Goal: Transaction & Acquisition: Book appointment/travel/reservation

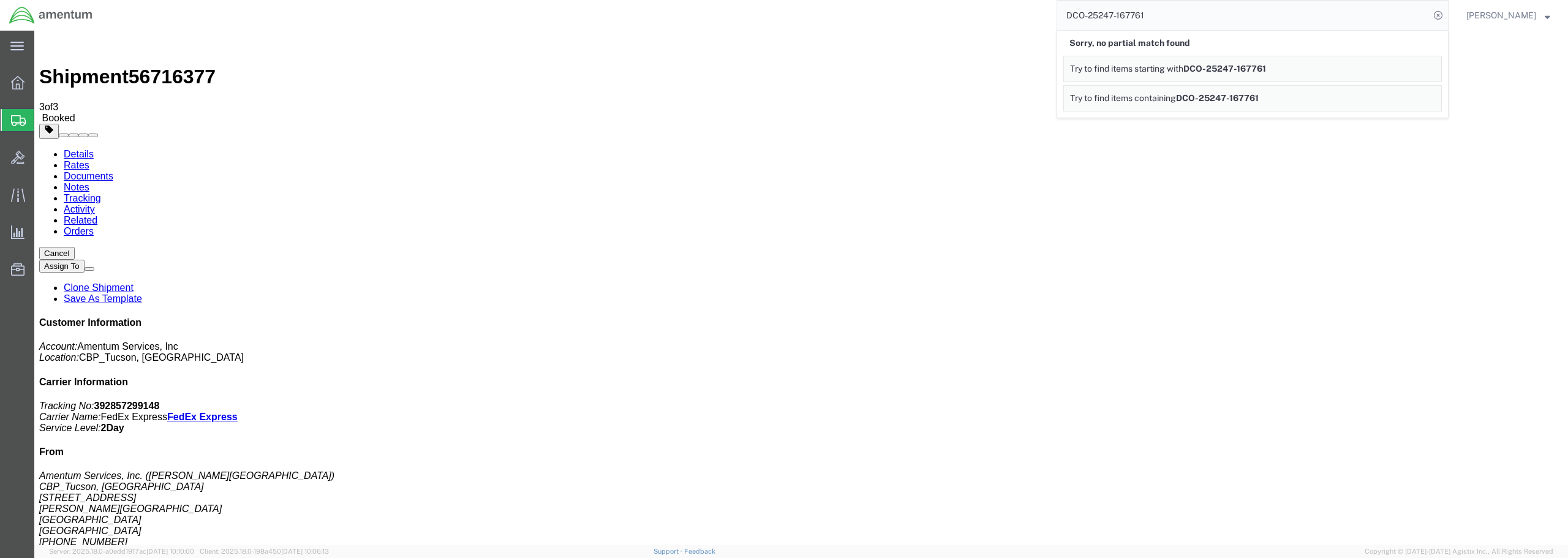
click at [0, 0] on span "Create from Template" at bounding box center [0, 0] width 0 height 0
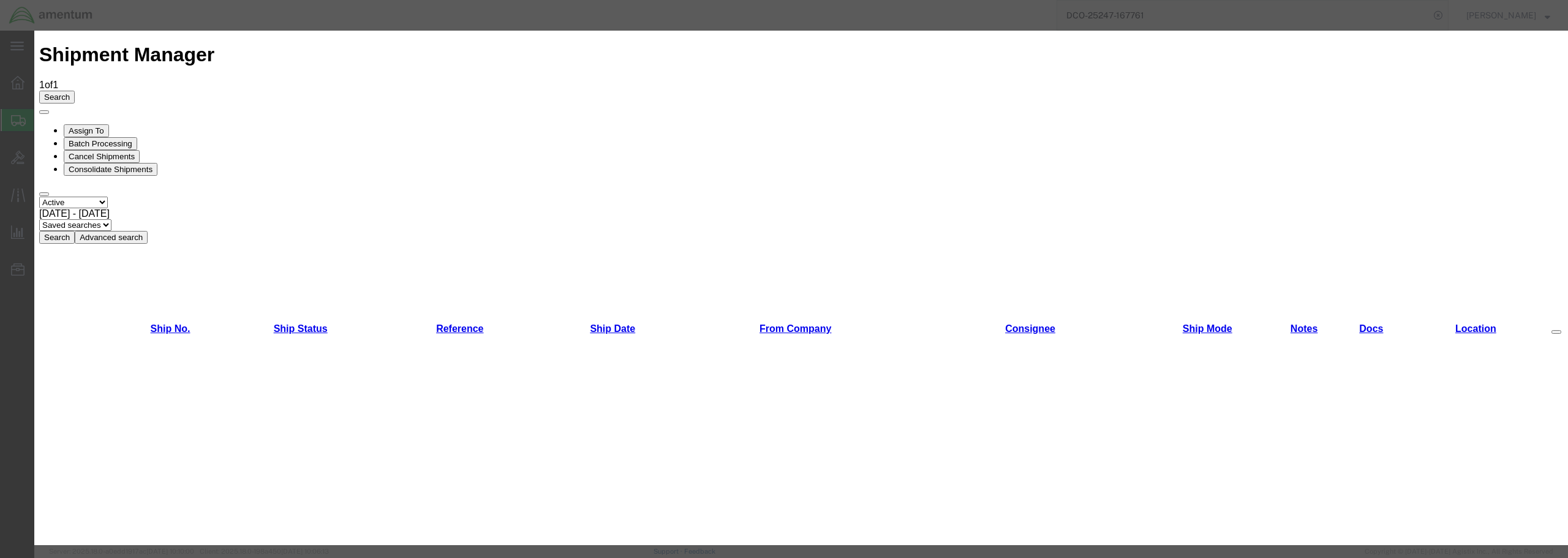
scroll to position [612, 0]
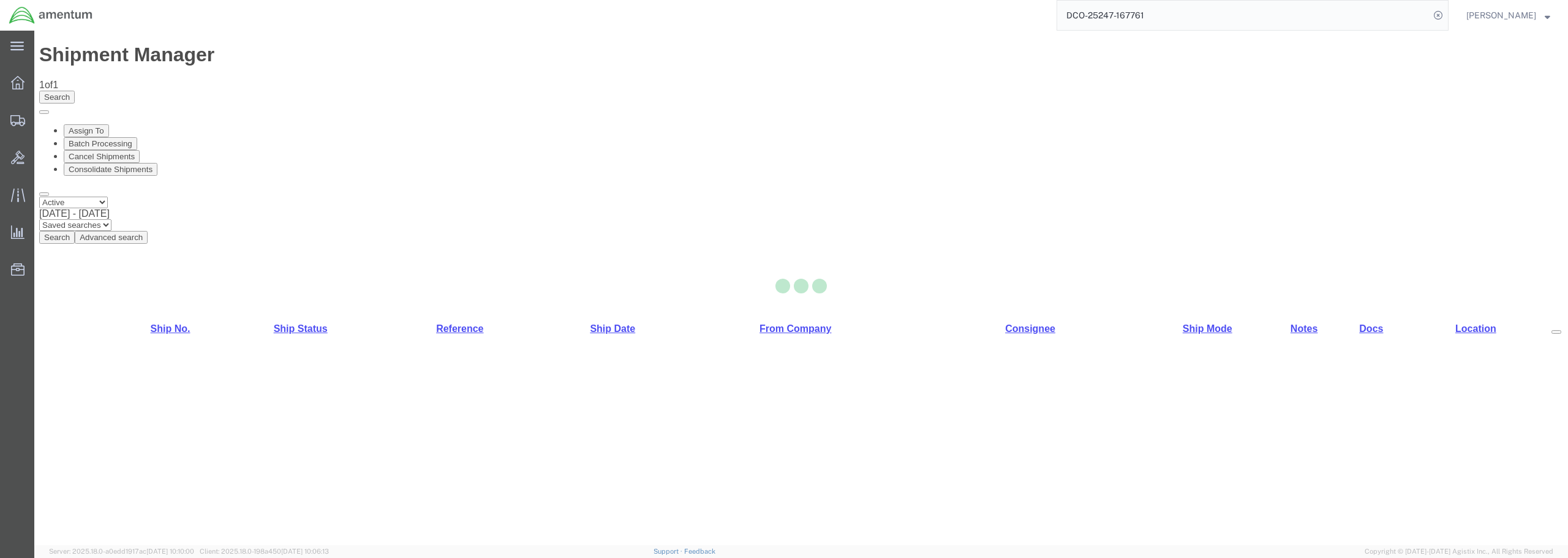
select select "49949"
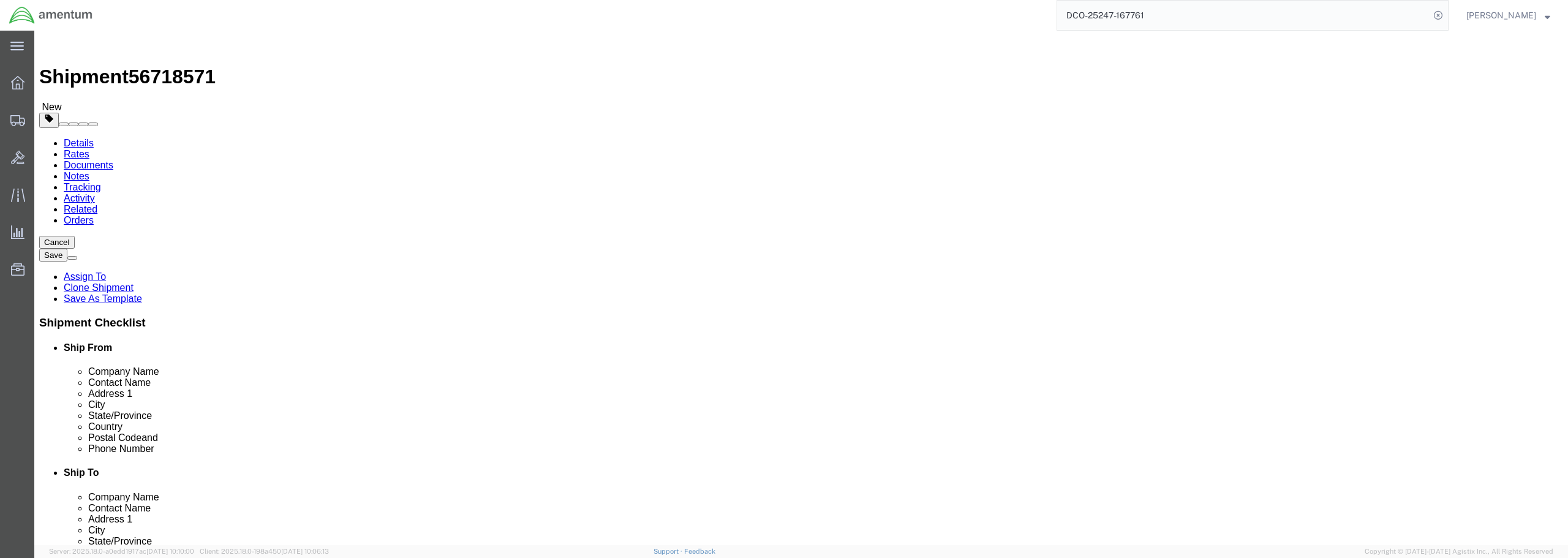
click input "text"
type input "n"
type input "ncr"
select select "49925"
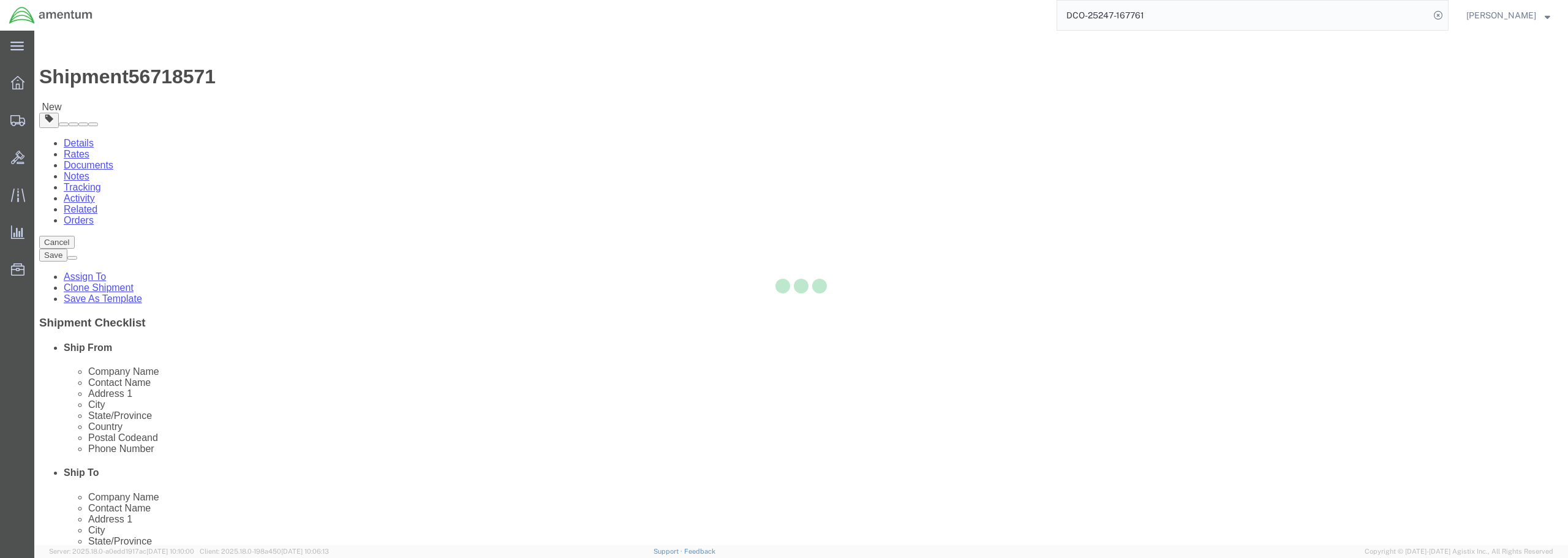
type input "Amentum Services, Inc"
type input "[PERSON_NAME]"
type input "[STREET_ADDRESS]"
type input "Manassas"
type input "20110"
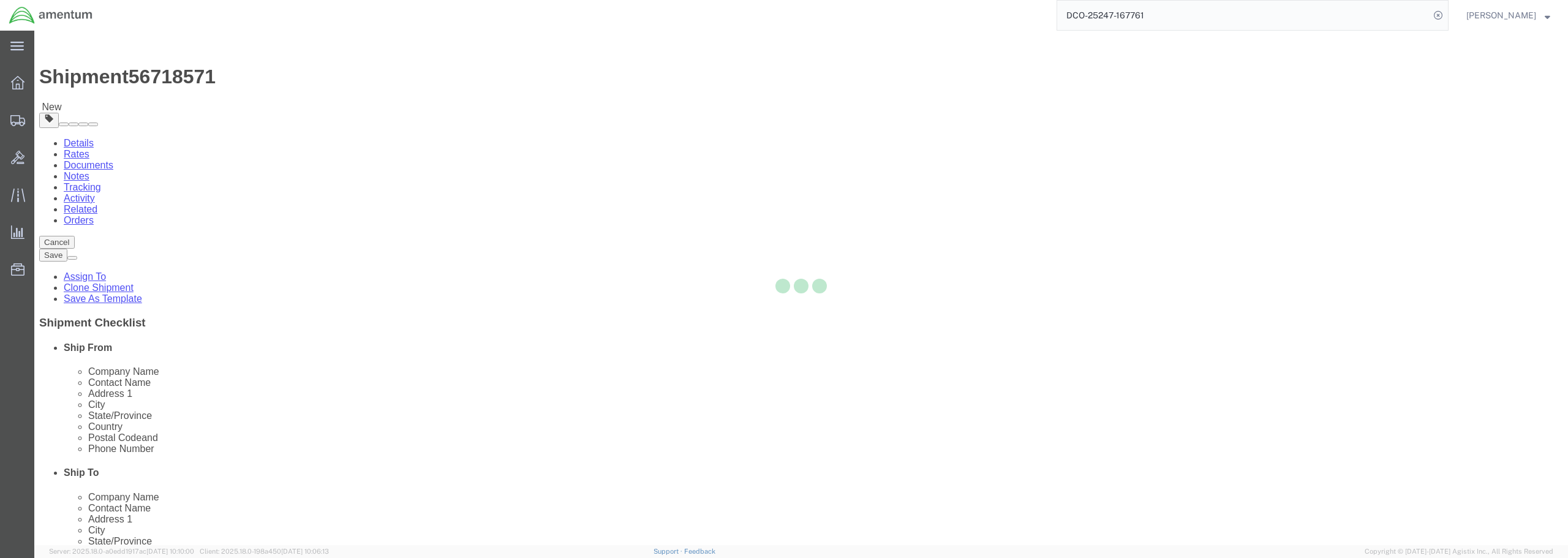
type input "[PHONE_NUMBER]"
type input "236"
type input "[PERSON_NAME][EMAIL_ADDRESS][PERSON_NAME][DOMAIN_NAME]"
checkbox input "true"
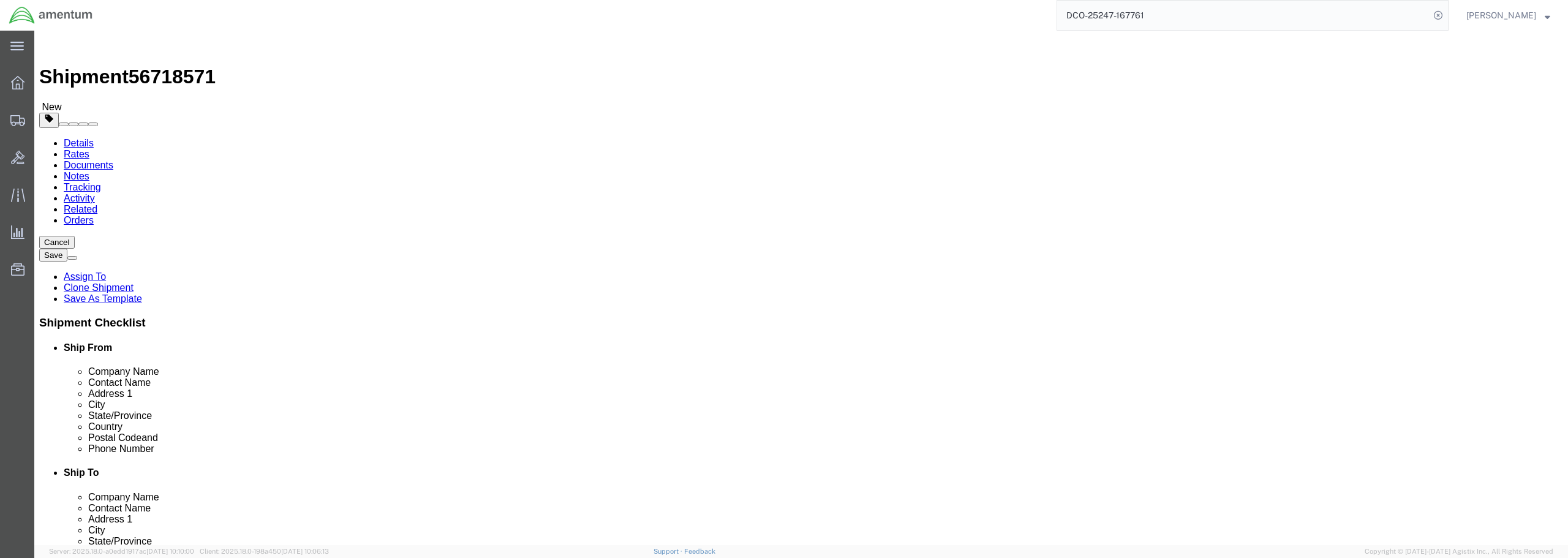
select select "VA"
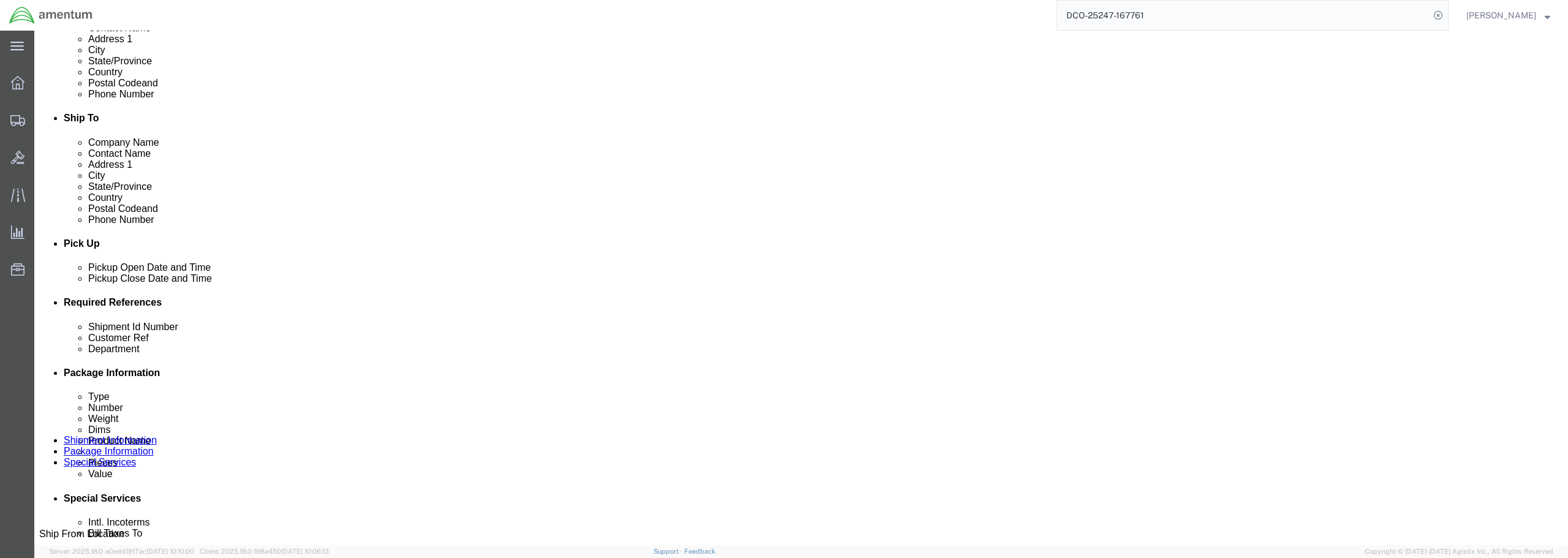
scroll to position [368, 0]
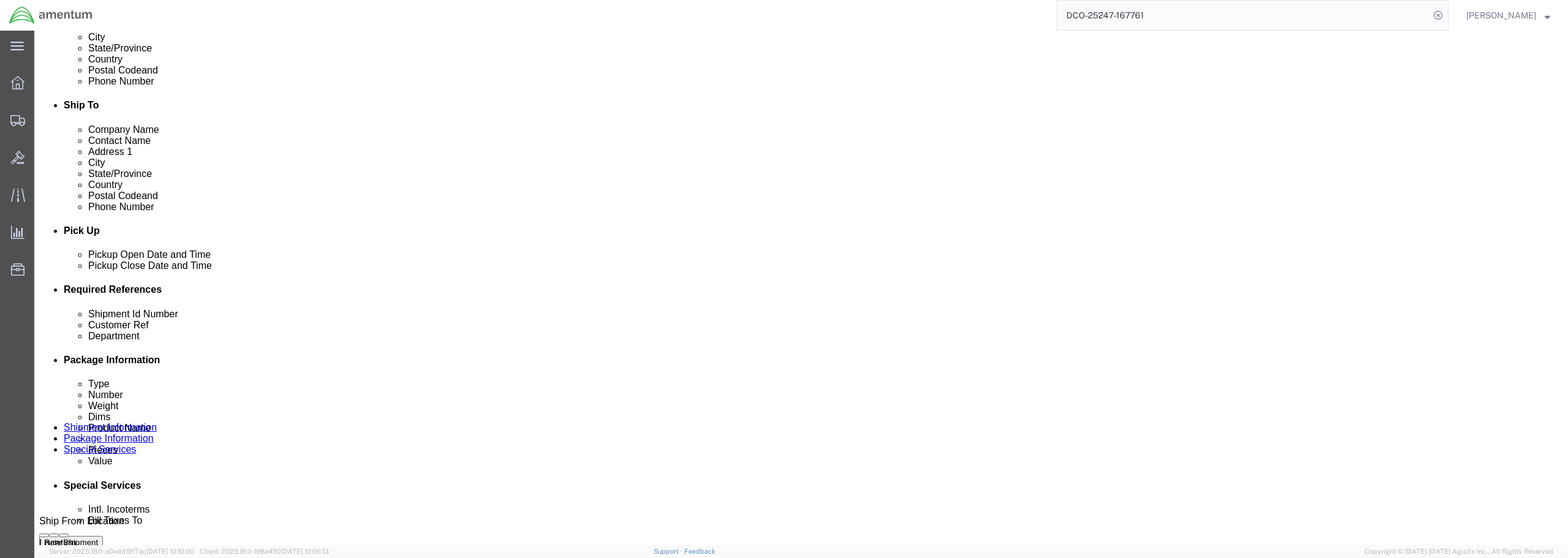
click div "[DATE] 11:46 AM"
click input "12:46 AM"
type input "12:46 PM"
click button "Apply"
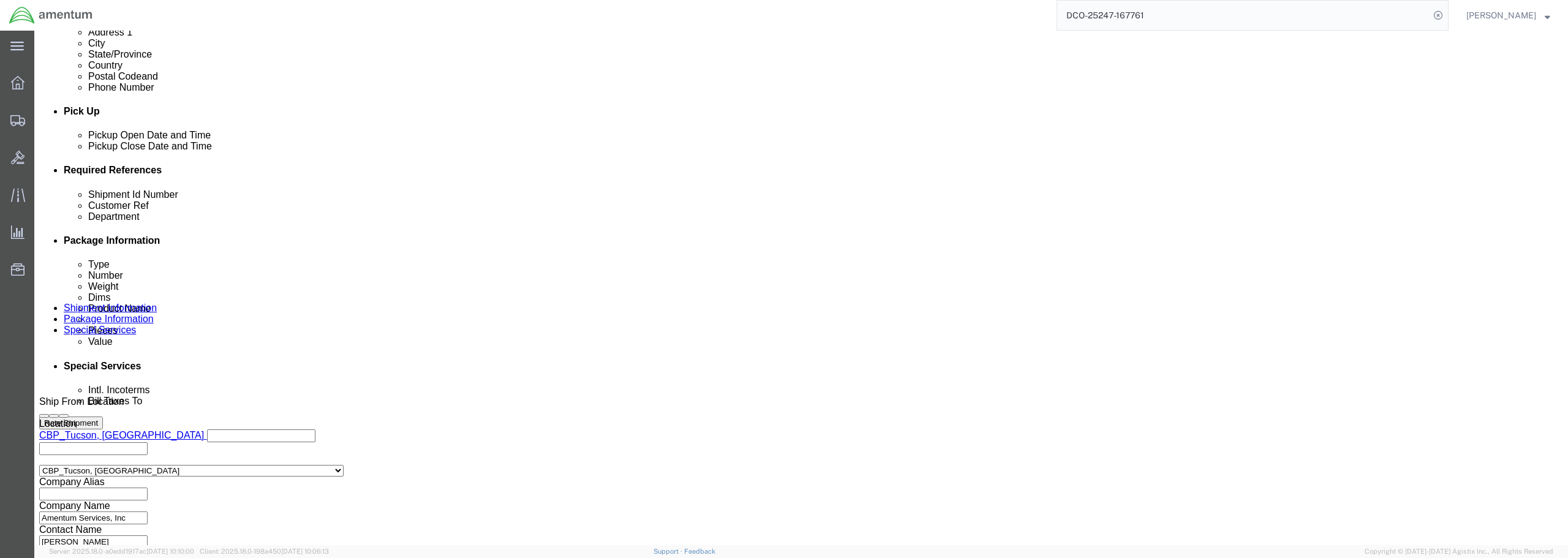
scroll to position [490, 0]
click input "text"
type input "b"
type input "M"
type input "BIM INDICATOR"
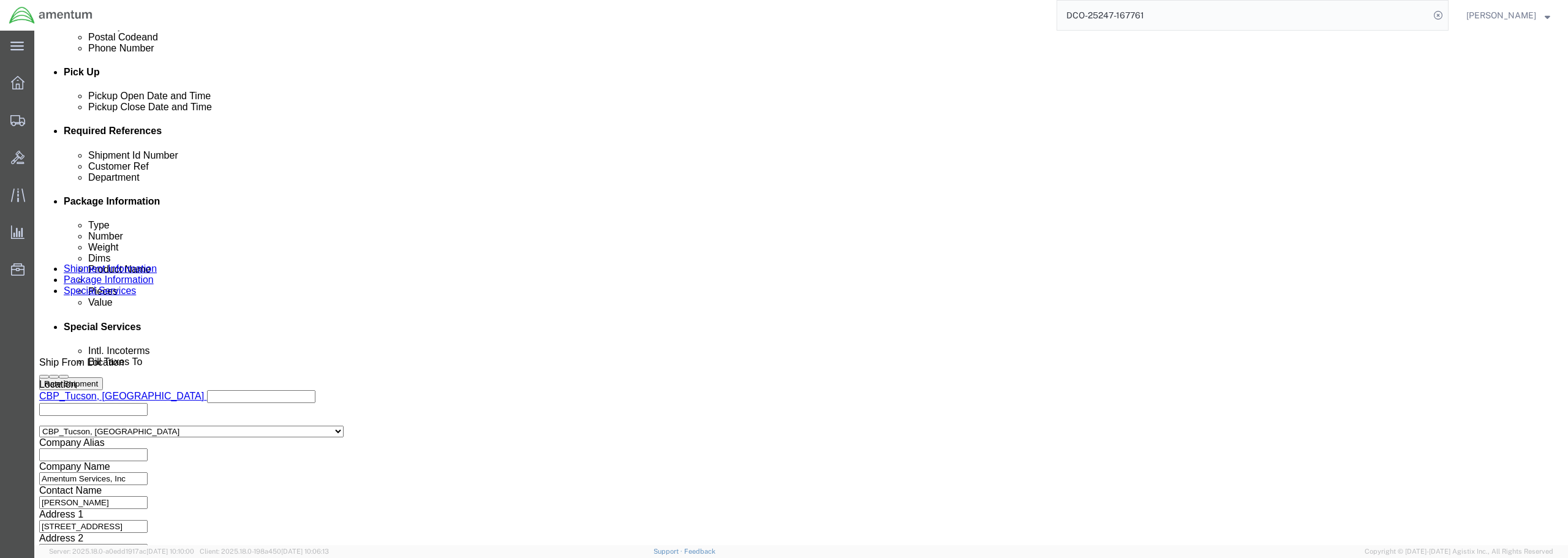
scroll to position [560, 0]
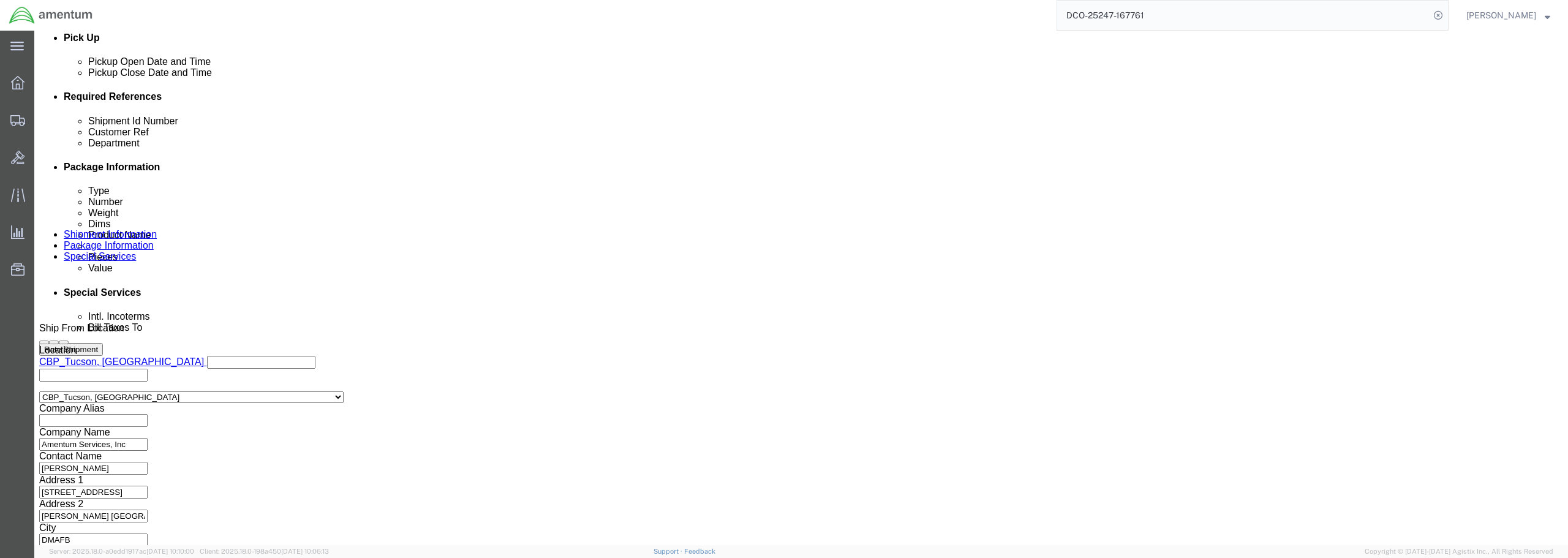
type input "52461002 (NCR)"
click button "Continue"
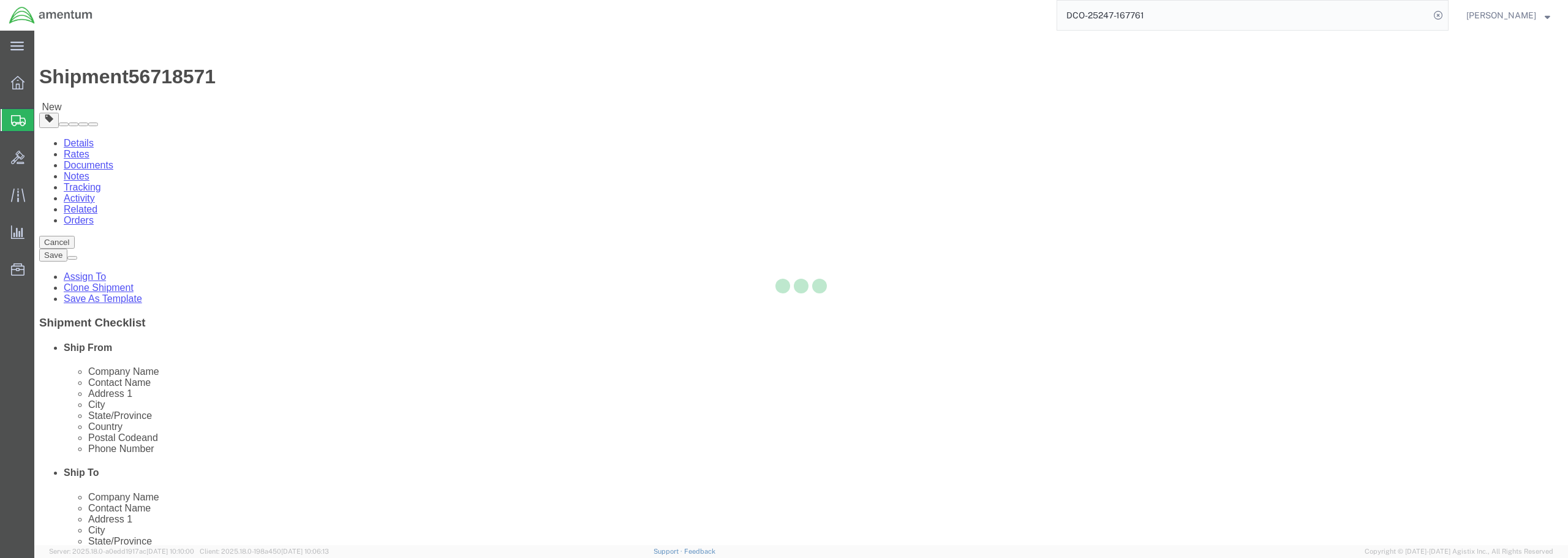
select select "CBOX"
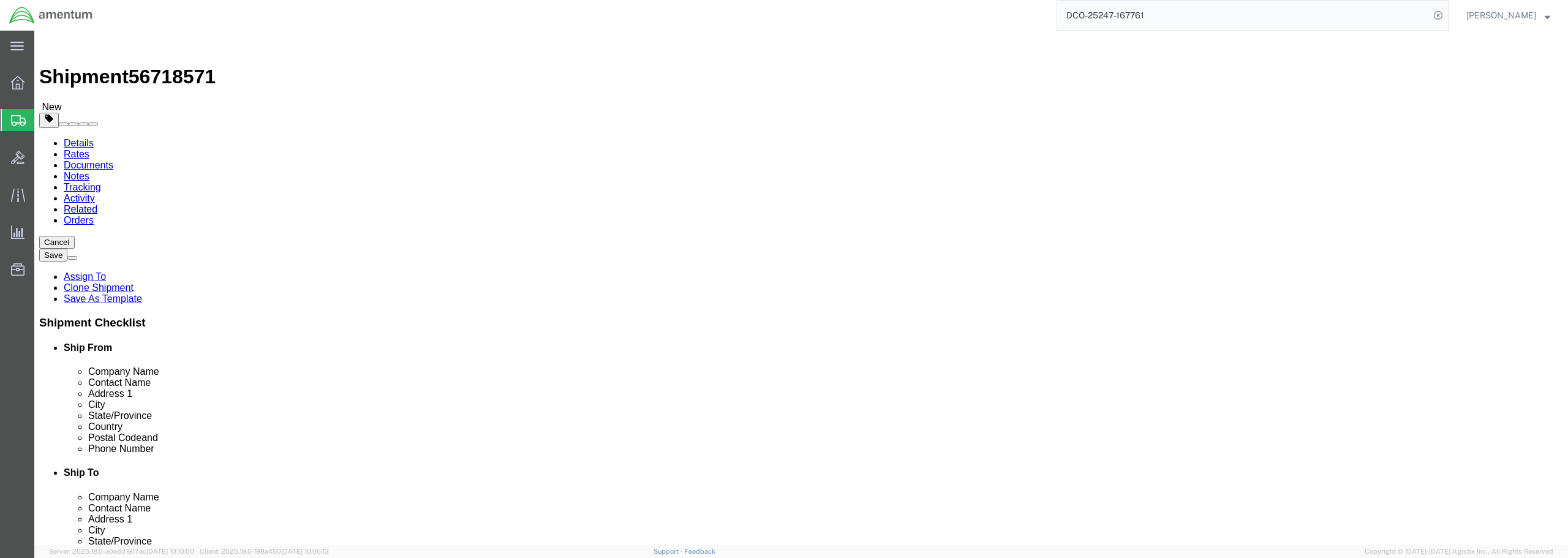
click input "text"
type input "10"
click input "0.00"
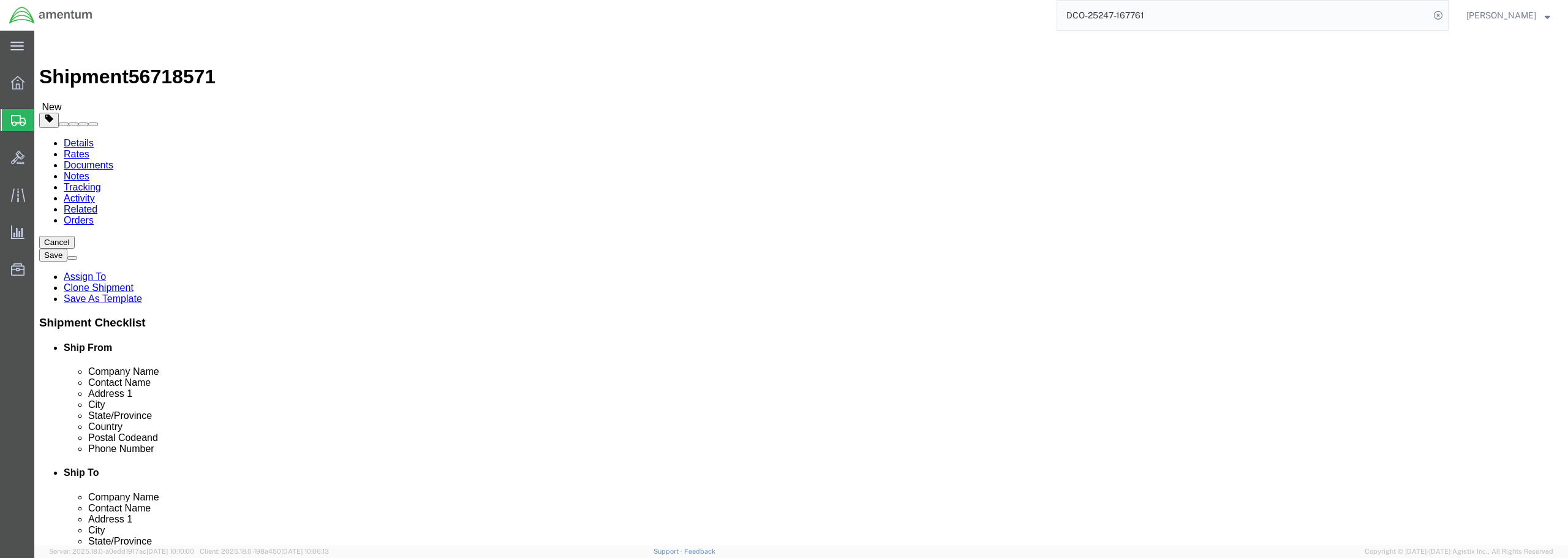
drag, startPoint x: 261, startPoint y: 286, endPoint x: 221, endPoint y: 279, distance: 40.6
click div "Weight 0.00 Select kgs lbs Ship. t°"
type input "4.00"
click link "Add Content"
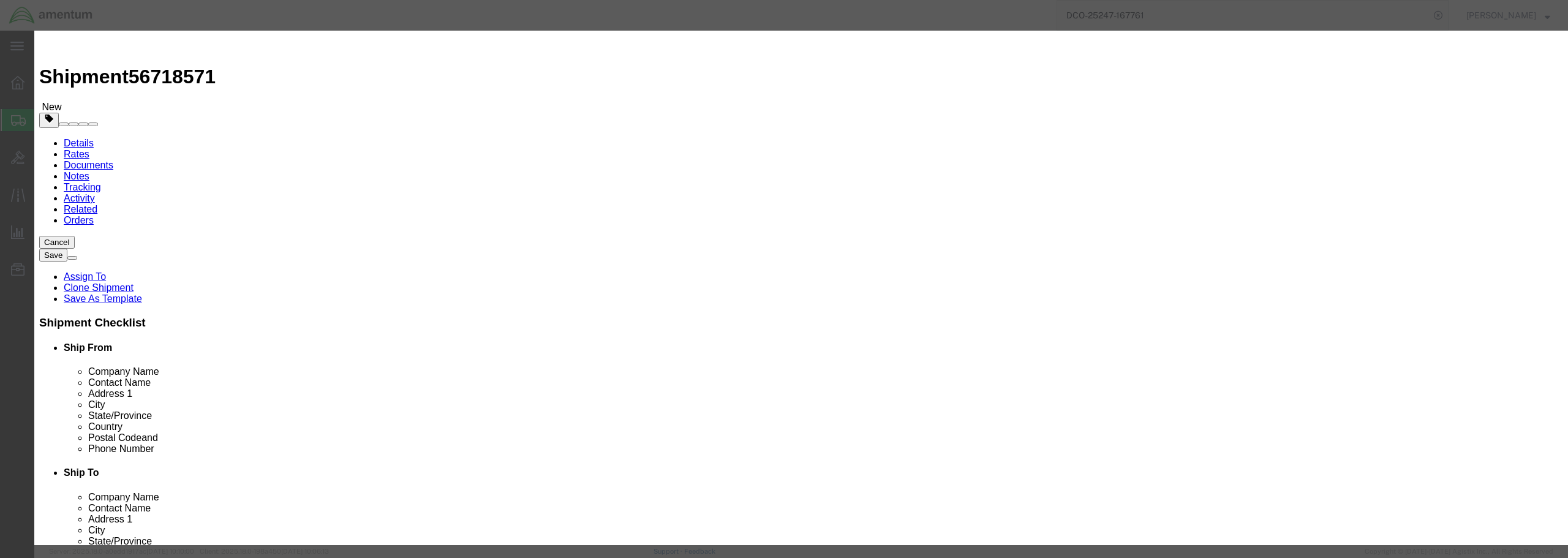
click input "text"
click input "0"
drag, startPoint x: 576, startPoint y: 117, endPoint x: 543, endPoint y: 122, distance: 33.4
click div "Pieces 0 Select Bag Barrels 100Board Feet Bottle Box Blister Pack Carats Can Ca…"
type input "1"
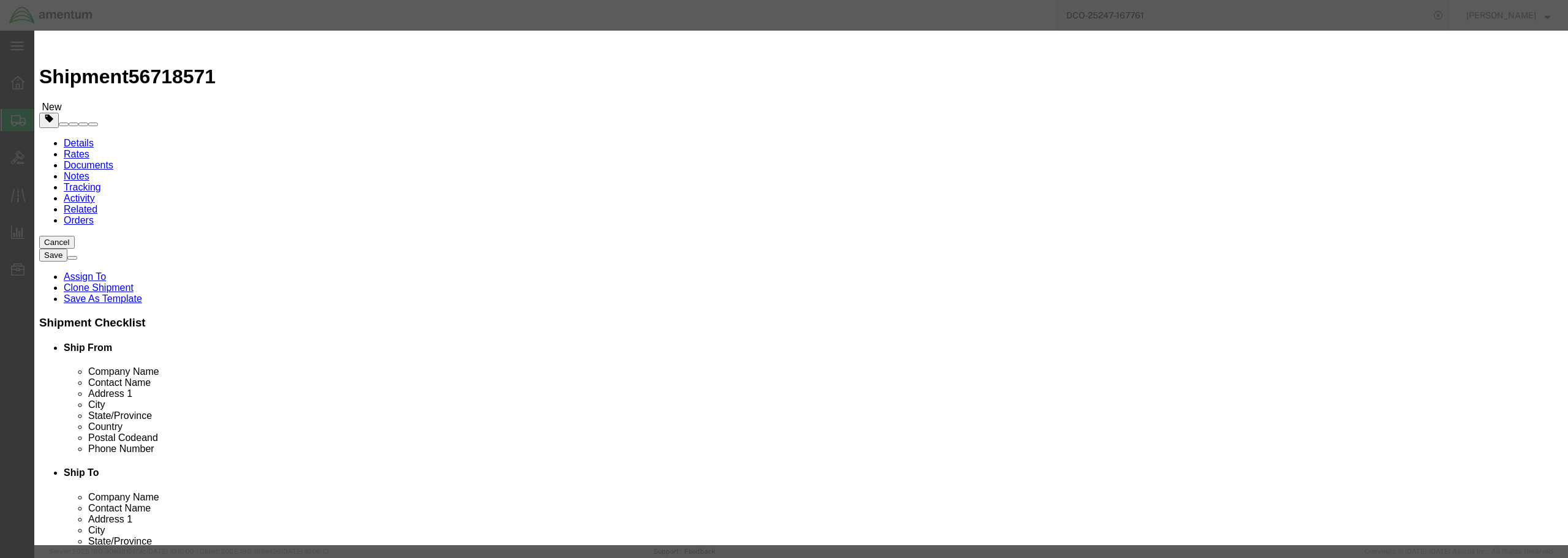
click input "text"
type input "1550.00"
click select "Select 50 55 60 65 70 85 92.5 100 125 175 250 300 400"
select select "175"
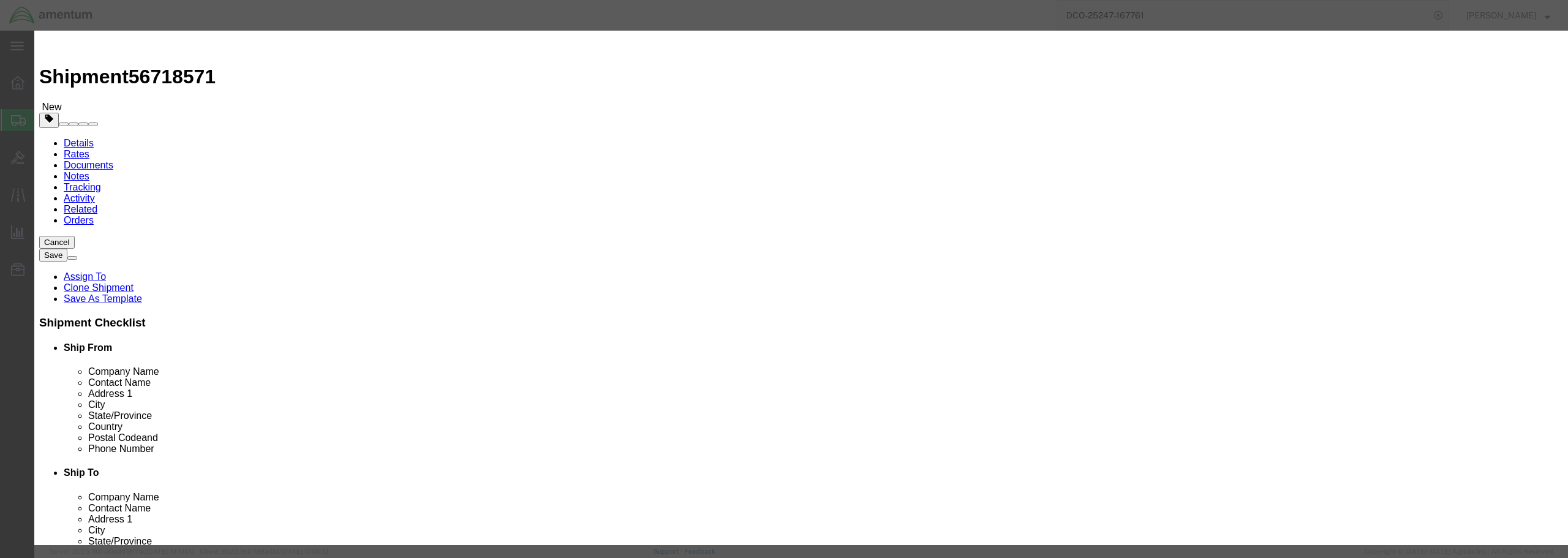
click select "Select 50 55 60 65 70 85 92.5 100 125 175 250 300 400"
click button "Save & Close"
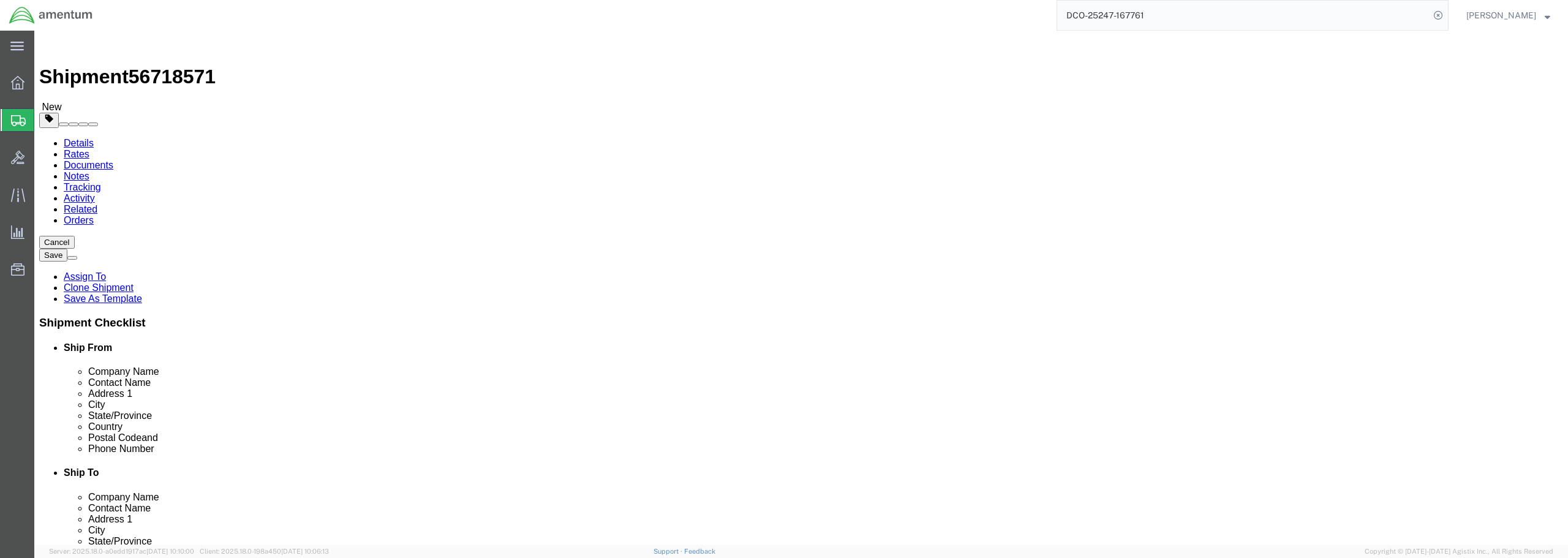
click button "Continue"
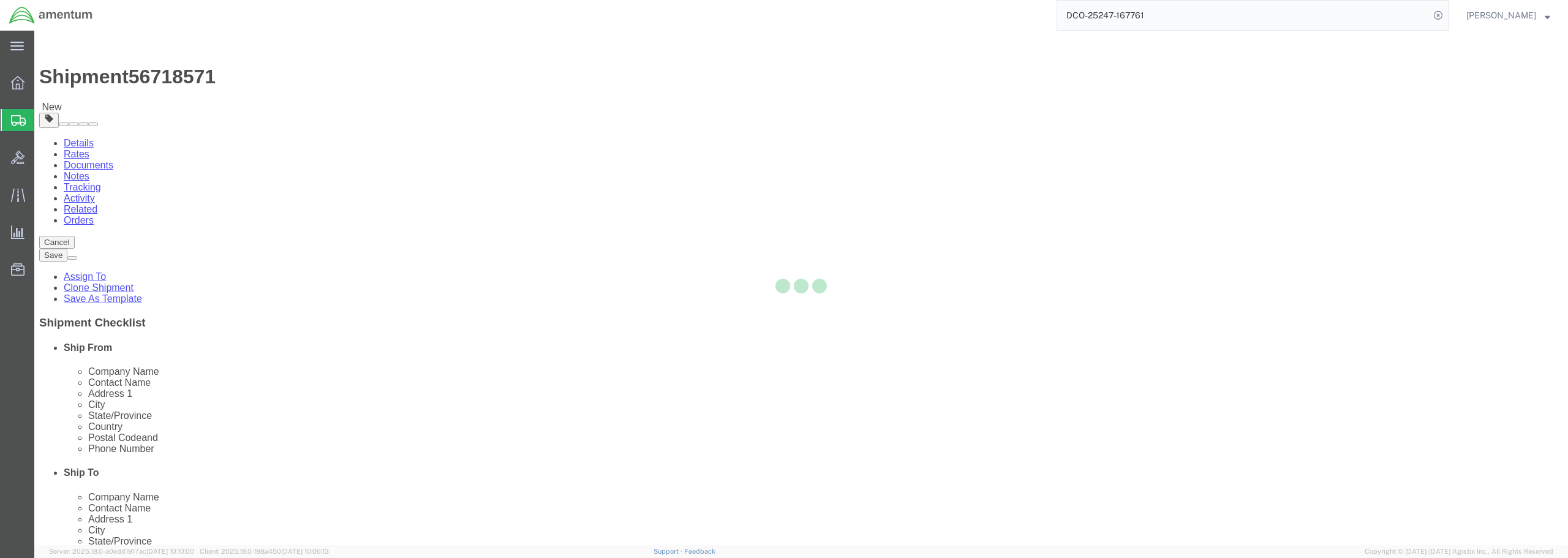
select select
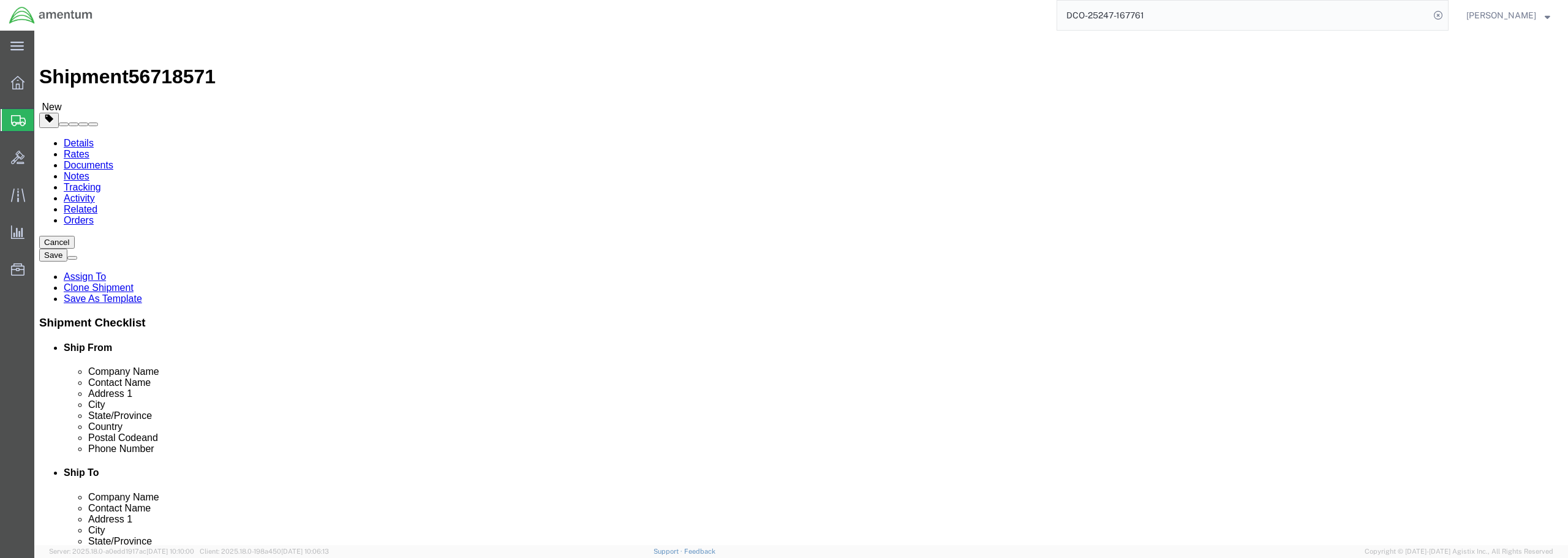
select select "DEPARTMENT"
click button "Rate Shipment"
click link "Package Information"
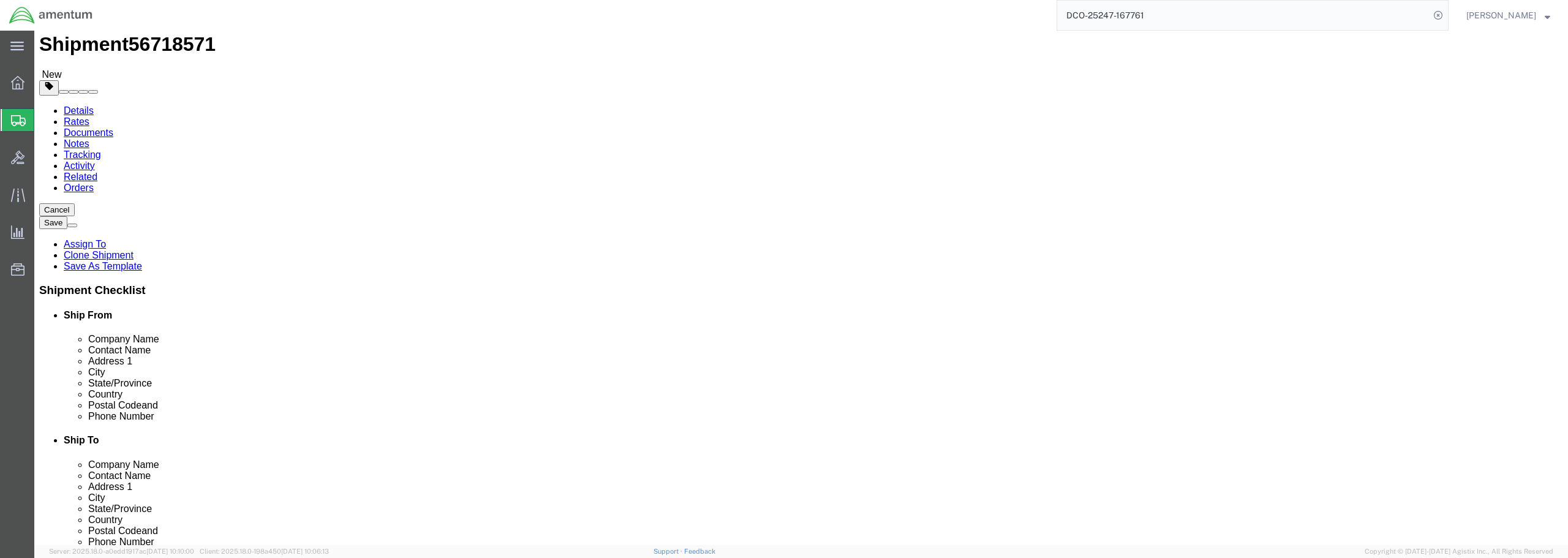
scroll to position [61, 0]
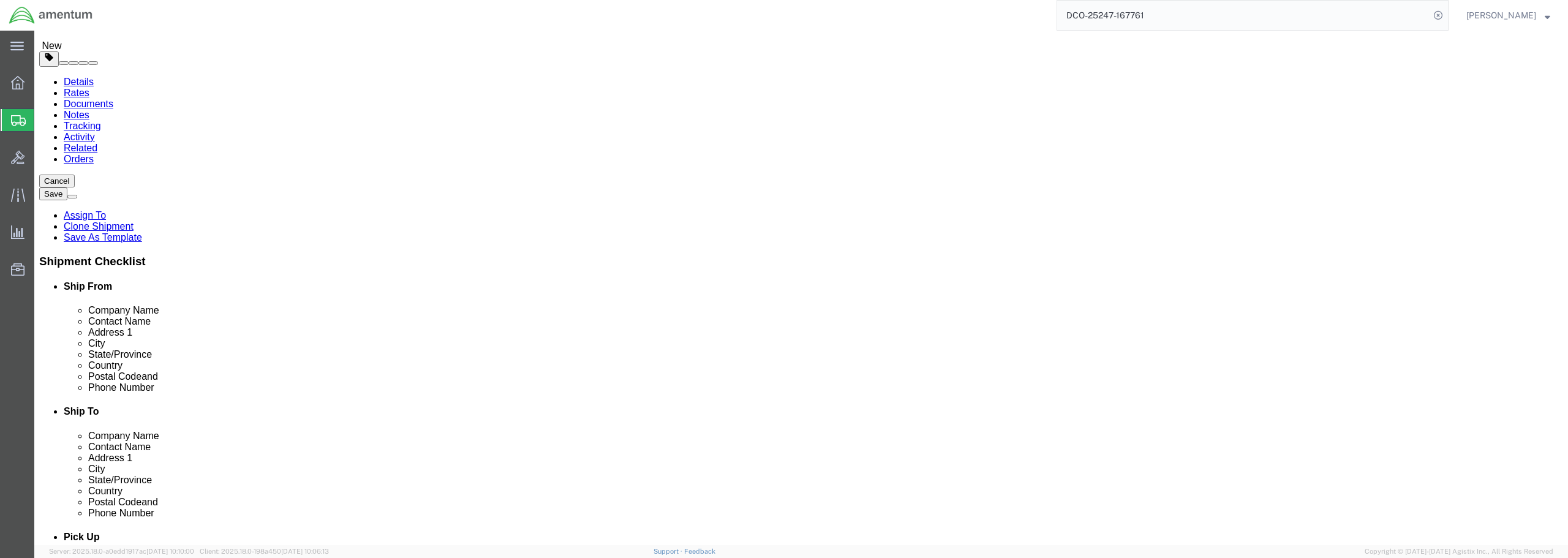
click p
click div "Package Content # 1 x Package Type Select BCK Boxes Bale(s) Basket(s) Bolt(s) B…"
click div "Save in commodity library Clone this content Delete this content"
click icon
click dd "1.00 Each"
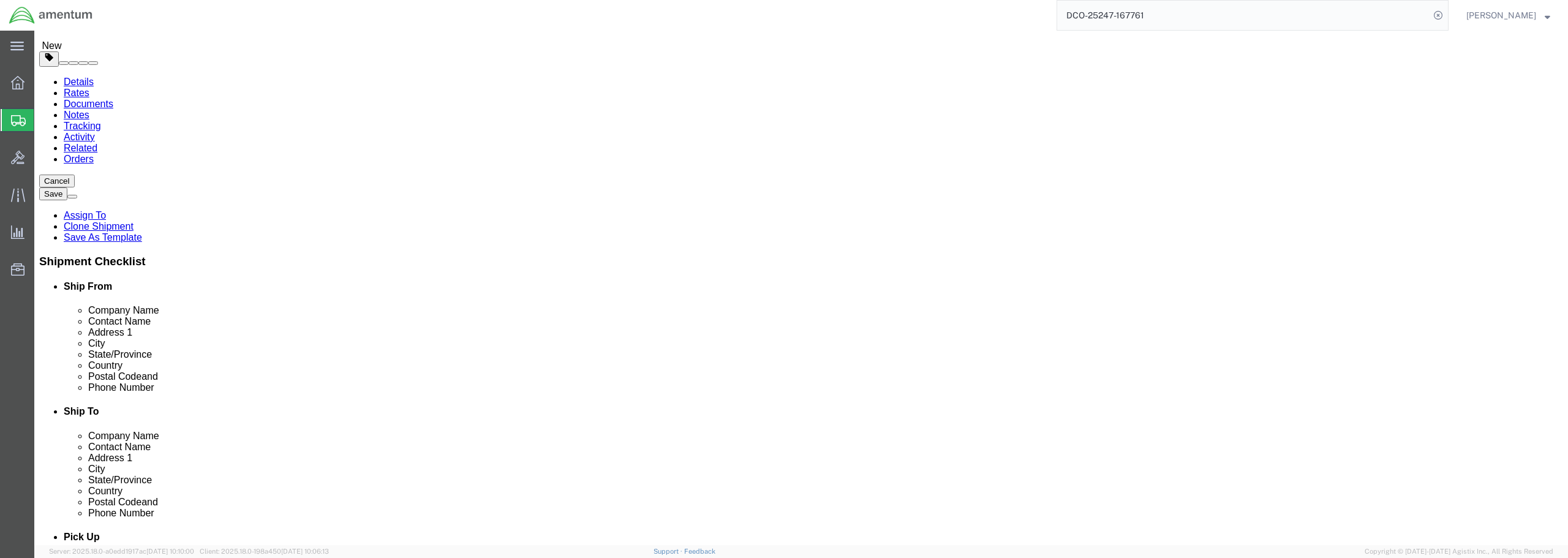
click link "Rates"
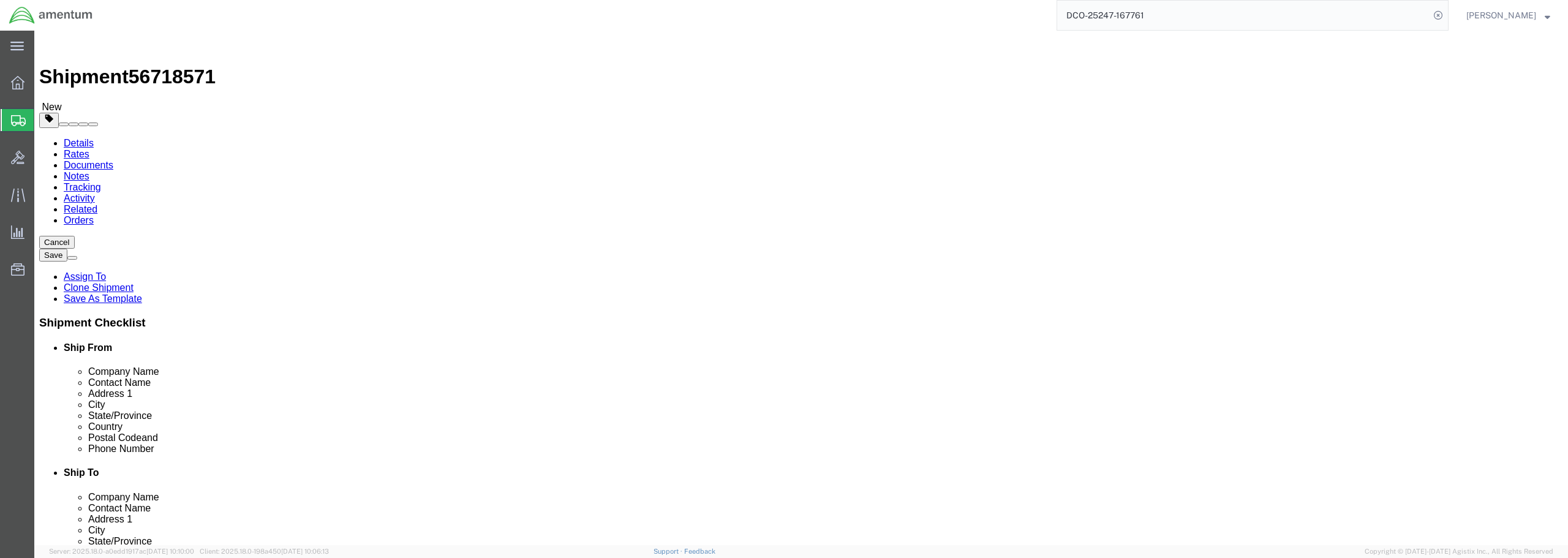
click at [113, 160] on link "Documents" at bounding box center [89, 165] width 50 height 10
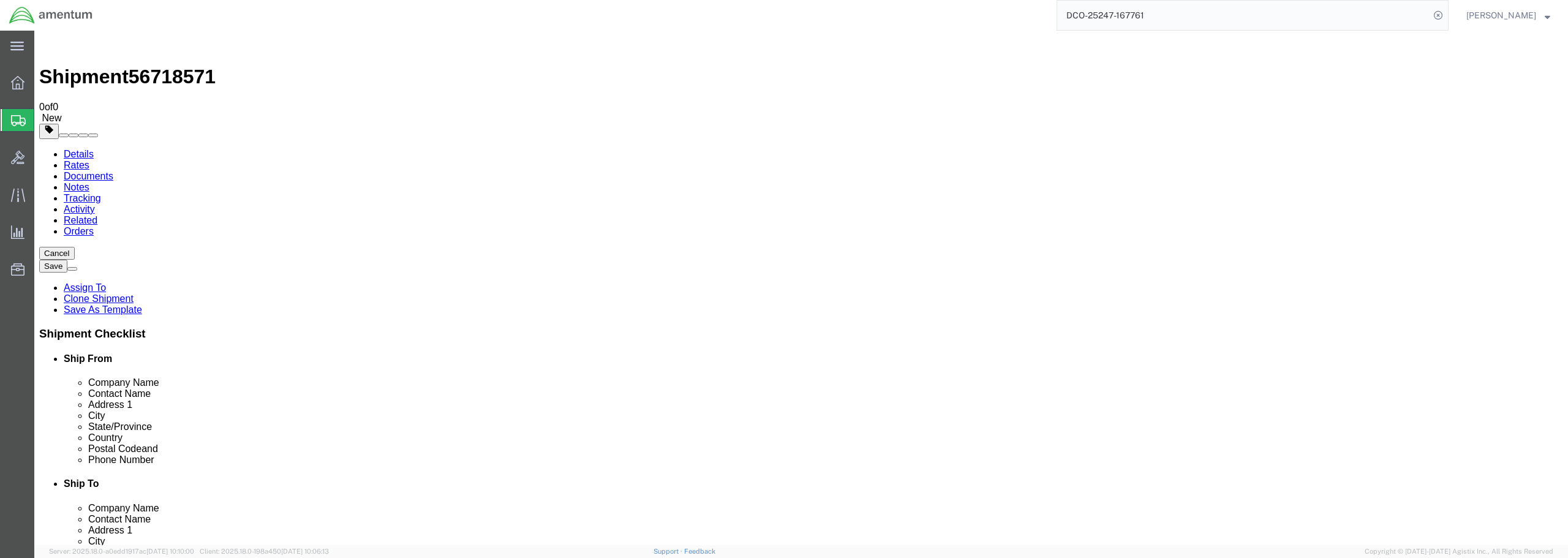
click at [89, 182] on link "Notes" at bounding box center [76, 187] width 25 height 10
click at [54, 46] on img at bounding box center [47, 43] width 15 height 15
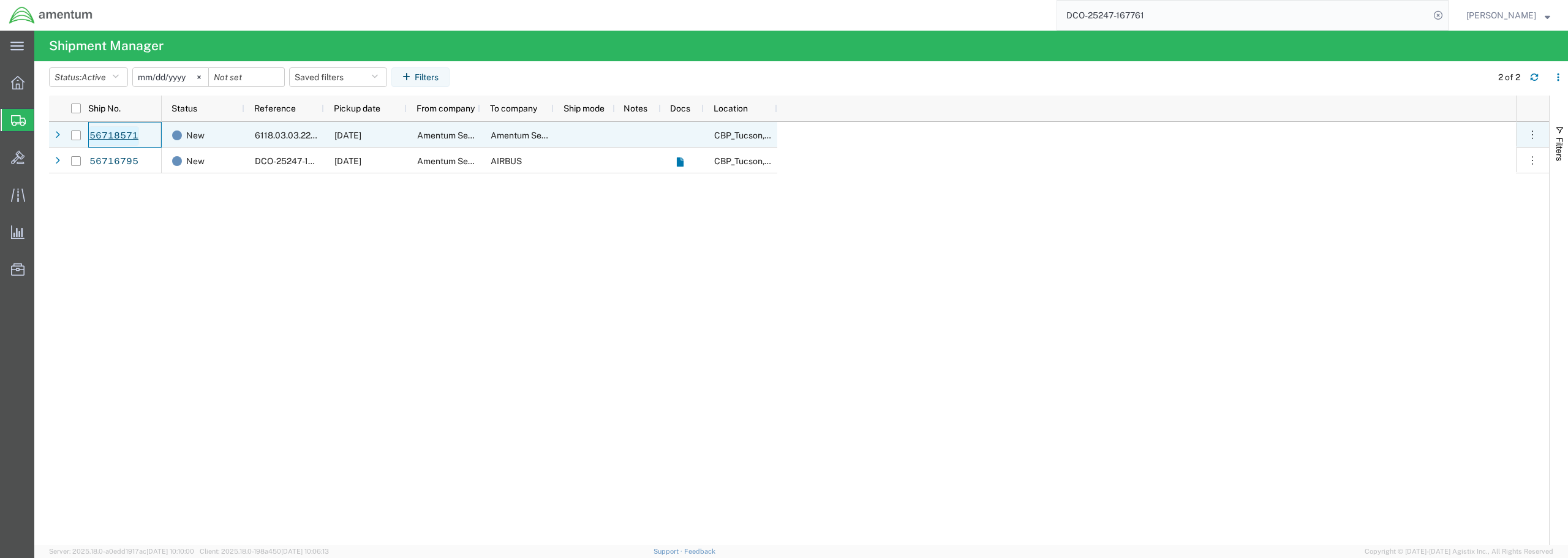
click at [108, 136] on link "56718571" at bounding box center [113, 136] width 50 height 20
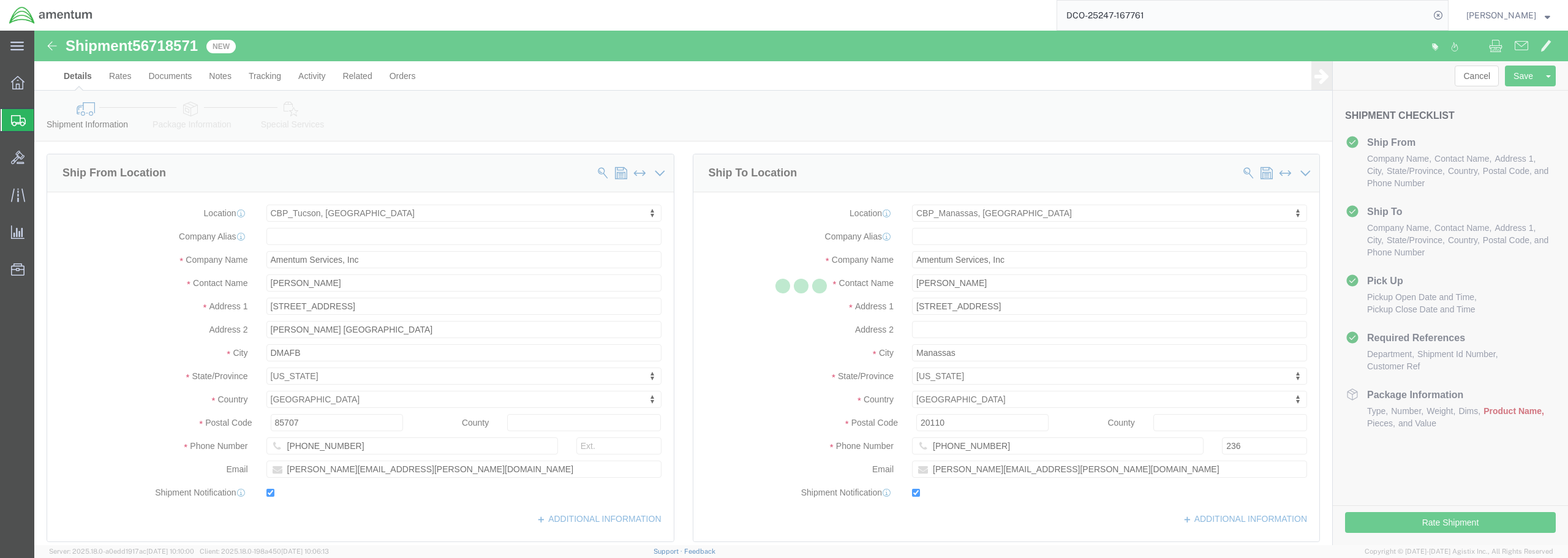
select select "49949"
select select "49925"
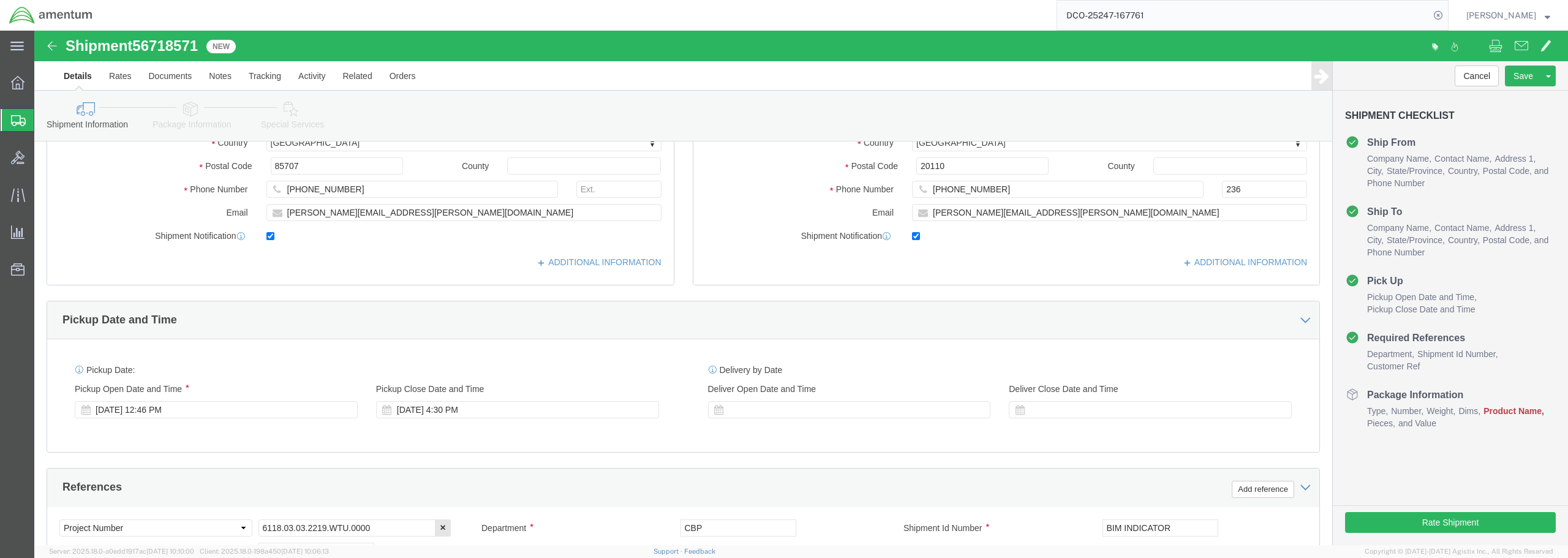
scroll to position [254, 0]
click link "Package Information"
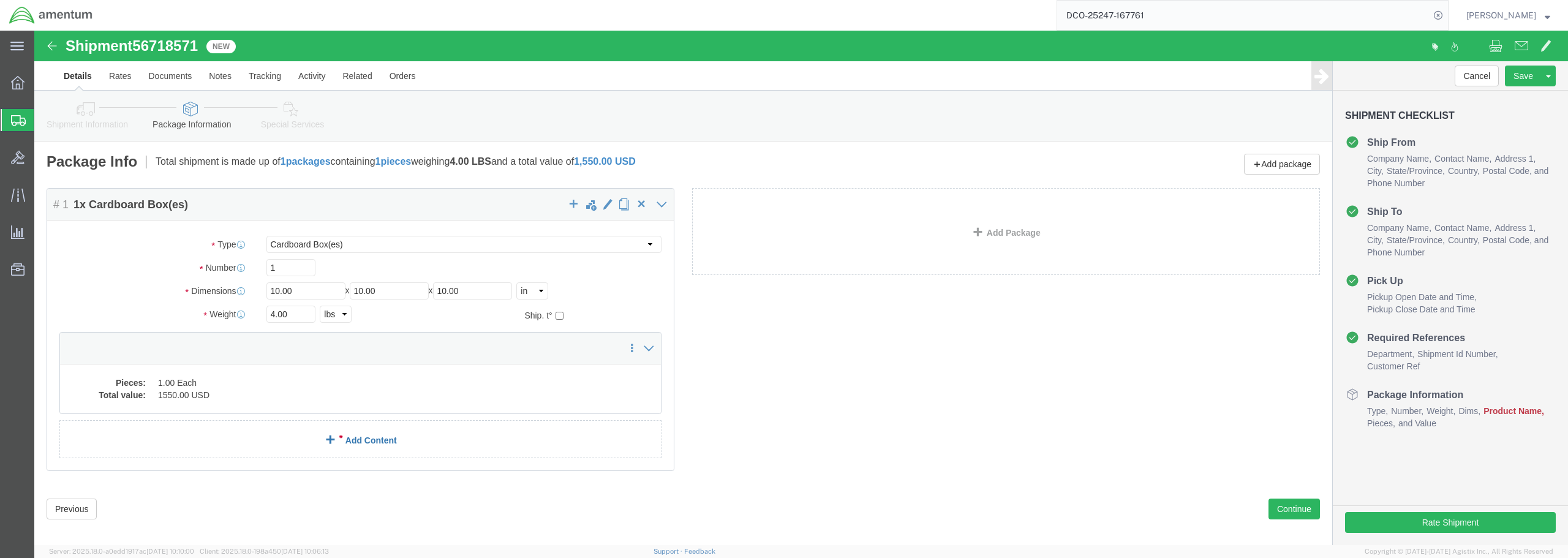
click link "Add Content"
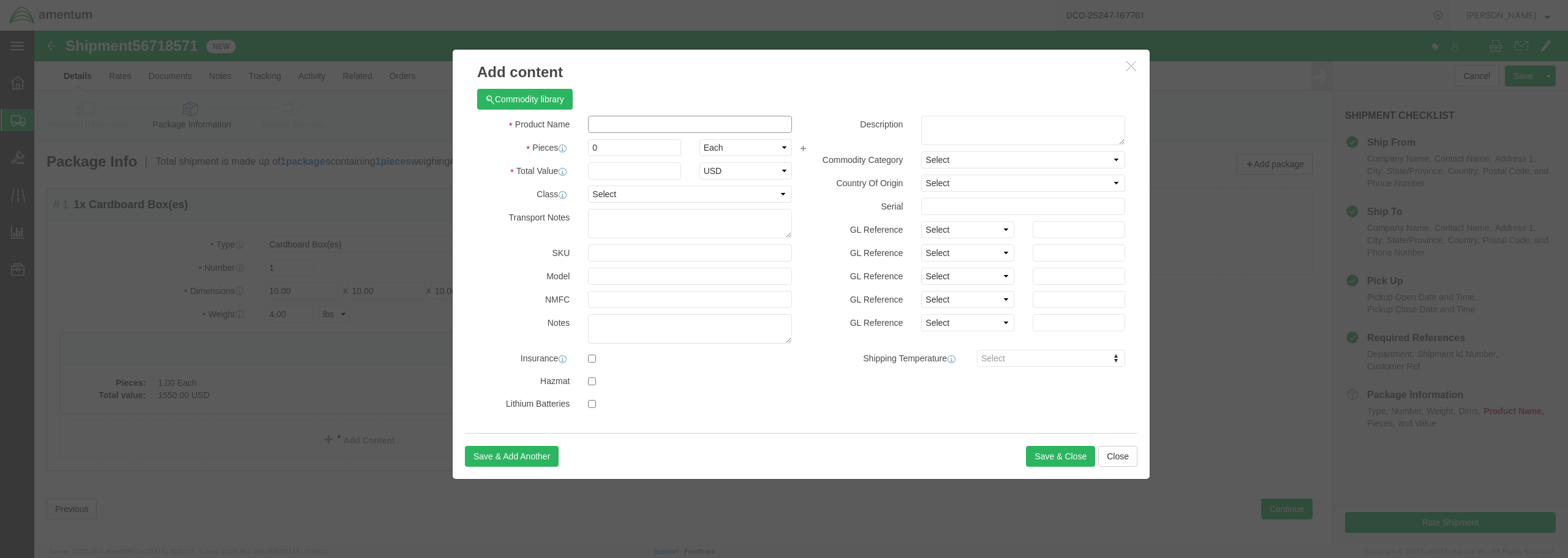
click input "text"
type input "BIM INDICATOR"
drag, startPoint x: 570, startPoint y: 115, endPoint x: 524, endPoint y: 115, distance: 46.0
click div "Pieces Number of pieces inside all the packages 0 Select Bag Barrels 100Board F…"
type input "1"
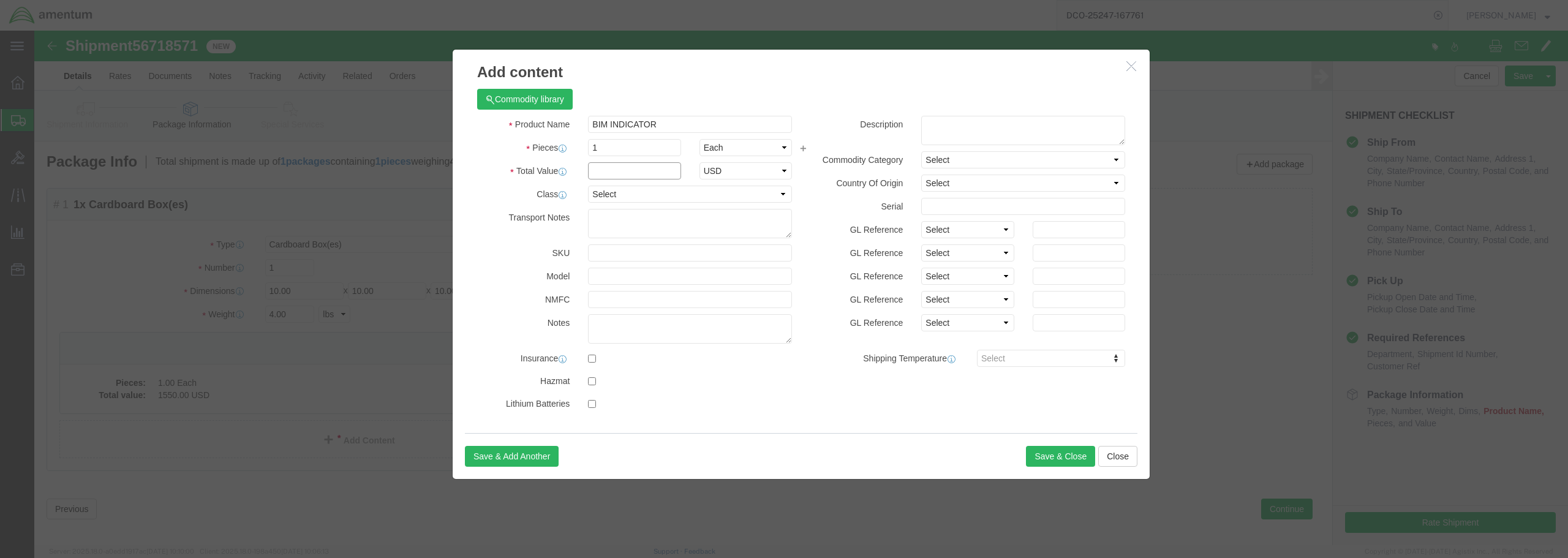
click input "text"
type input "1550.00"
click select "Select 50 55 60 65 70 85 92.5 100 125 175 250 300 400"
select select "175"
click select "Select 50 55 60 65 70 85 92.5 100 125 175 250 300 400"
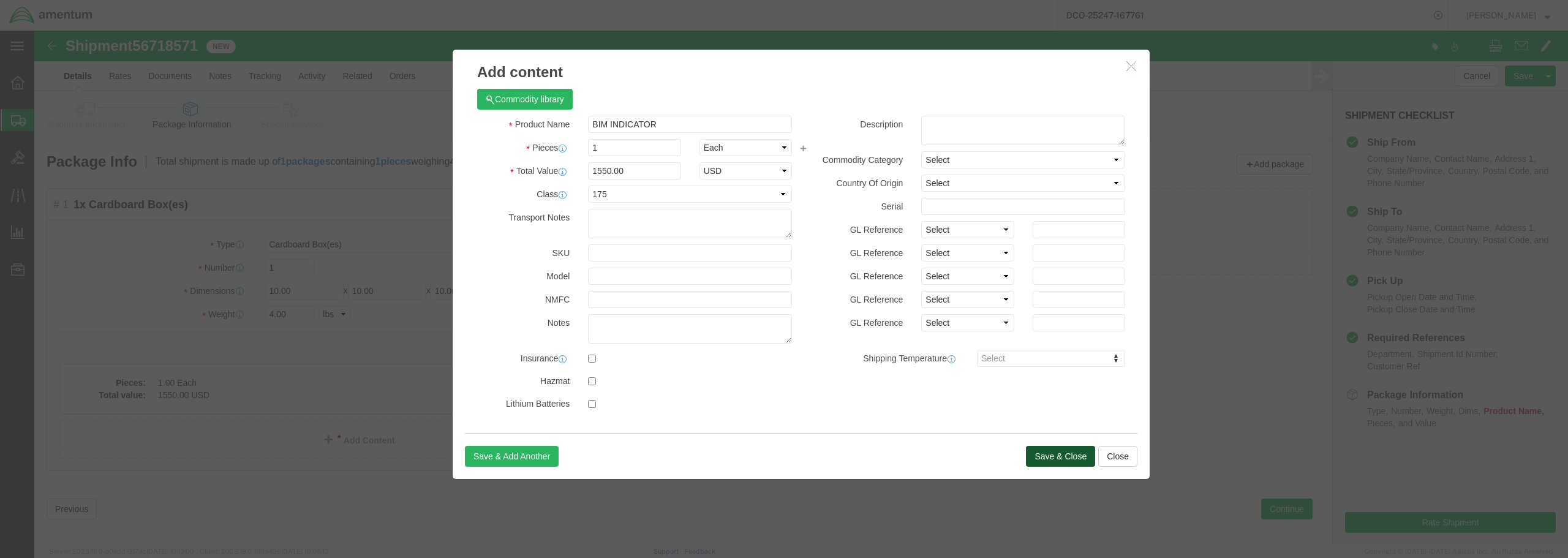
click button "Save & Close"
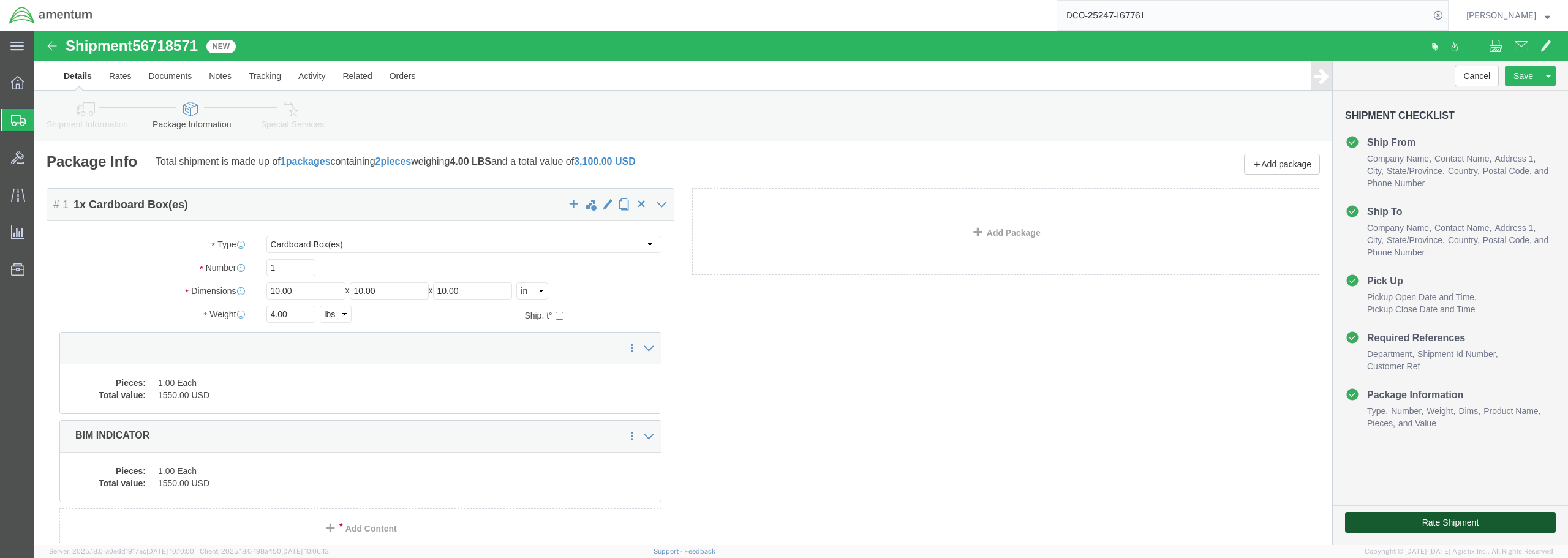
click button "Rate Shipment"
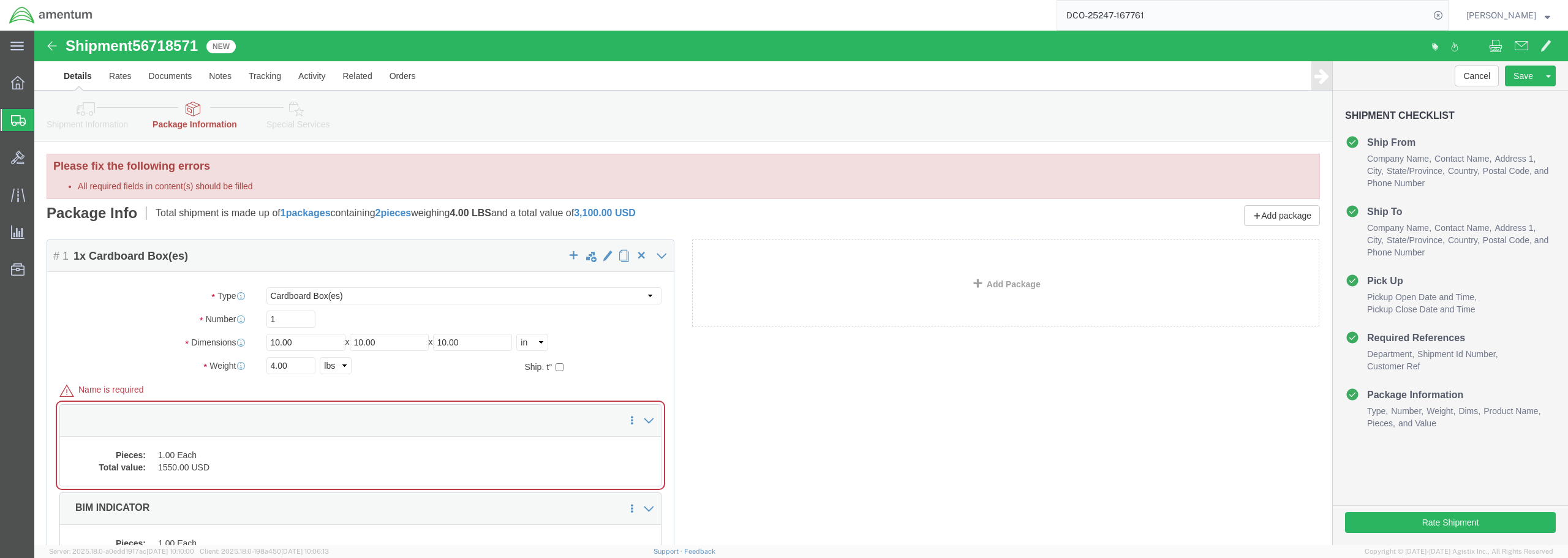
click icon
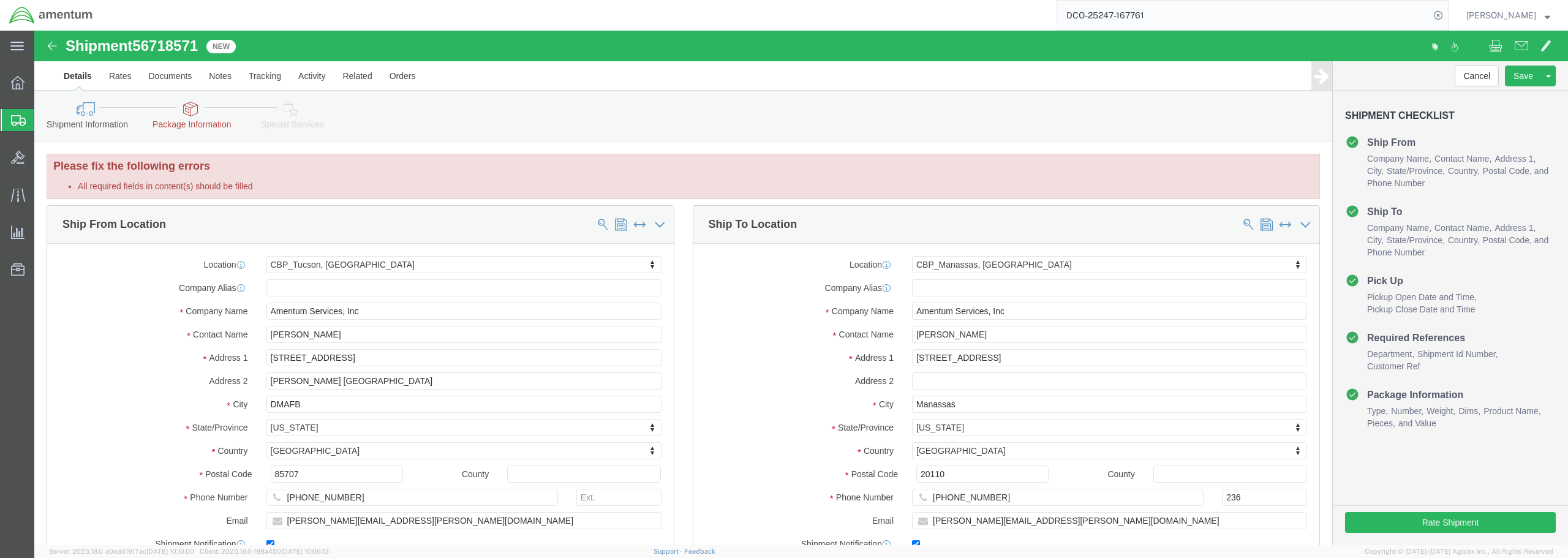
click link "Package Information"
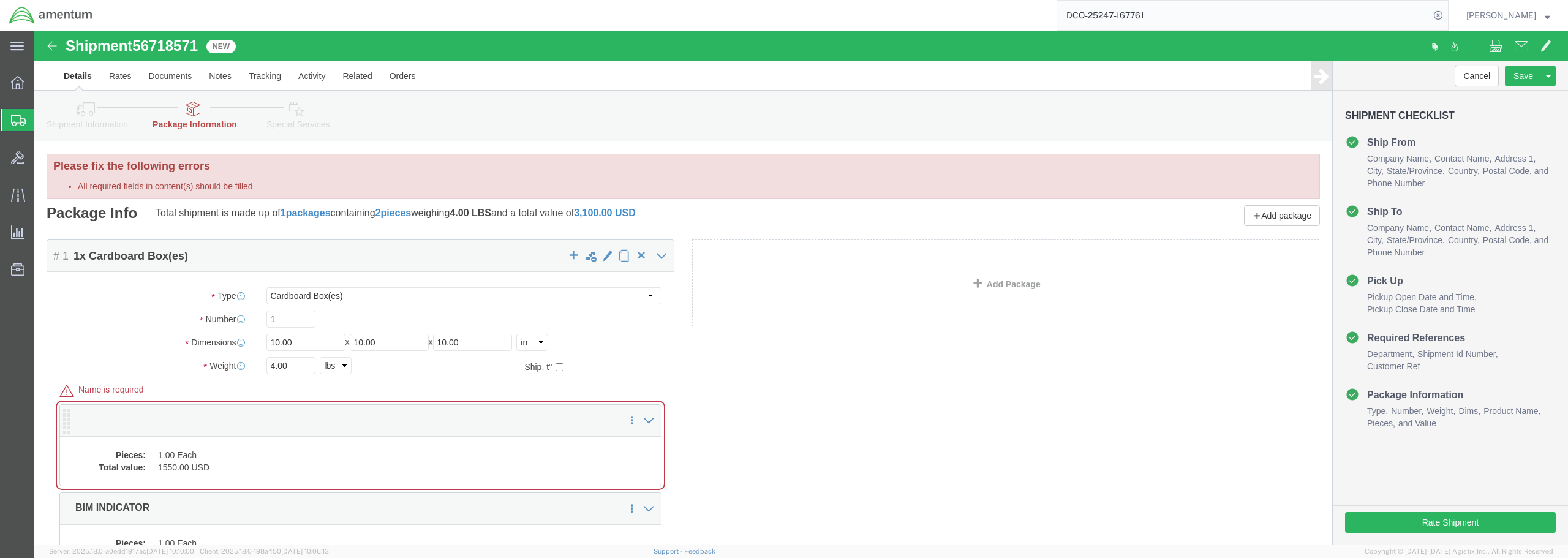
click p
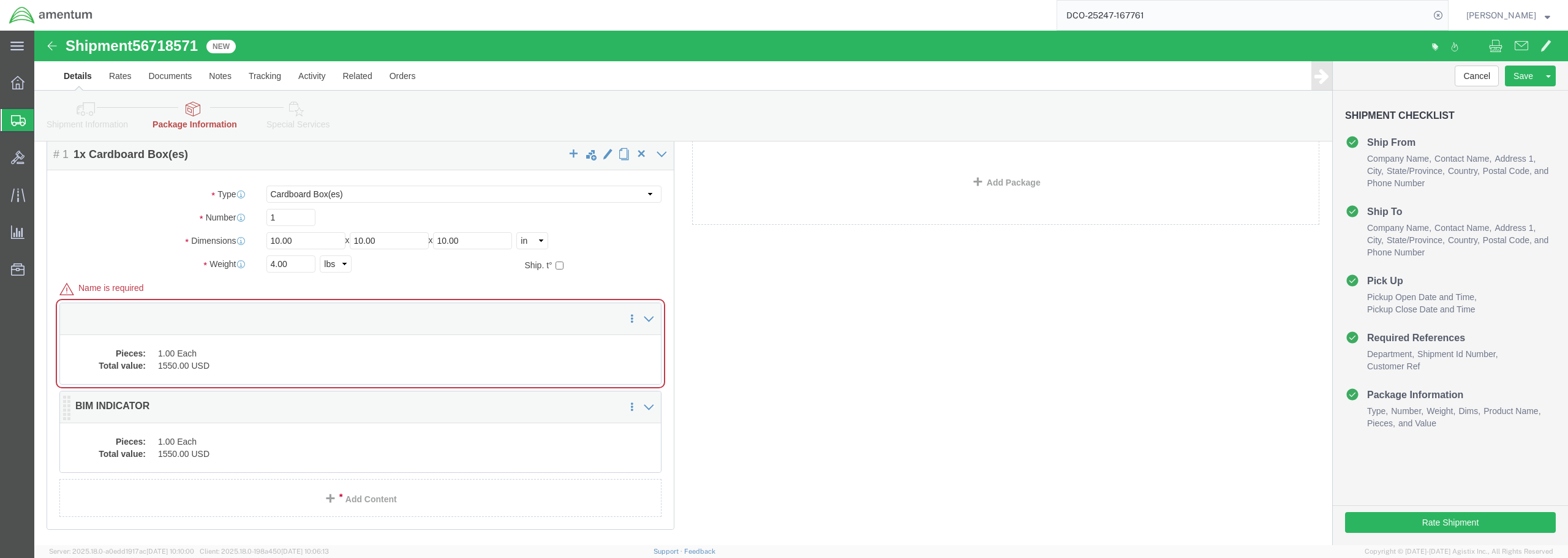
scroll to position [122, 0]
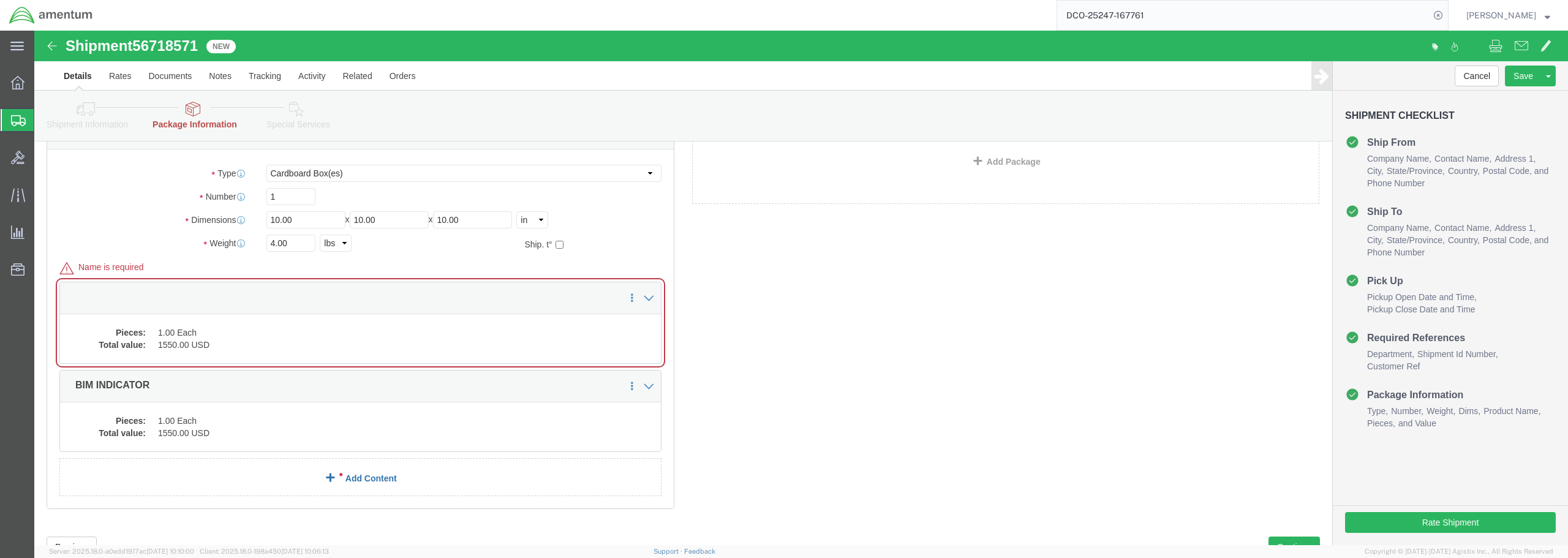
click link "Add Content"
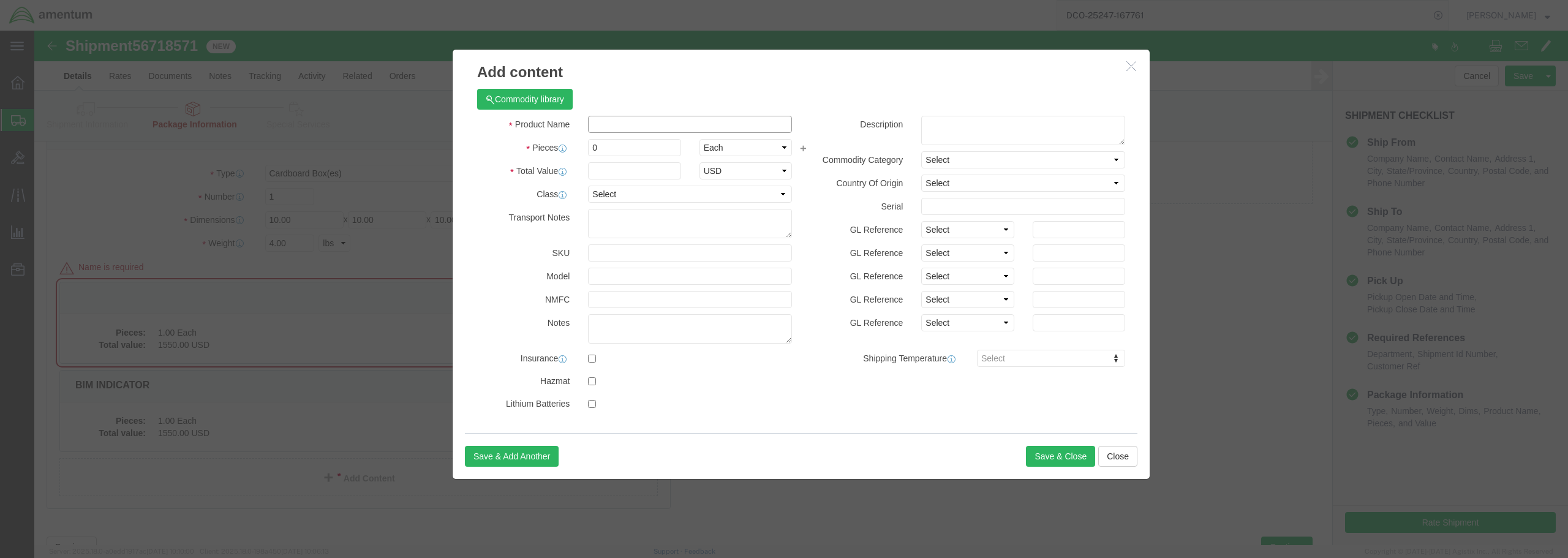
click input "text"
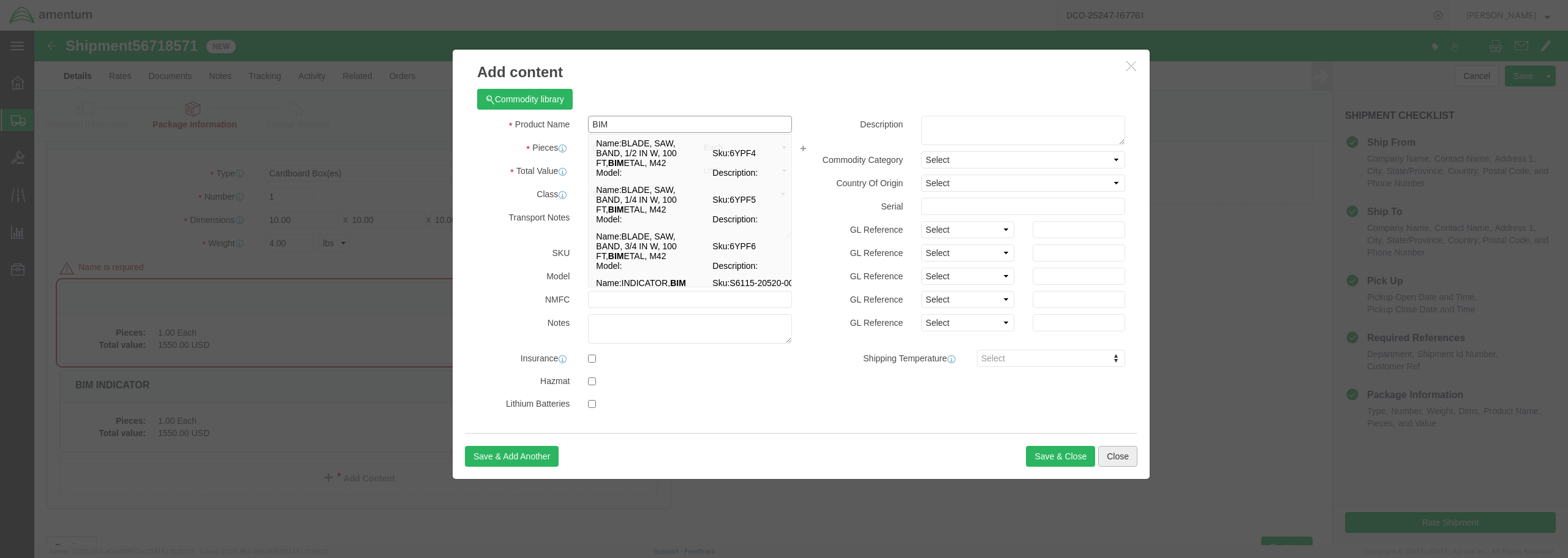
type input "BIM"
click button "Close"
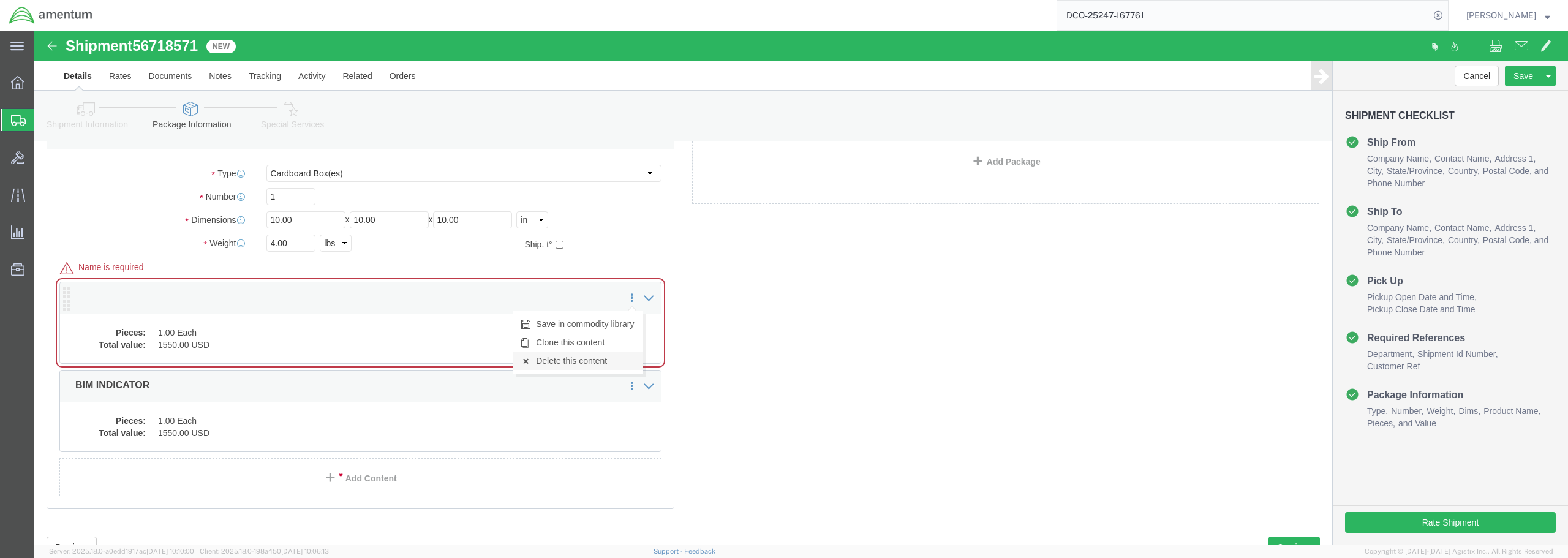
click link "Delete this content"
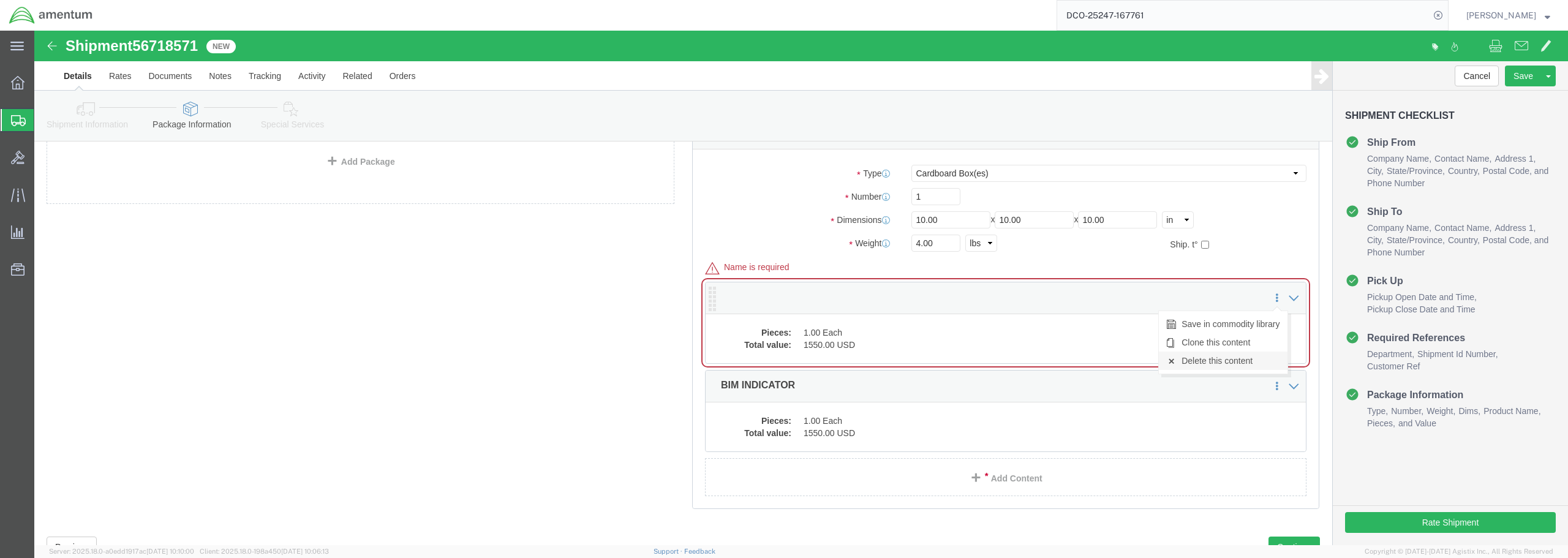
click link "Delete this content"
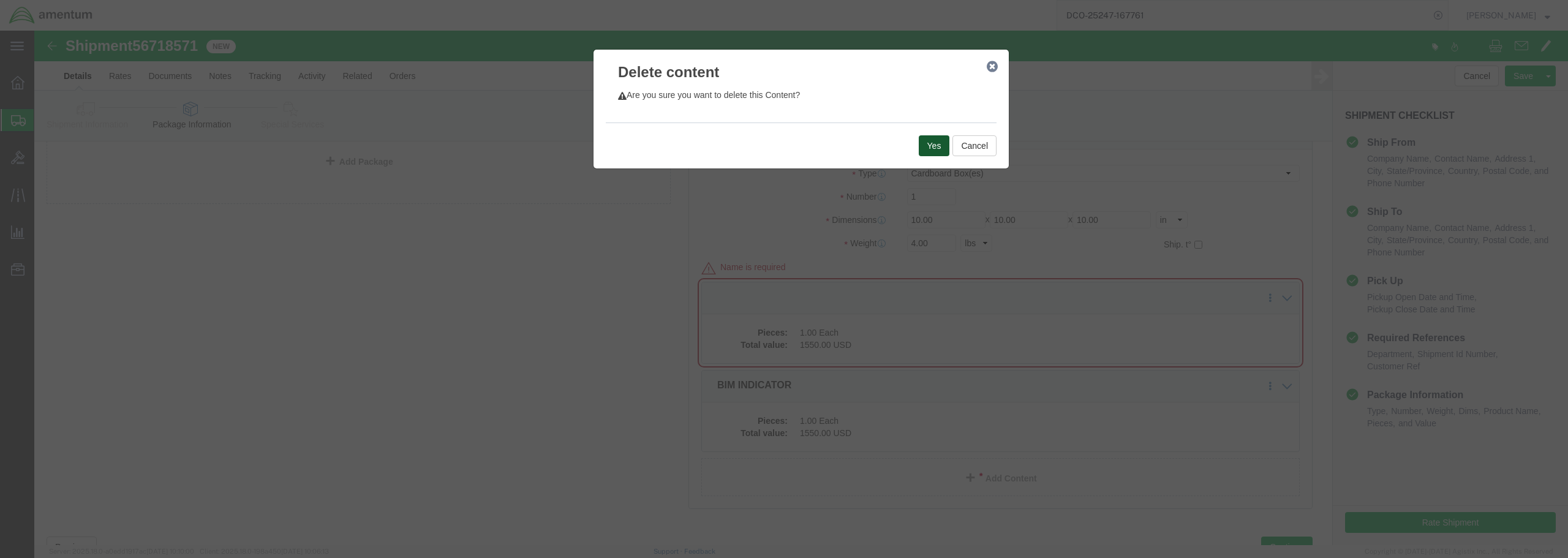
click button "Yes"
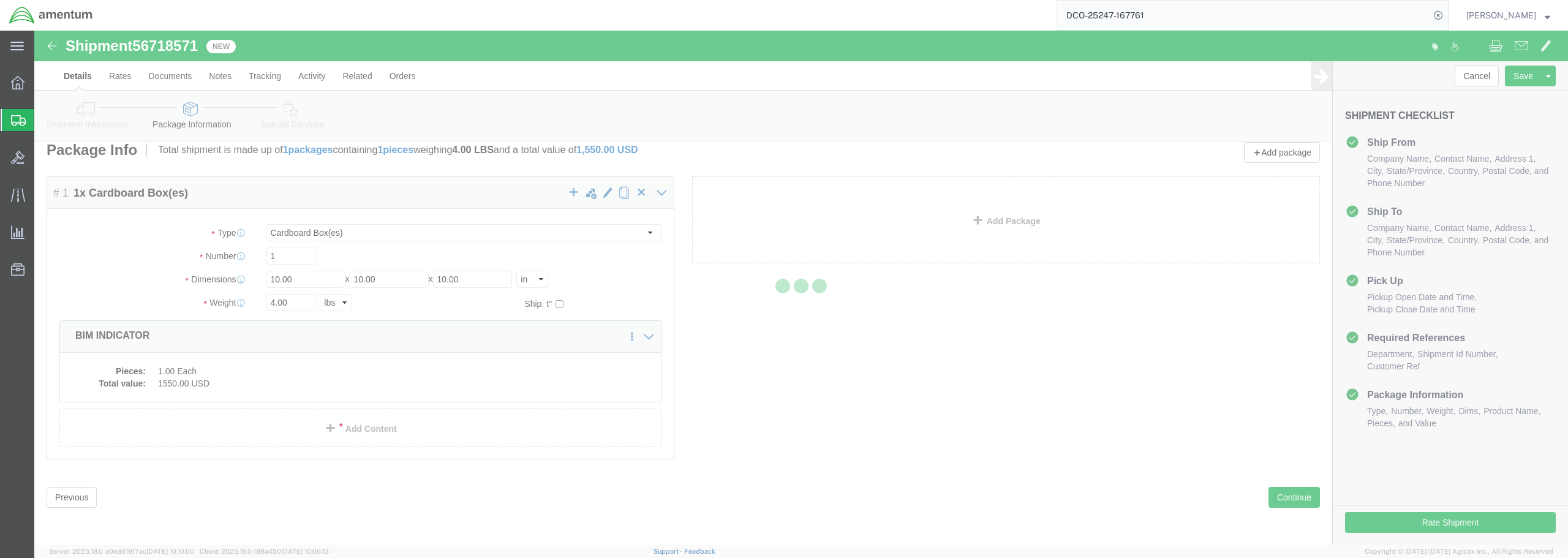
scroll to position [0, 0]
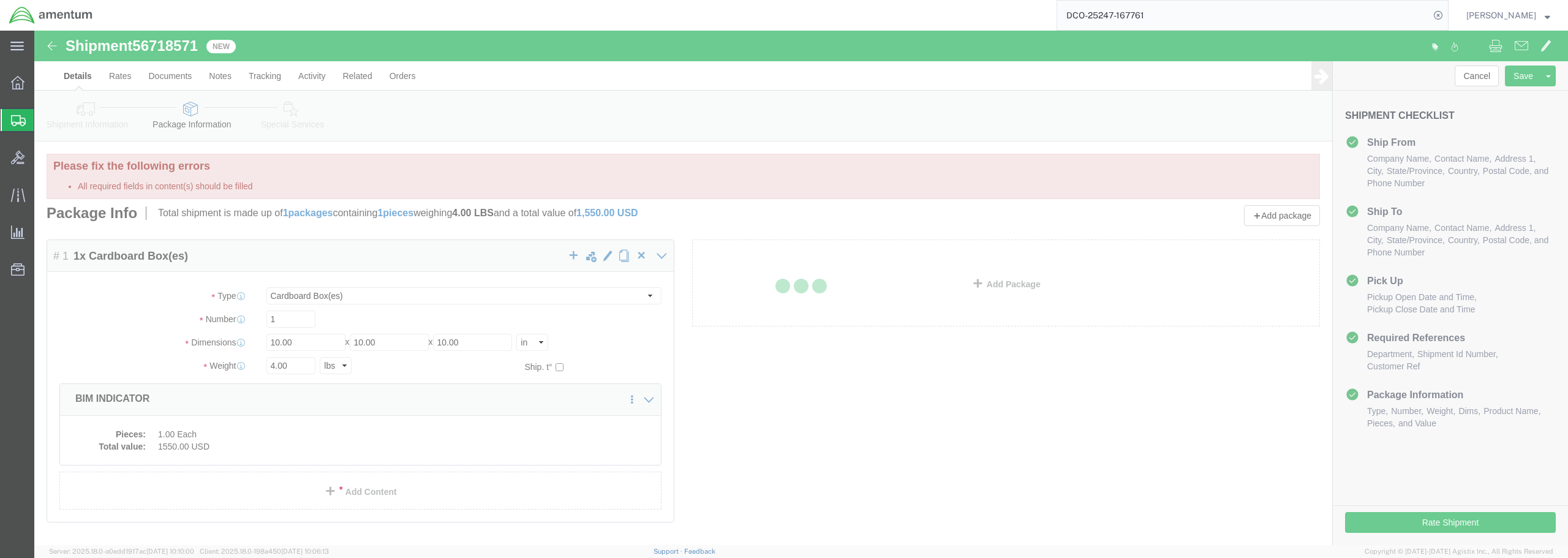
select select "CBOX"
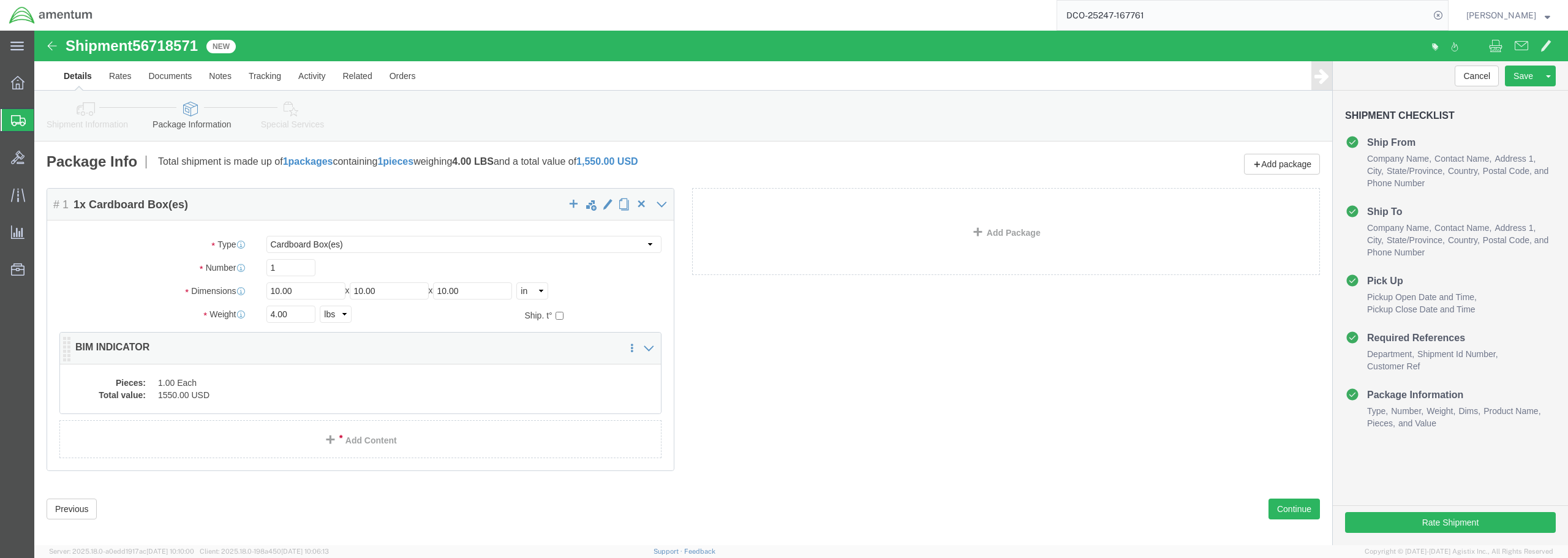
click dl "Pieces: 1.00 Each Total value: 1550.00 USD"
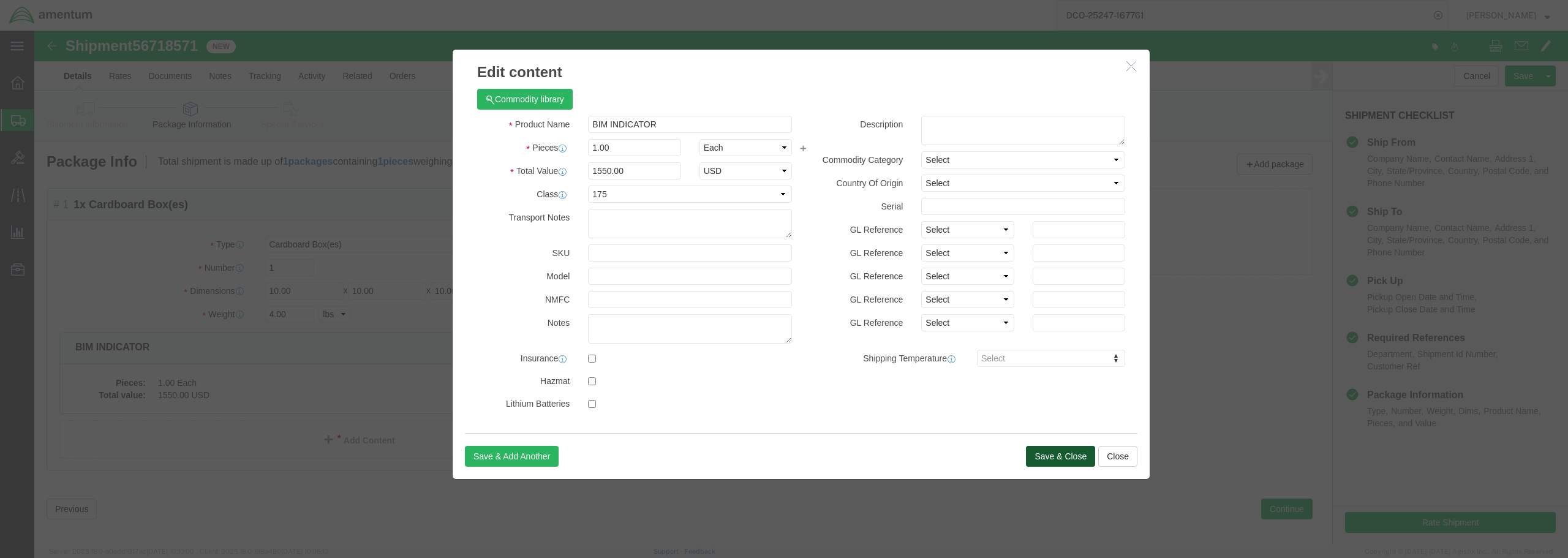
click button "Save & Close"
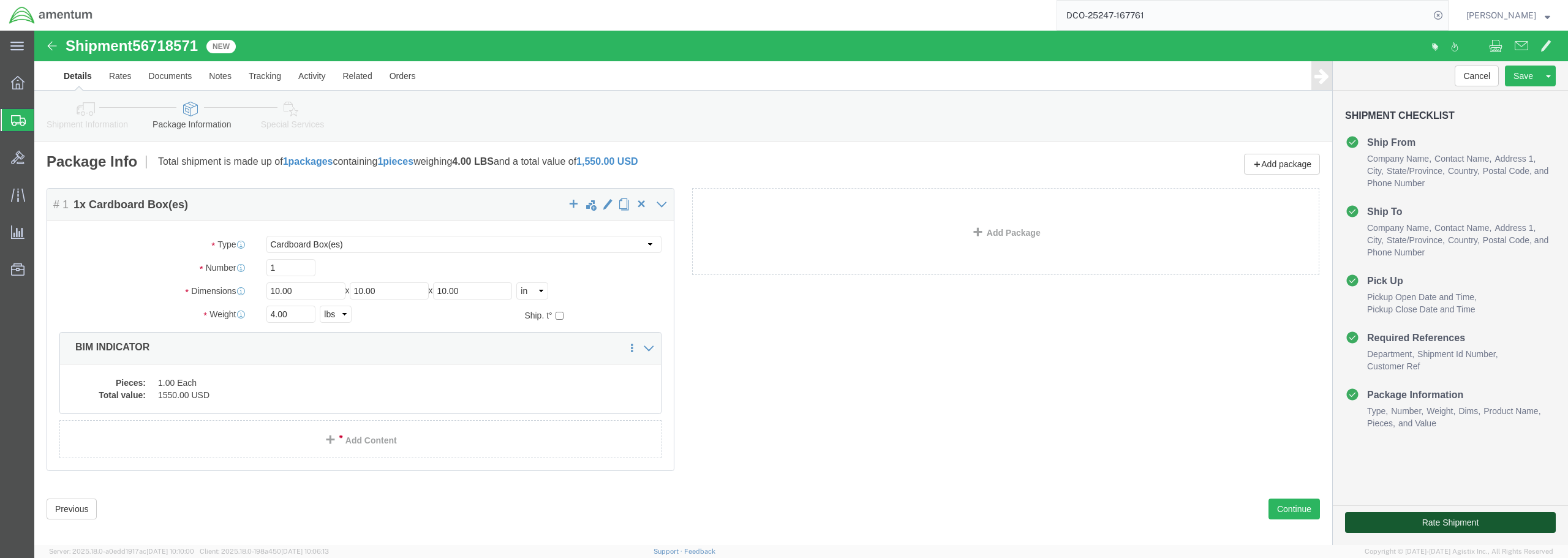
click button "Rate Shipment"
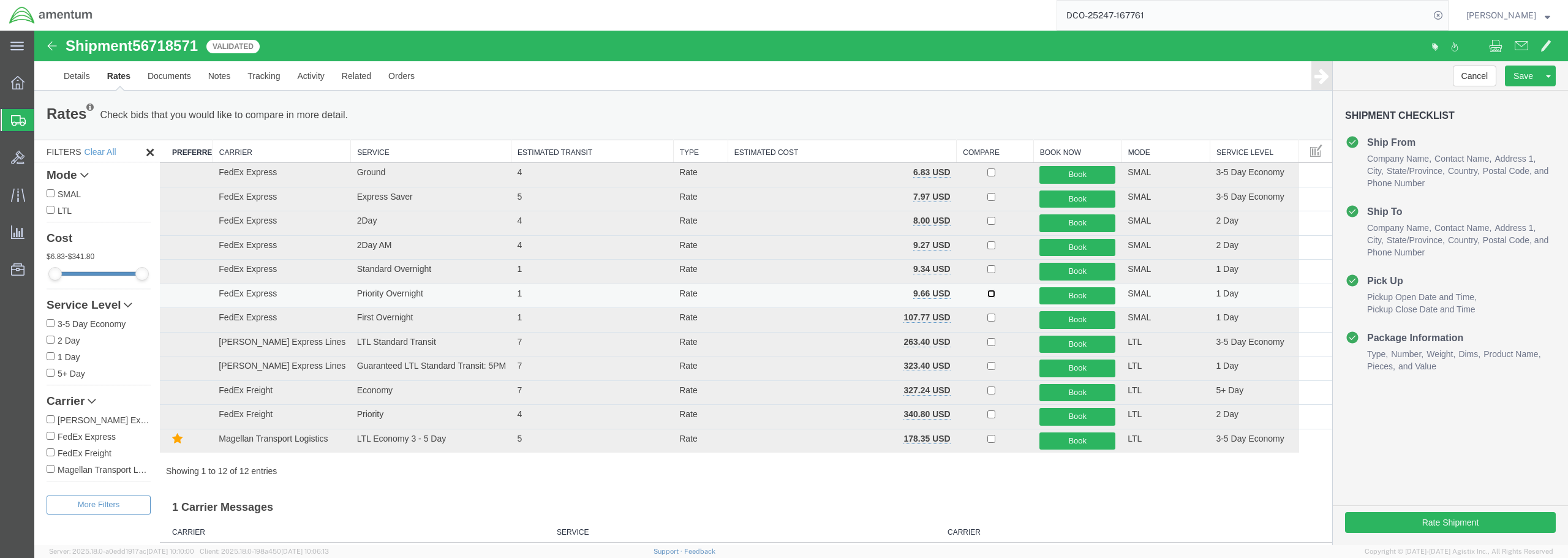
click at [987, 292] on input "checkbox" at bounding box center [991, 294] width 8 height 8
checkbox input "true"
click at [1063, 296] on button "Book" at bounding box center [1077, 296] width 76 height 18
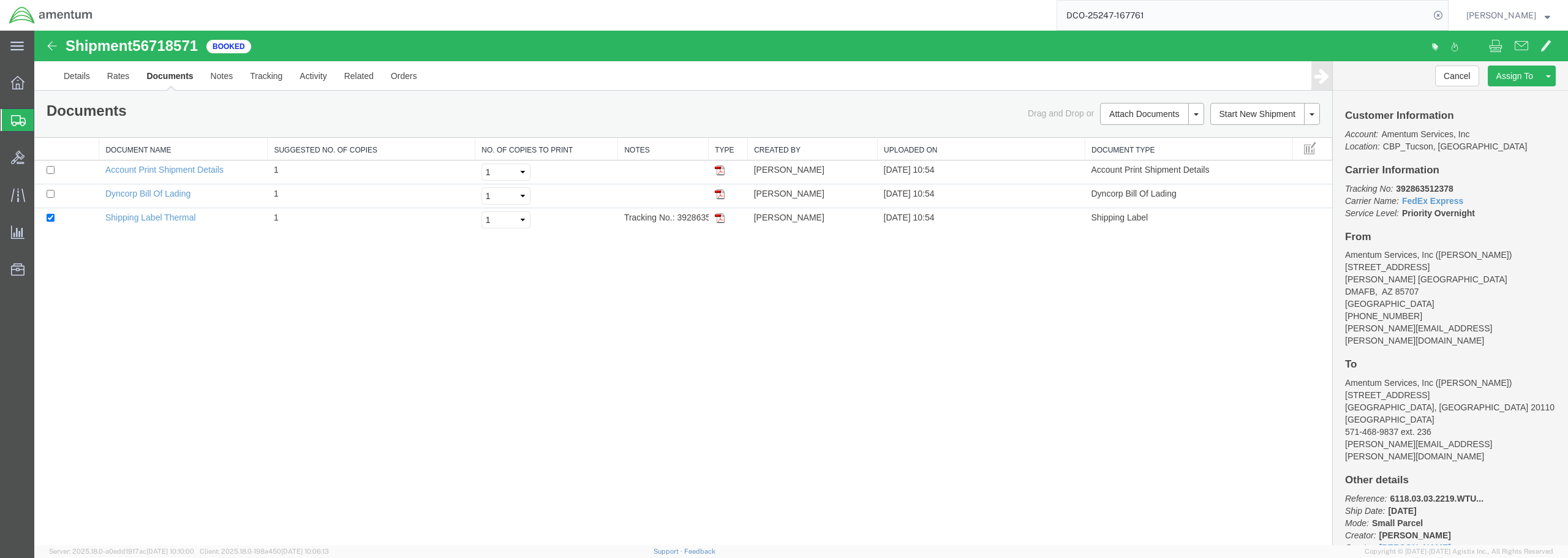
drag, startPoint x: 719, startPoint y: 220, endPoint x: 1290, endPoint y: 68, distance: 590.9
click at [719, 220] on img at bounding box center [719, 217] width 10 height 10
click at [1251, 24] on input "DCO-25247-167761" at bounding box center [1243, 15] width 372 height 29
click at [684, 221] on td "Tracking No.: 392863512378" at bounding box center [663, 220] width 90 height 24
click at [756, 214] on td "[PERSON_NAME]" at bounding box center [813, 220] width 130 height 24
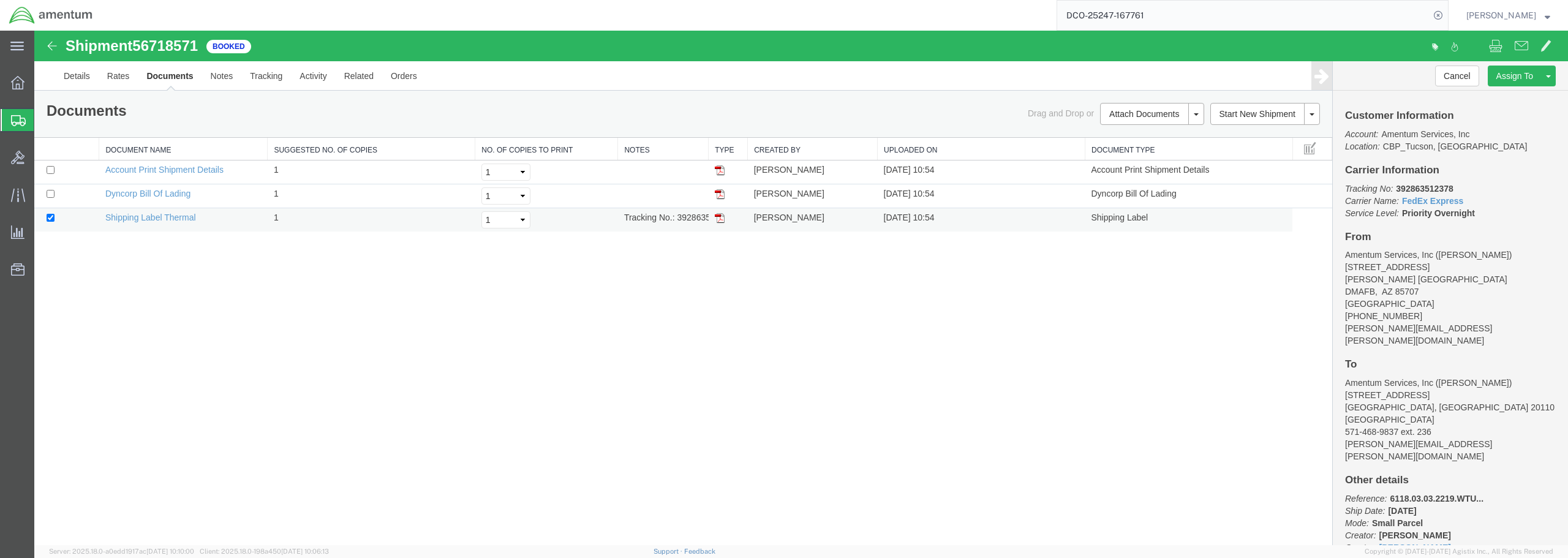
click at [719, 218] on img at bounding box center [719, 217] width 10 height 10
click at [1176, 14] on input "DCO-25247-167761" at bounding box center [1243, 15] width 372 height 29
drag, startPoint x: 1176, startPoint y: 14, endPoint x: 1080, endPoint y: 11, distance: 96.0
click at [1080, 11] on input "DCO-25247-167761" at bounding box center [1243, 15] width 372 height 29
drag, startPoint x: 1136, startPoint y: 46, endPoint x: 958, endPoint y: 279, distance: 293.2
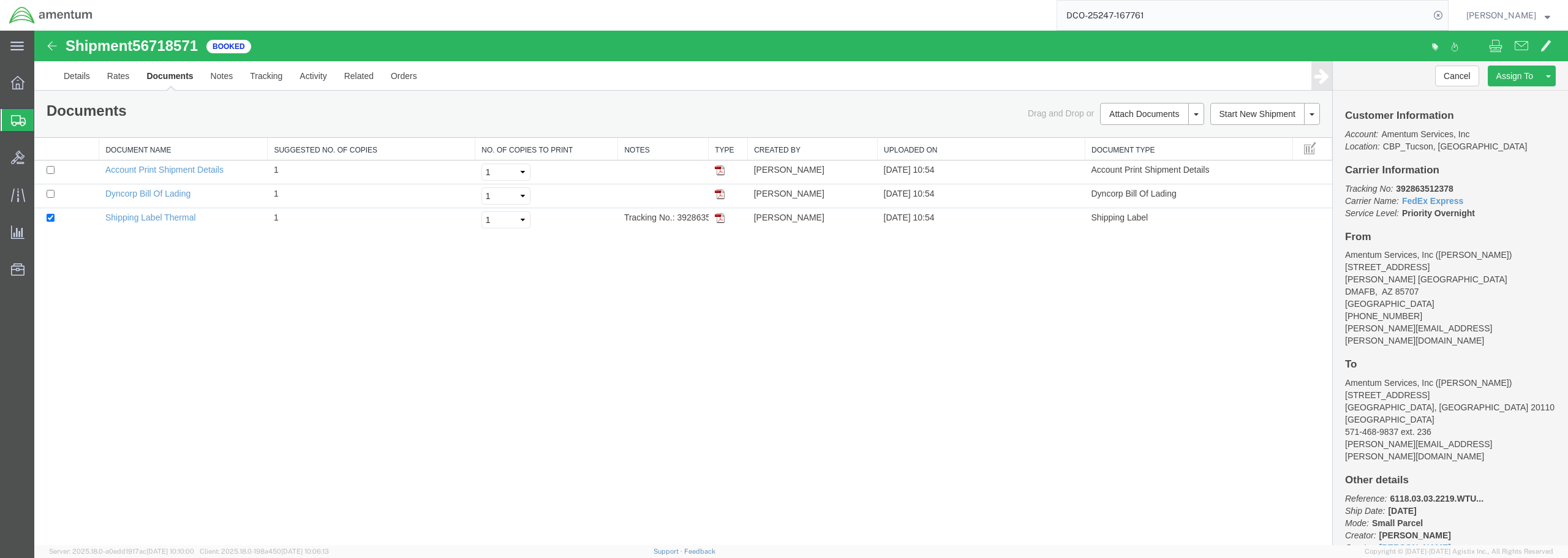
click at [958, 279] on div "Shipment 56718571 3 of 3 Booked Details Rates Documents Notes Tracking Activity…" at bounding box center [801, 287] width 1534 height 514
click at [43, 126] on span "Shipments" at bounding box center [38, 120] width 10 height 24
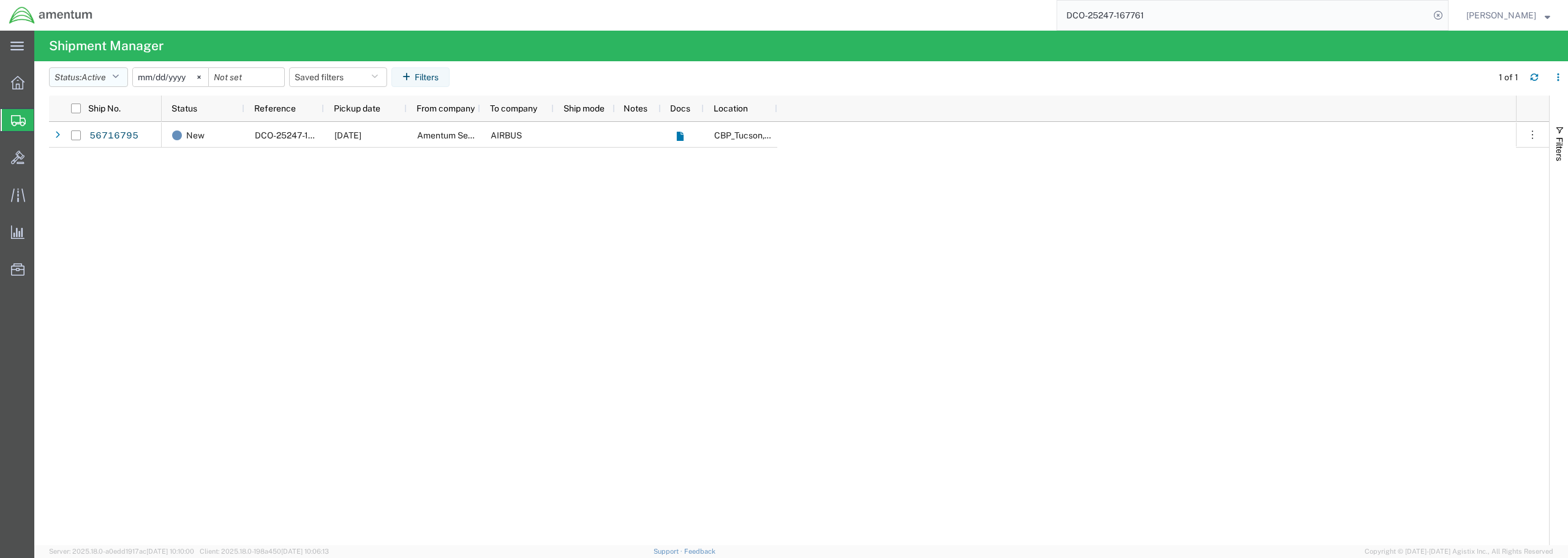
click at [119, 76] on icon "button" at bounding box center [115, 76] width 7 height 8
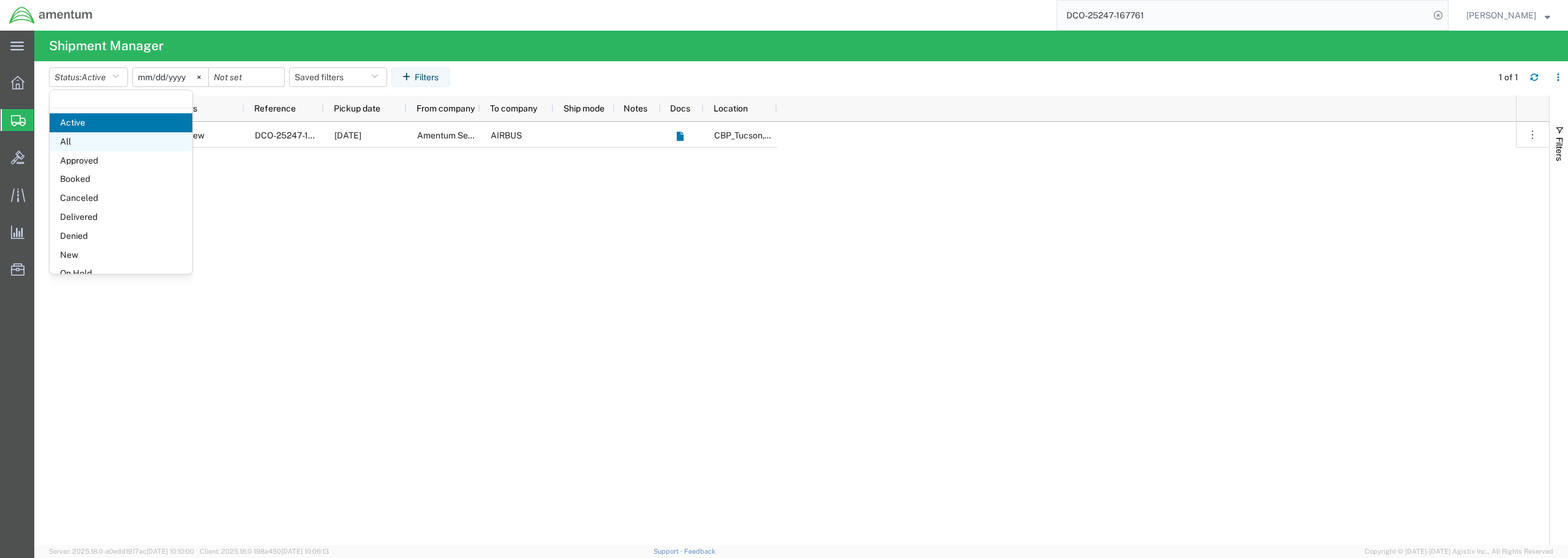
click at [67, 136] on span "All" at bounding box center [121, 142] width 143 height 19
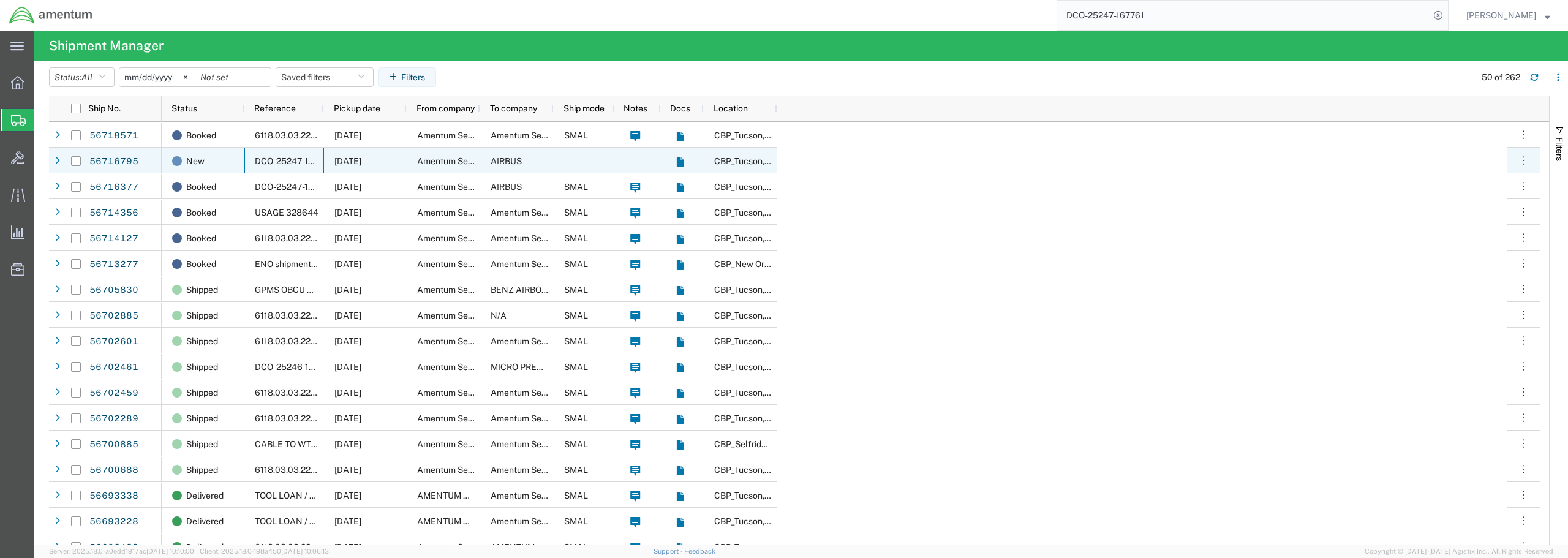
click at [301, 159] on span "DCO-25247-167761" at bounding box center [294, 161] width 78 height 10
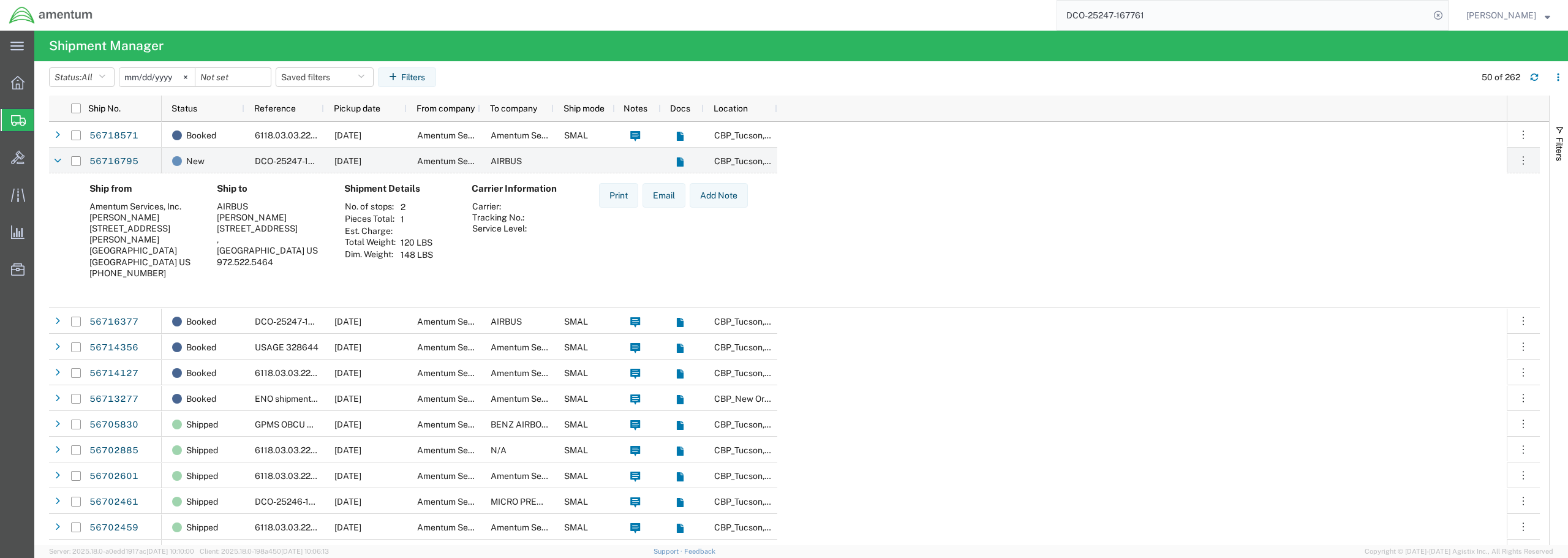
click at [866, 245] on div "Ship from Amentum Services, Inc. [PERSON_NAME] [STREET_ADDRESS] 1244 [PERSON_NA…" at bounding box center [805, 234] width 1450 height 104
click at [59, 163] on icon at bounding box center [58, 161] width 8 height 8
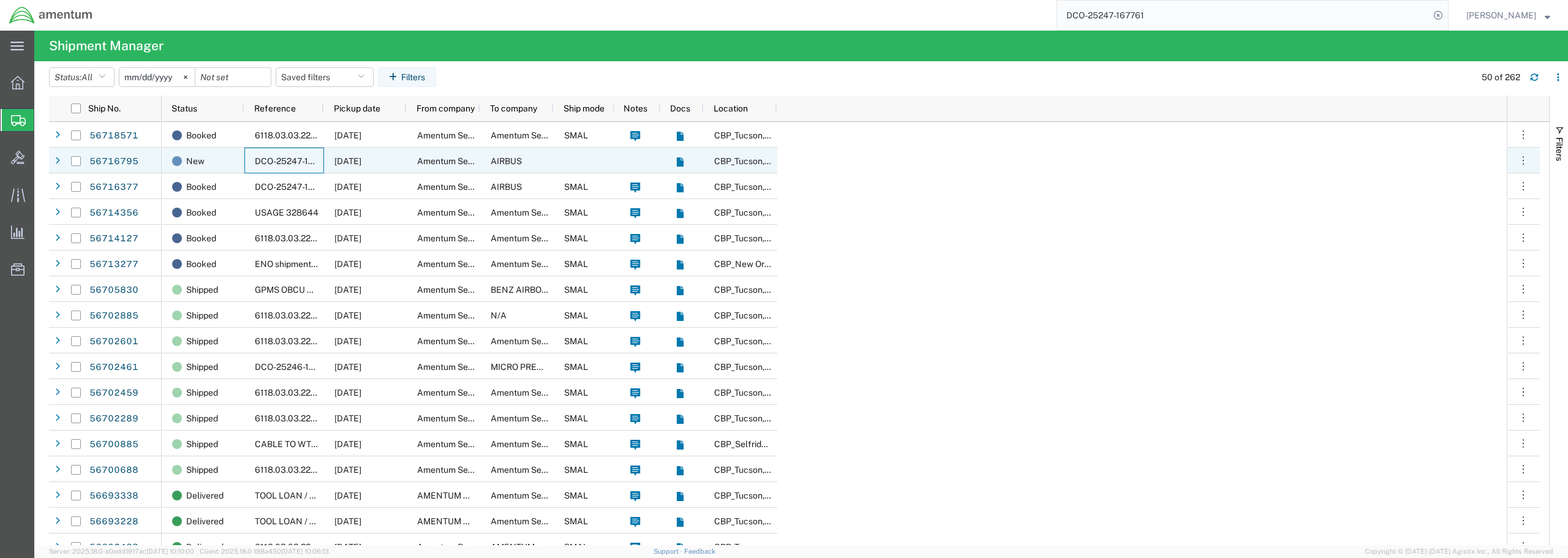
click at [285, 163] on span "DCO-25247-167761" at bounding box center [294, 161] width 78 height 10
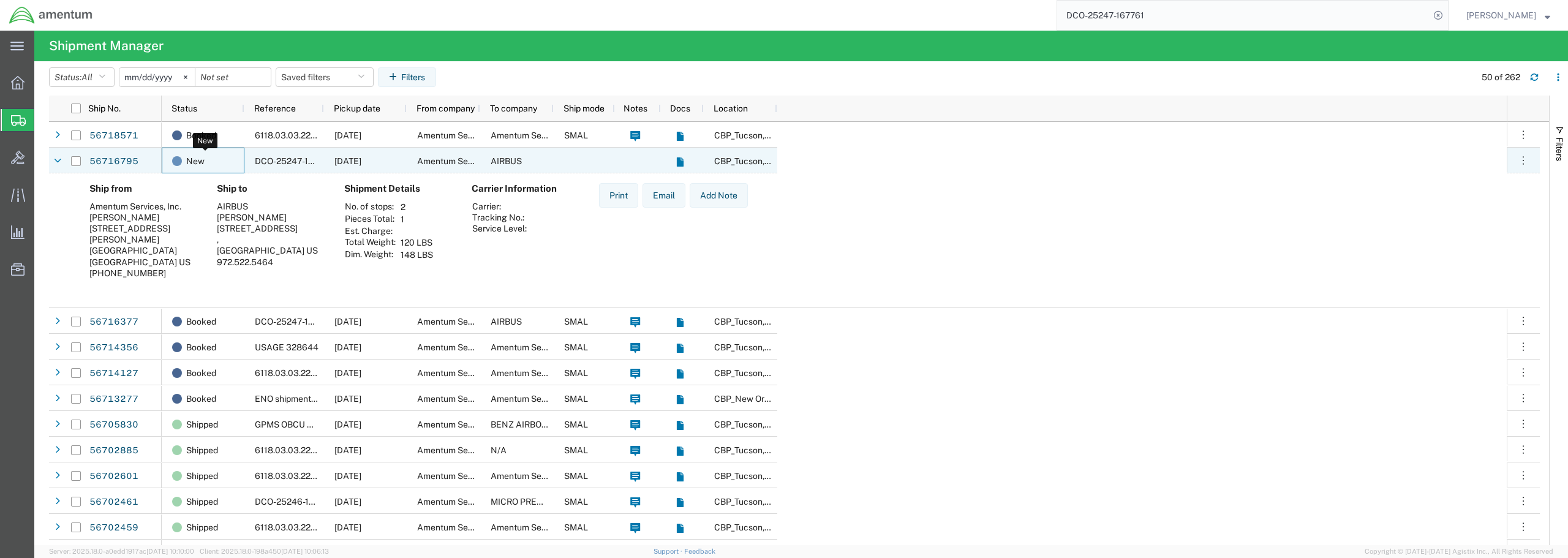
click at [178, 163] on span at bounding box center [176, 161] width 10 height 10
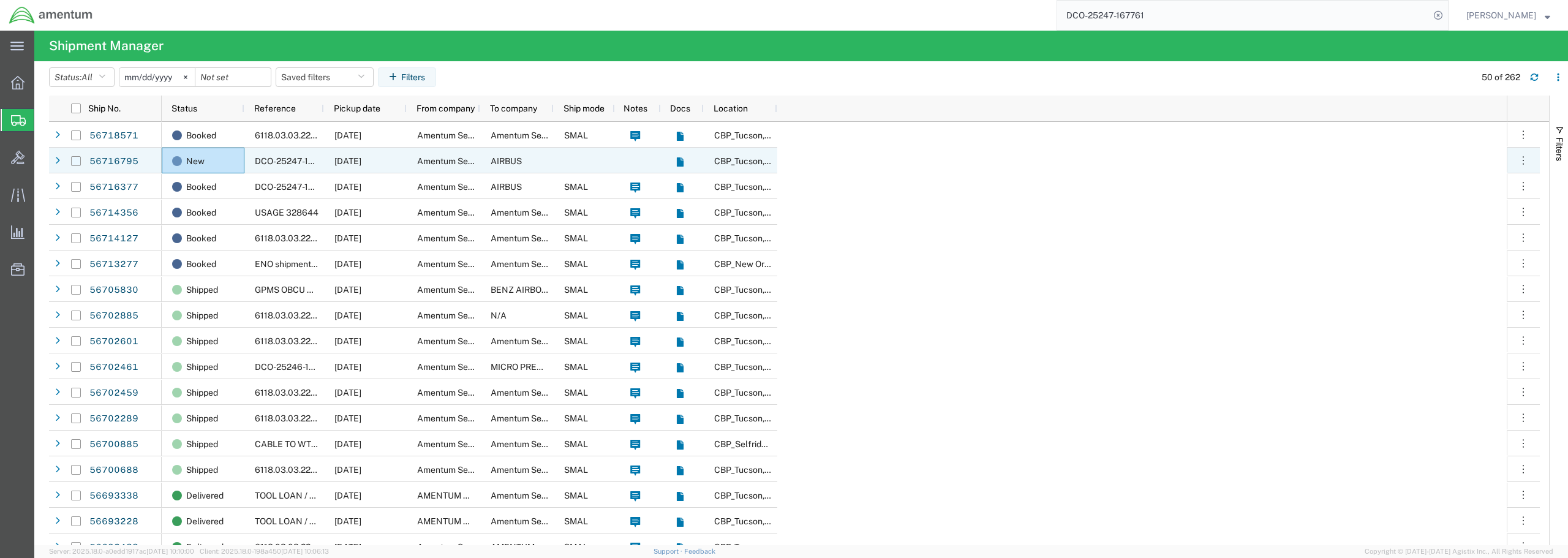
click at [78, 163] on input "Press Space to toggle row selection (unchecked)" at bounding box center [75, 161] width 10 height 10
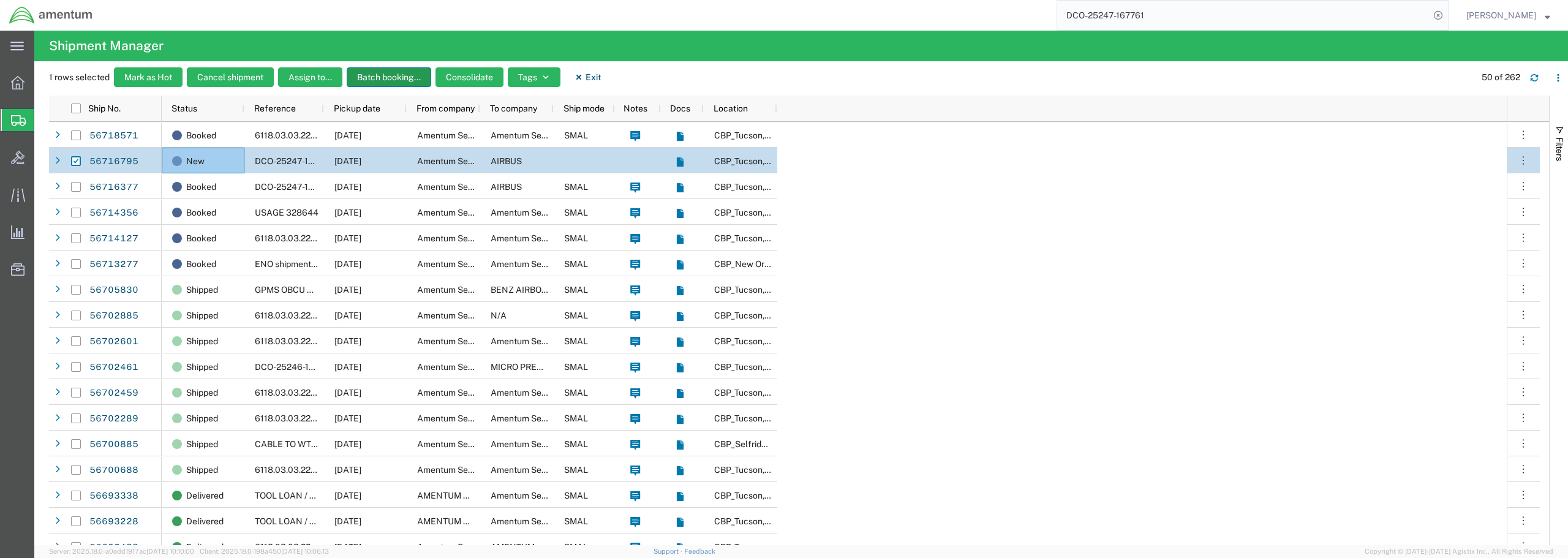
click at [380, 77] on button "Batch booking..." at bounding box center [389, 77] width 85 height 20
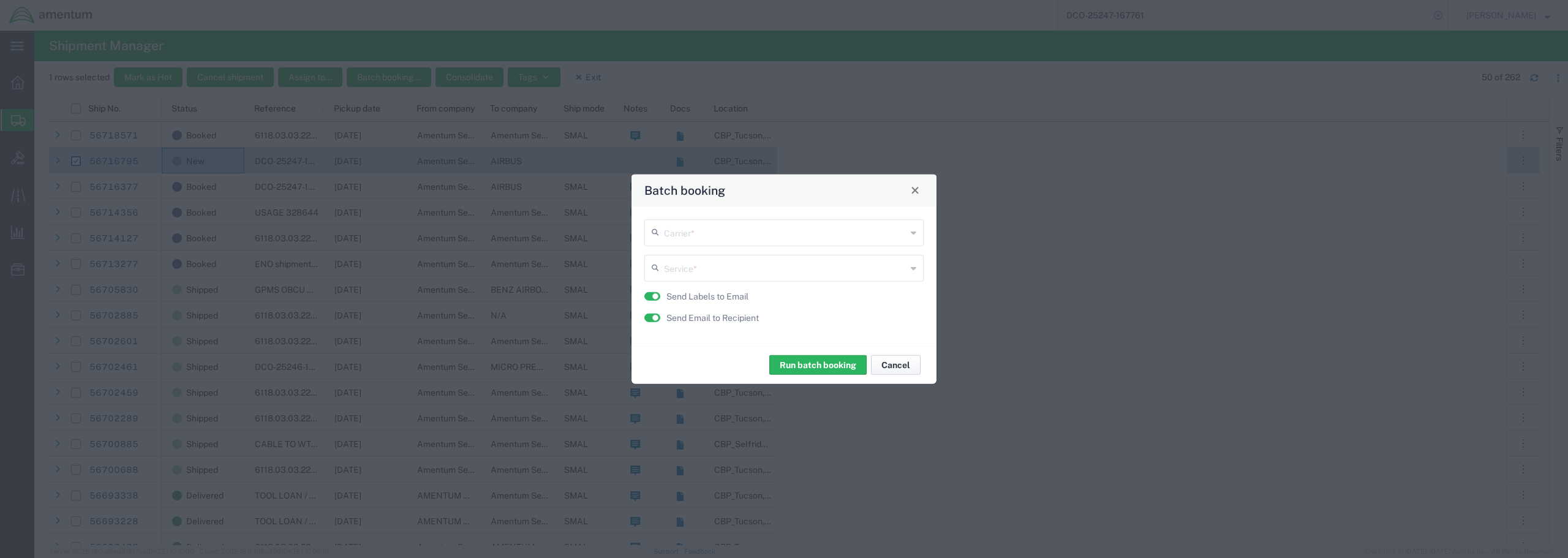
click at [905, 367] on button "Cancel" at bounding box center [896, 364] width 50 height 20
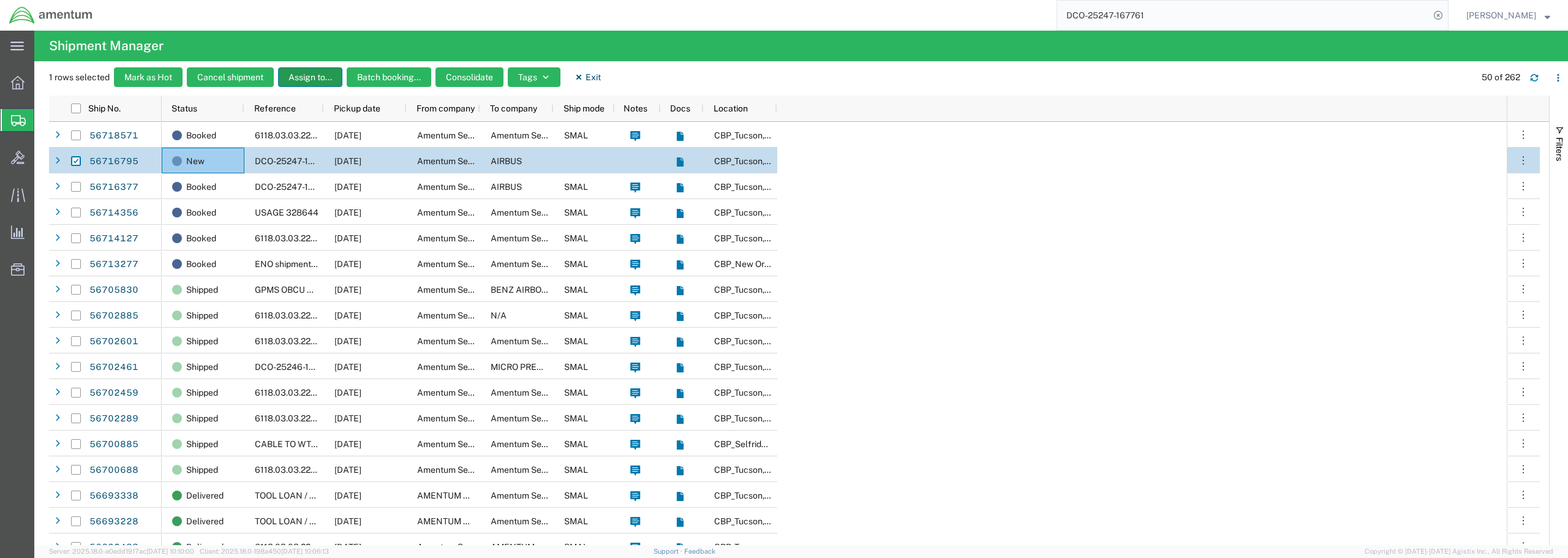
click at [311, 78] on button "Assign to..." at bounding box center [310, 77] width 64 height 20
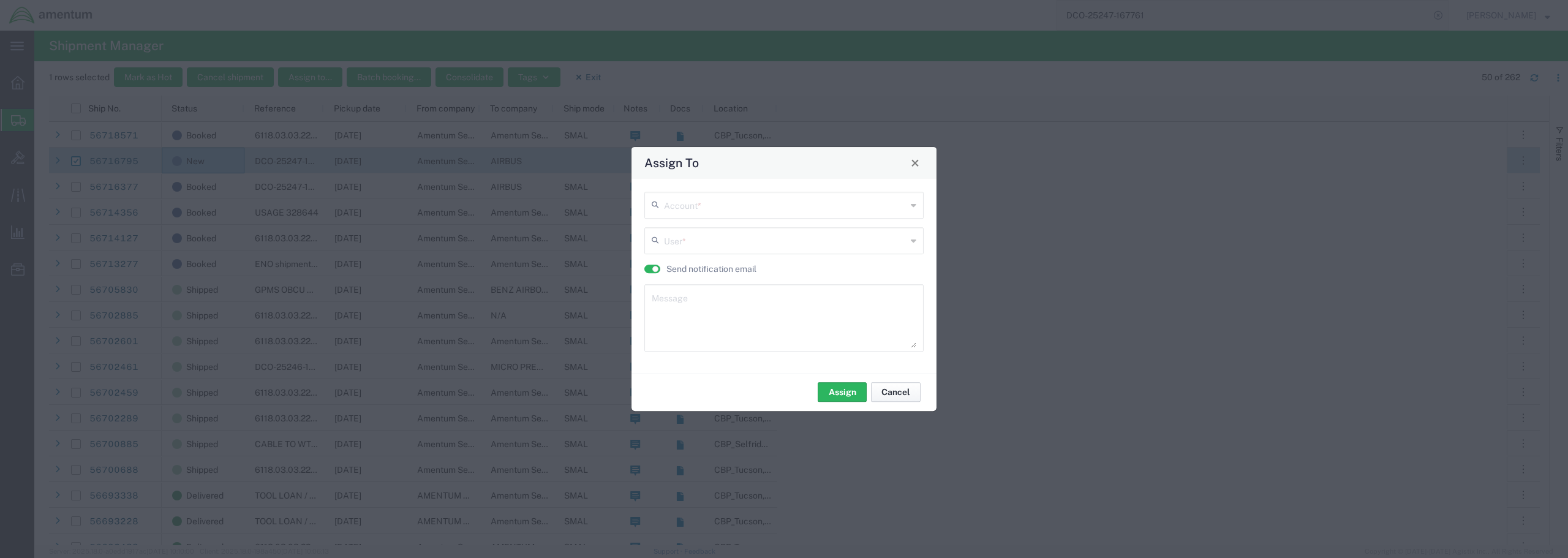
click at [891, 393] on button "Cancel" at bounding box center [896, 392] width 50 height 20
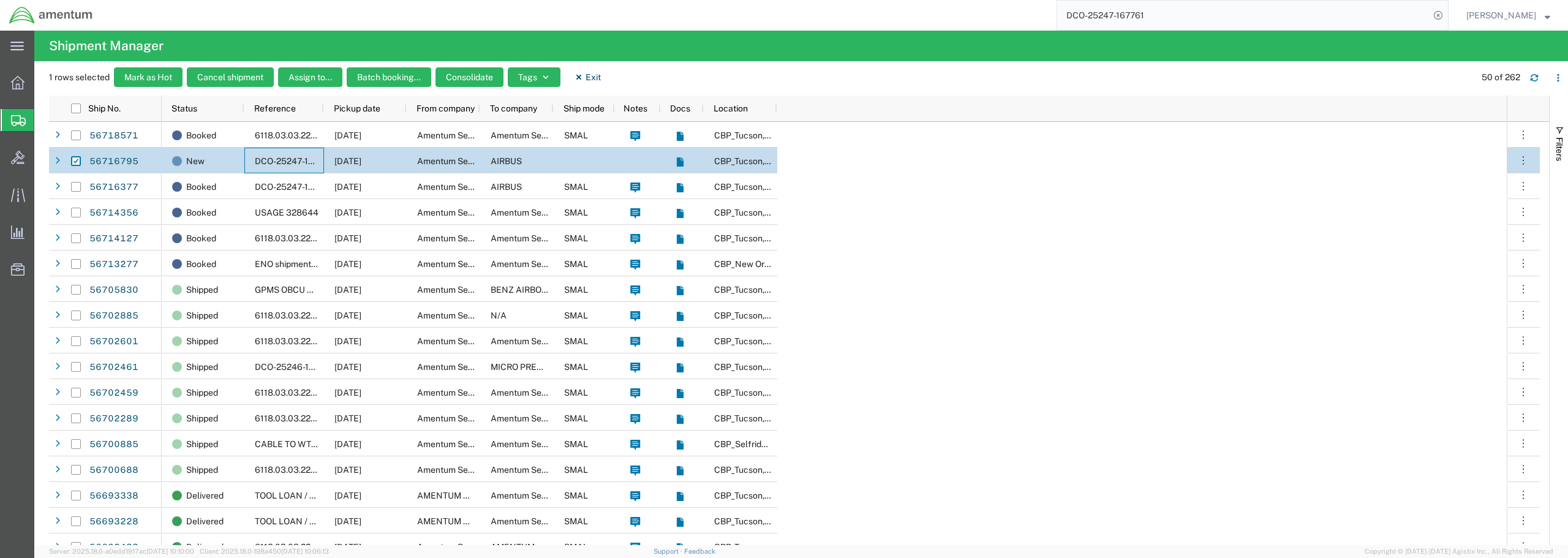
click at [254, 157] on div "DCO-25247-167761" at bounding box center [284, 161] width 80 height 25
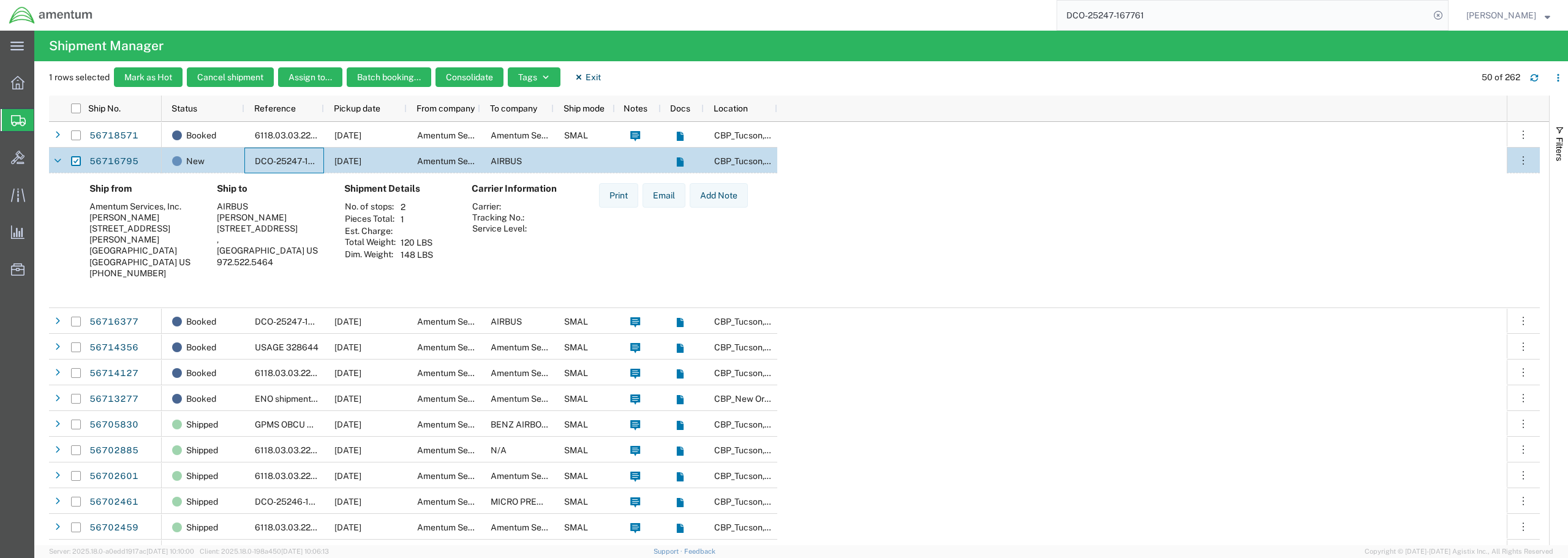
drag, startPoint x: 254, startPoint y: 157, endPoint x: 69, endPoint y: 155, distance: 185.0
click at [69, 155] on div at bounding box center [76, 161] width 24 height 25
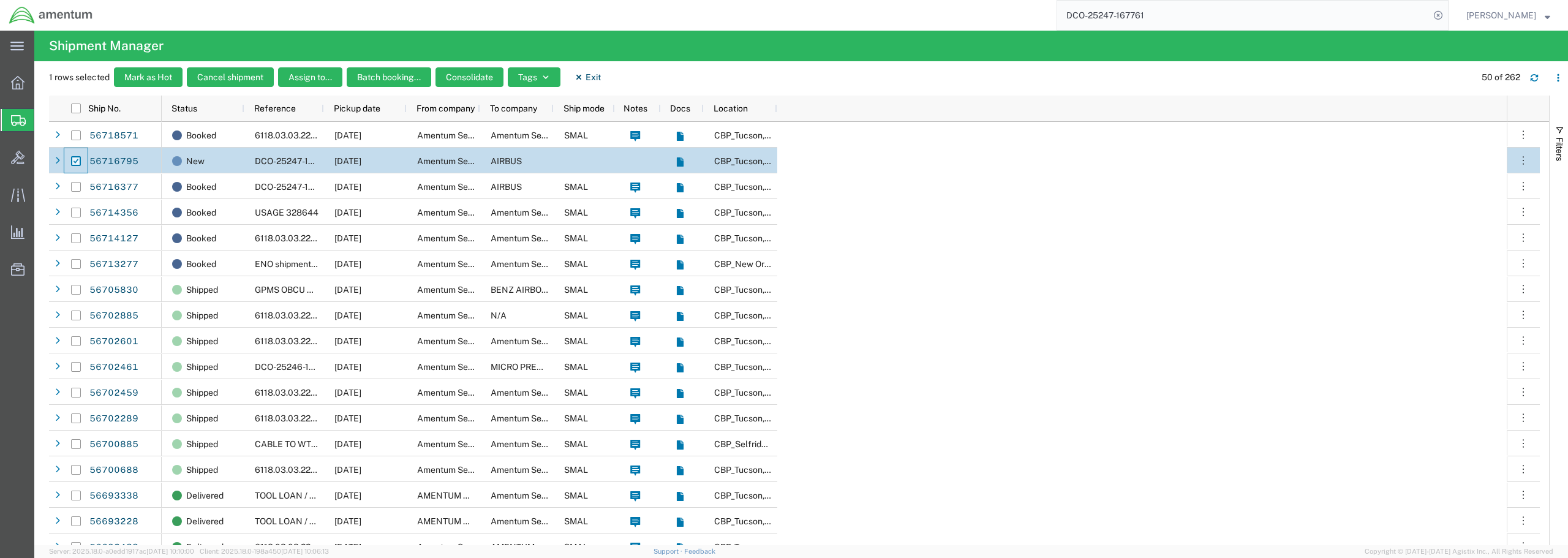
click at [75, 161] on input "Press Space to toggle row selection (checked)" at bounding box center [75, 161] width 10 height 10
checkbox input "false"
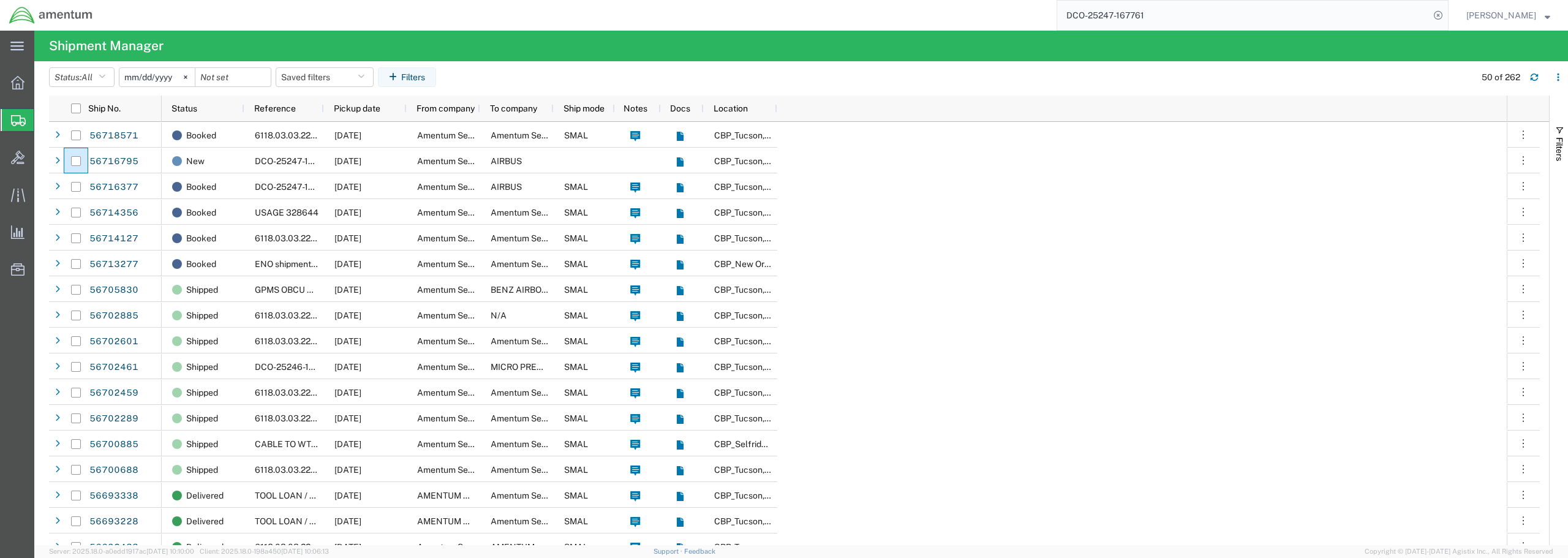
drag, startPoint x: 1174, startPoint y: 15, endPoint x: 1046, endPoint y: 15, distance: 128.0
click at [1046, 15] on div "DCO-25247-167761" at bounding box center [775, 15] width 1347 height 31
type input "d"
type input "DCO-25247-167761"
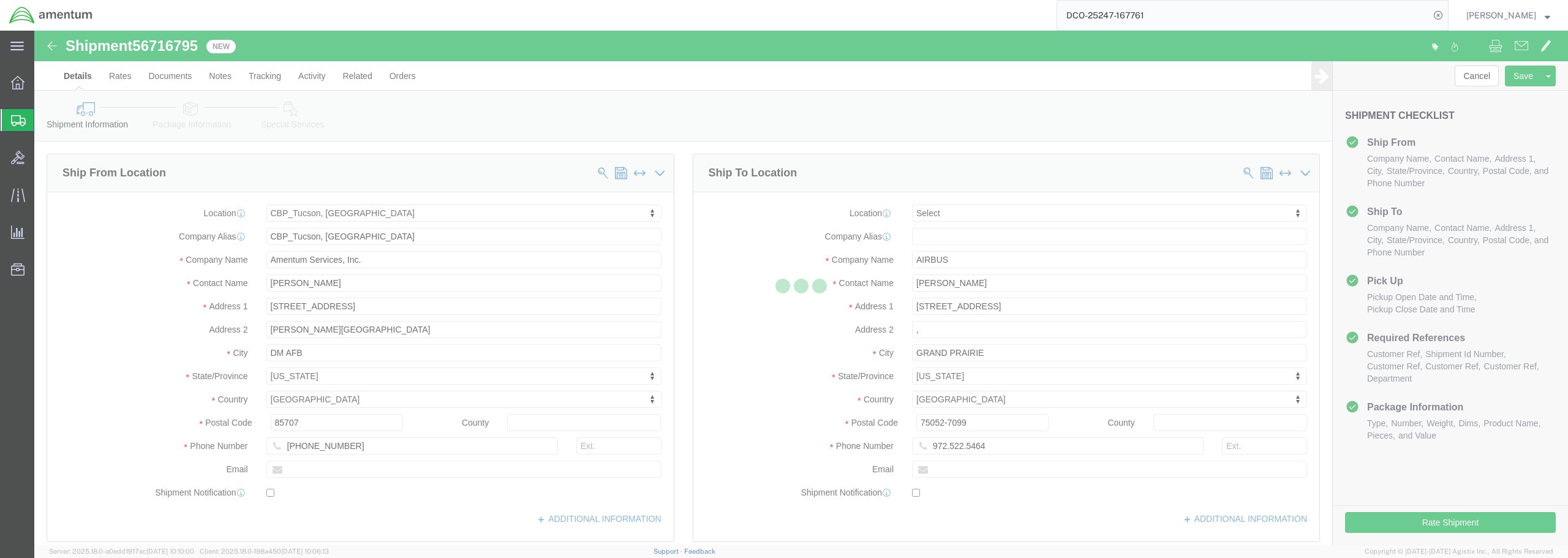
select select "49949"
select select
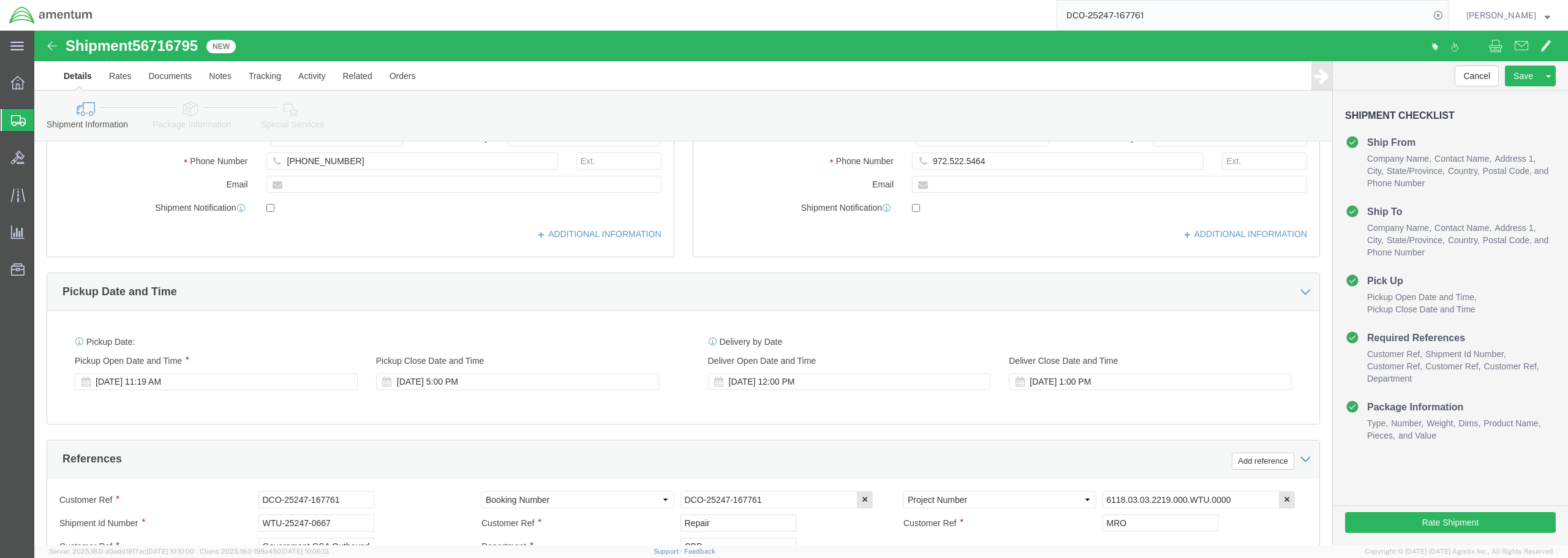
scroll to position [306, 0]
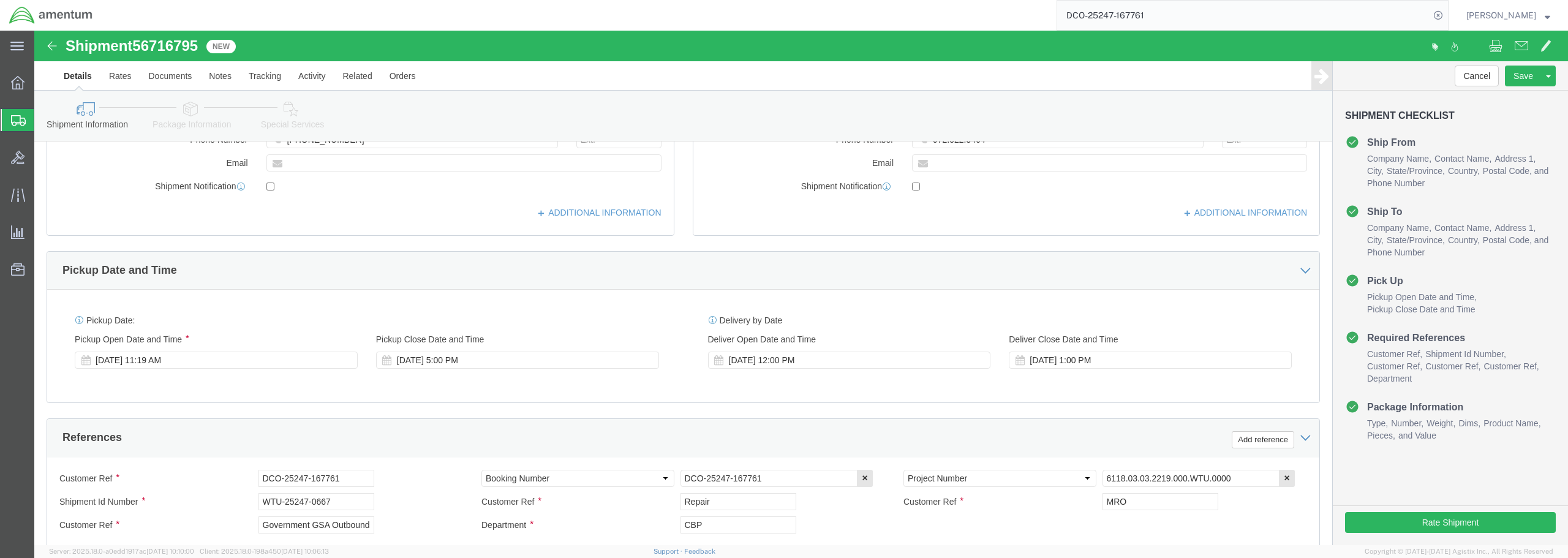
click div "[DATE] 11:19 AM"
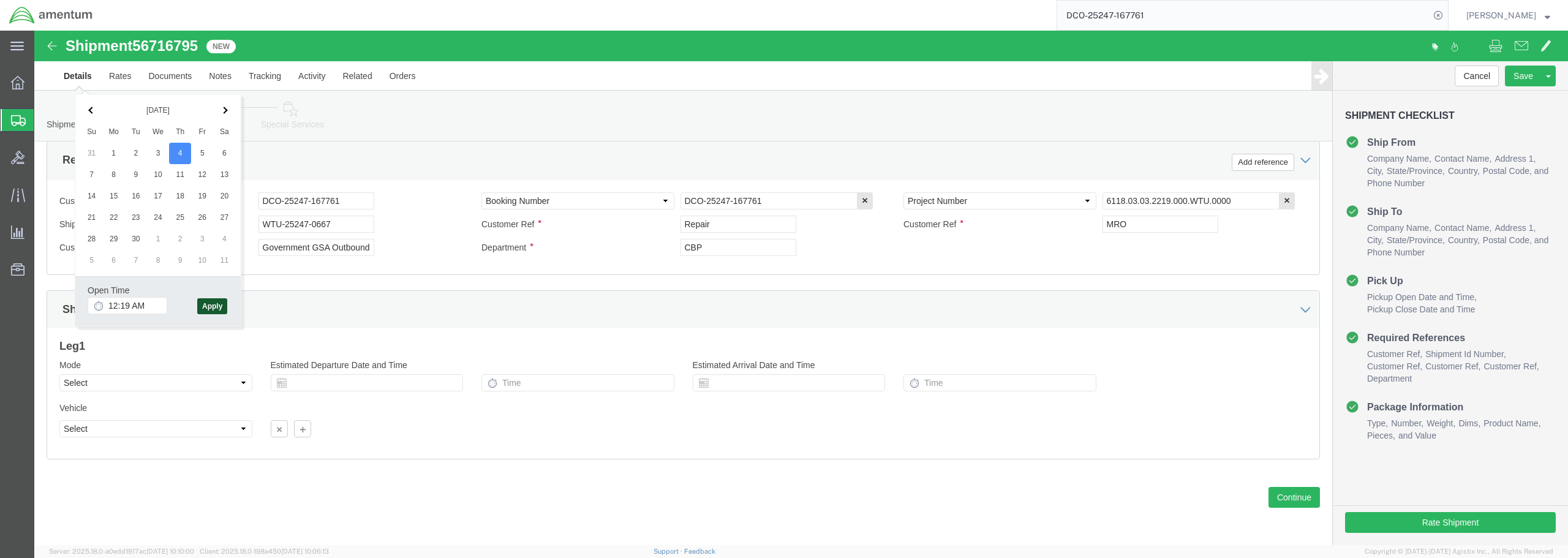
click button "Apply"
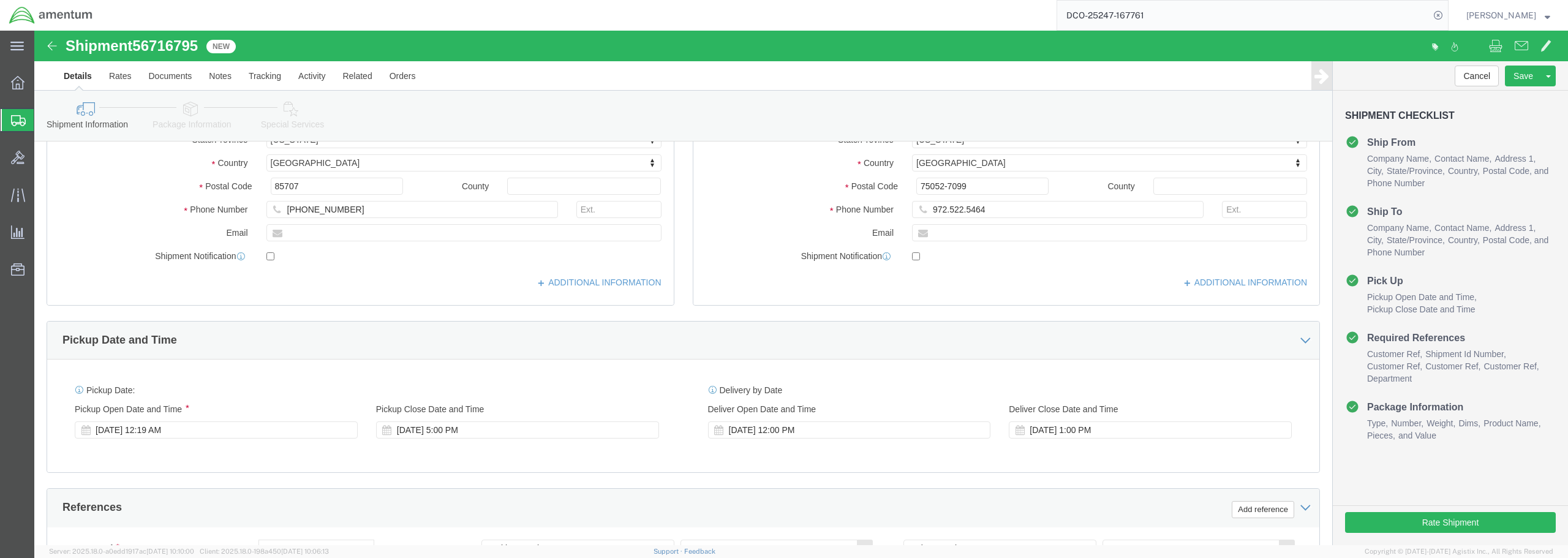
scroll to position [216, 0]
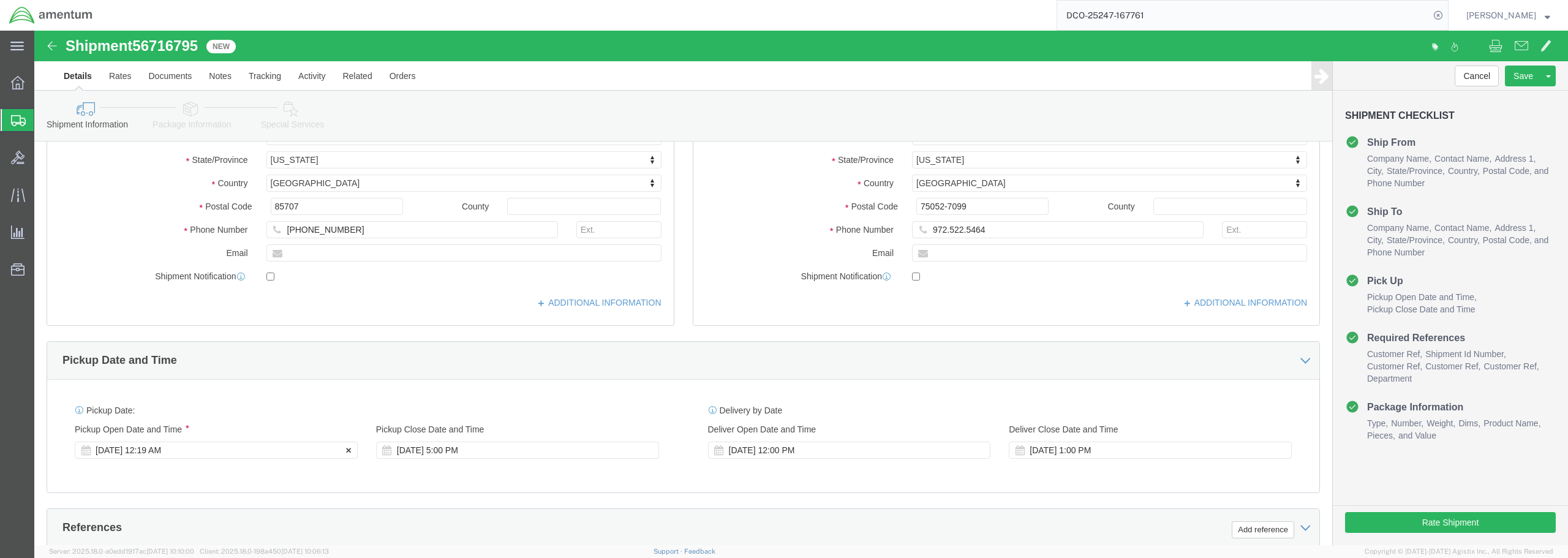
drag, startPoint x: 150, startPoint y: 420, endPoint x: 140, endPoint y: 418, distance: 10.2
click div "[DATE] 12:19 AM"
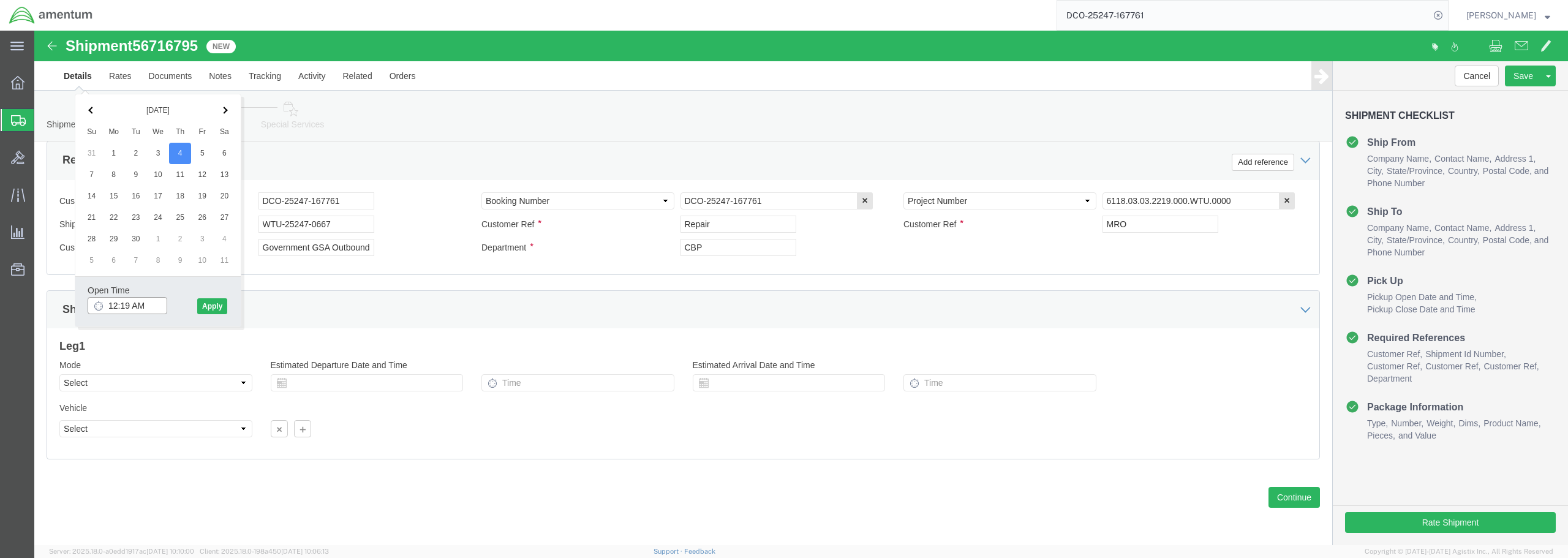
drag, startPoint x: 110, startPoint y: 276, endPoint x: 99, endPoint y: 275, distance: 11.0
click input "12:19 AM"
type input "12:19 PM"
click button "Apply"
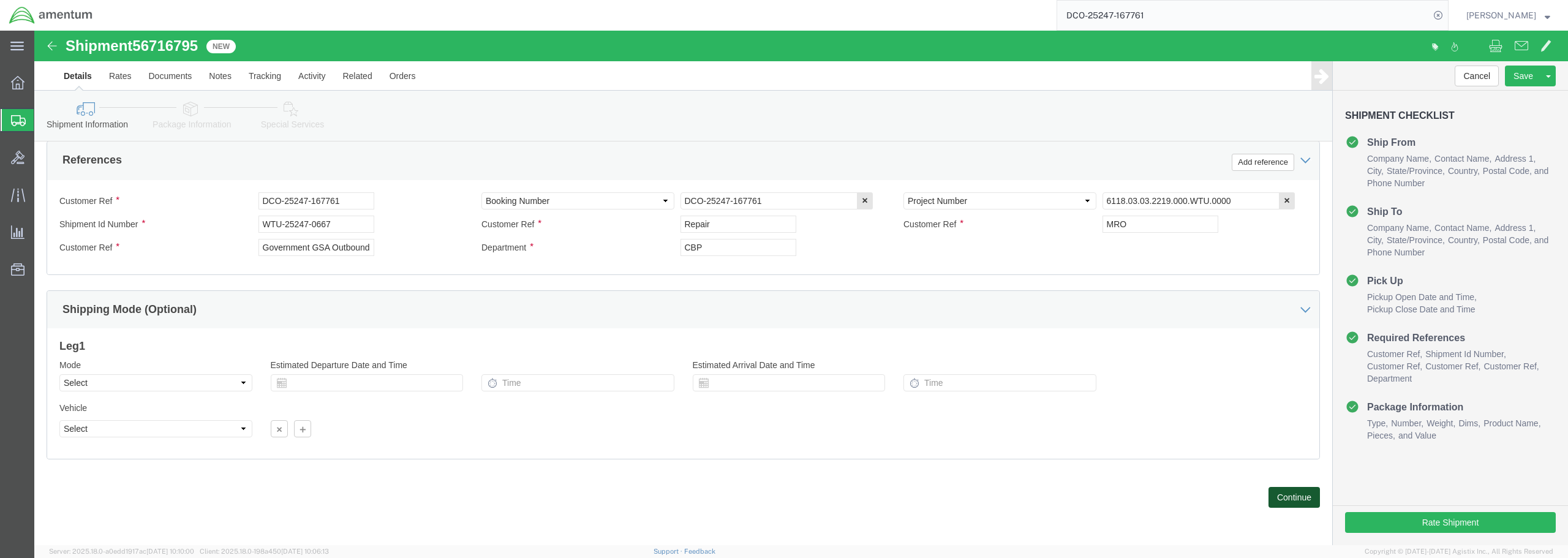
click button "Continue"
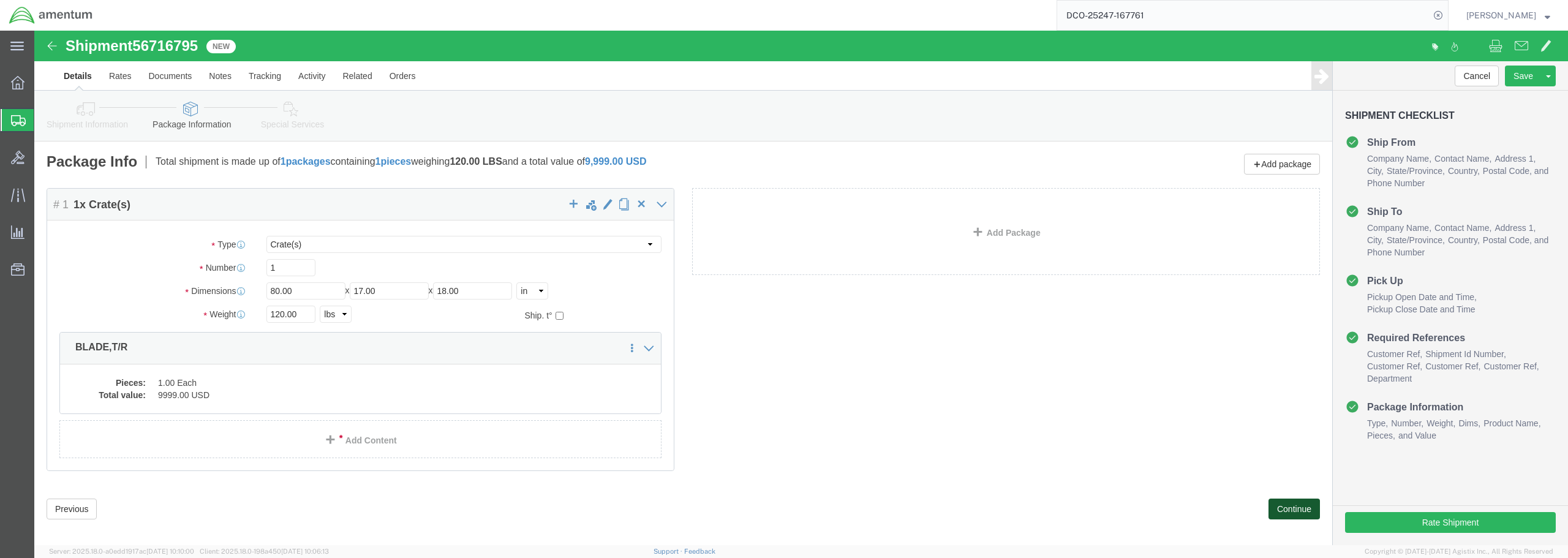
click button "Continue"
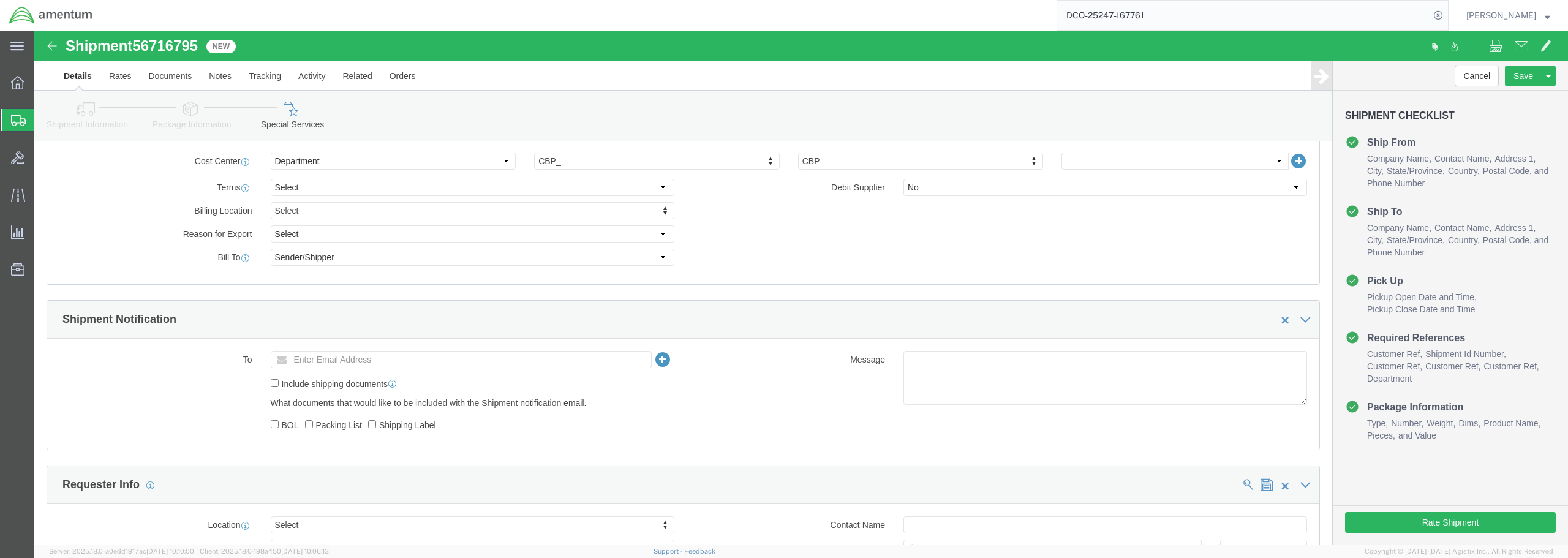
scroll to position [612, 0]
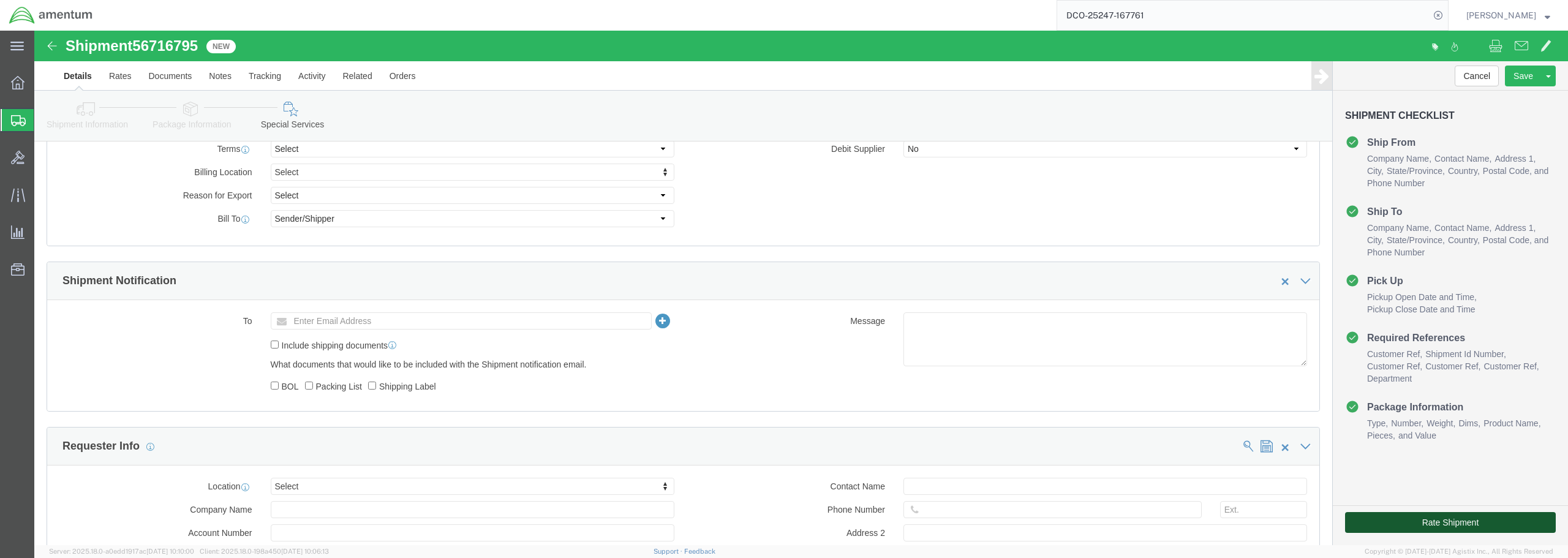
click button "Rate Shipment"
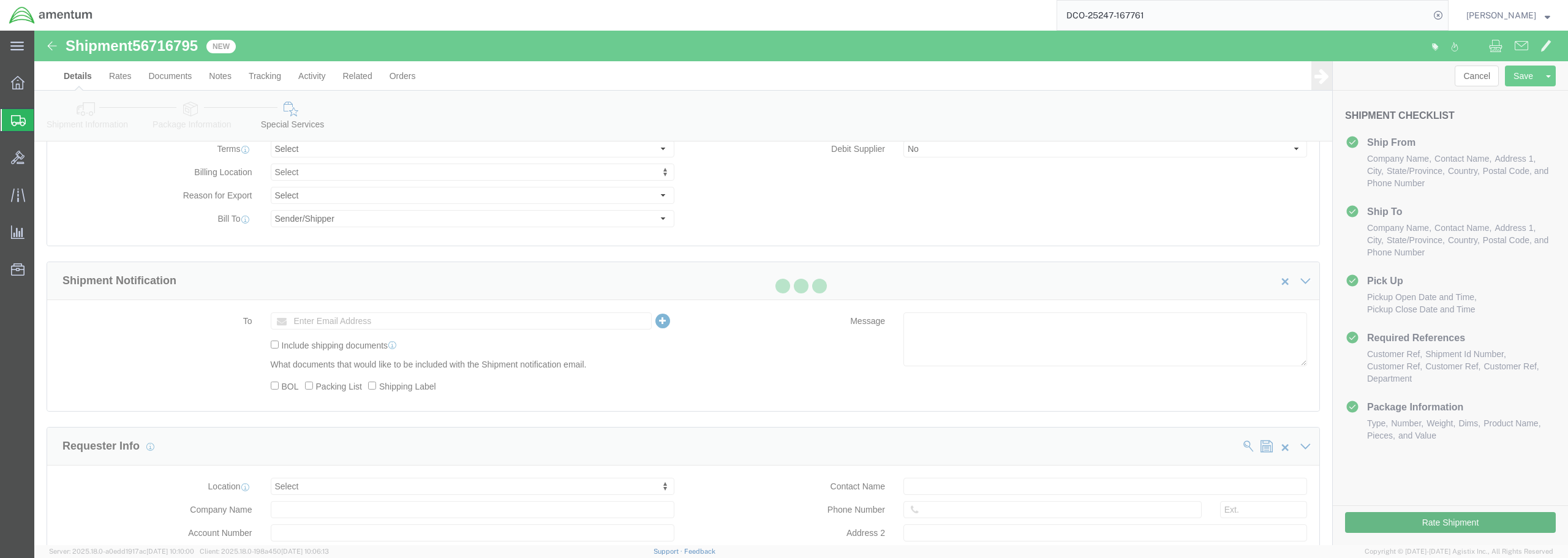
select select "49949"
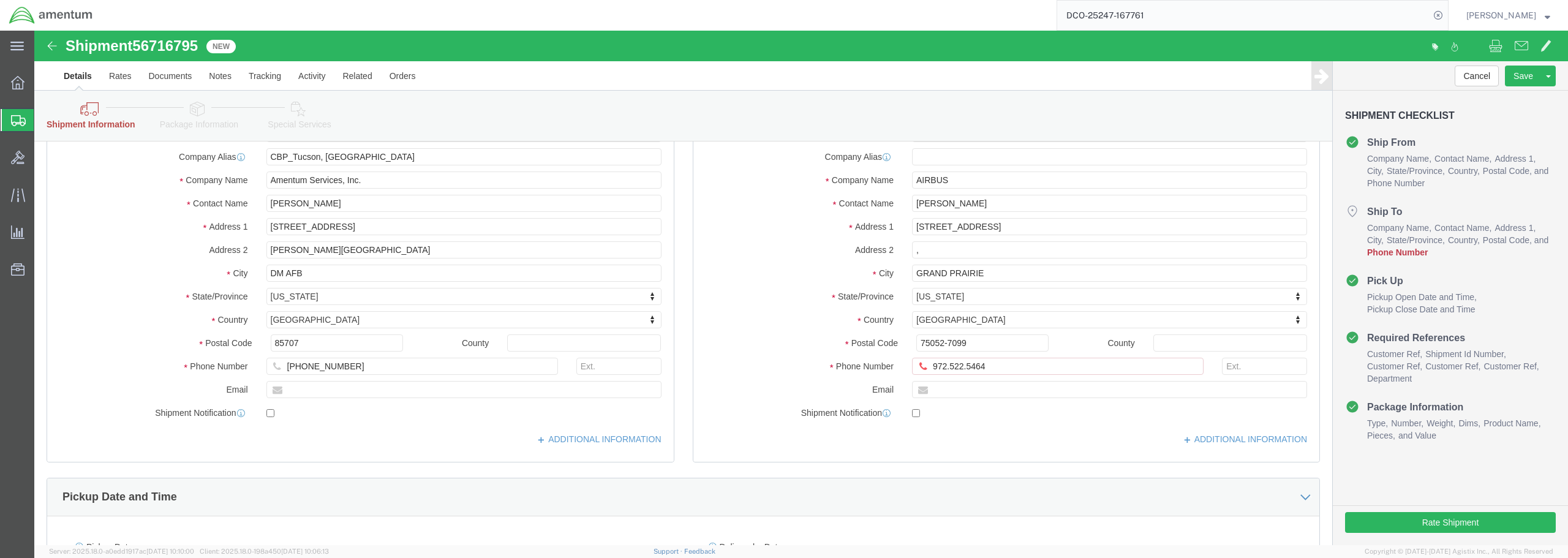
scroll to position [0, 0]
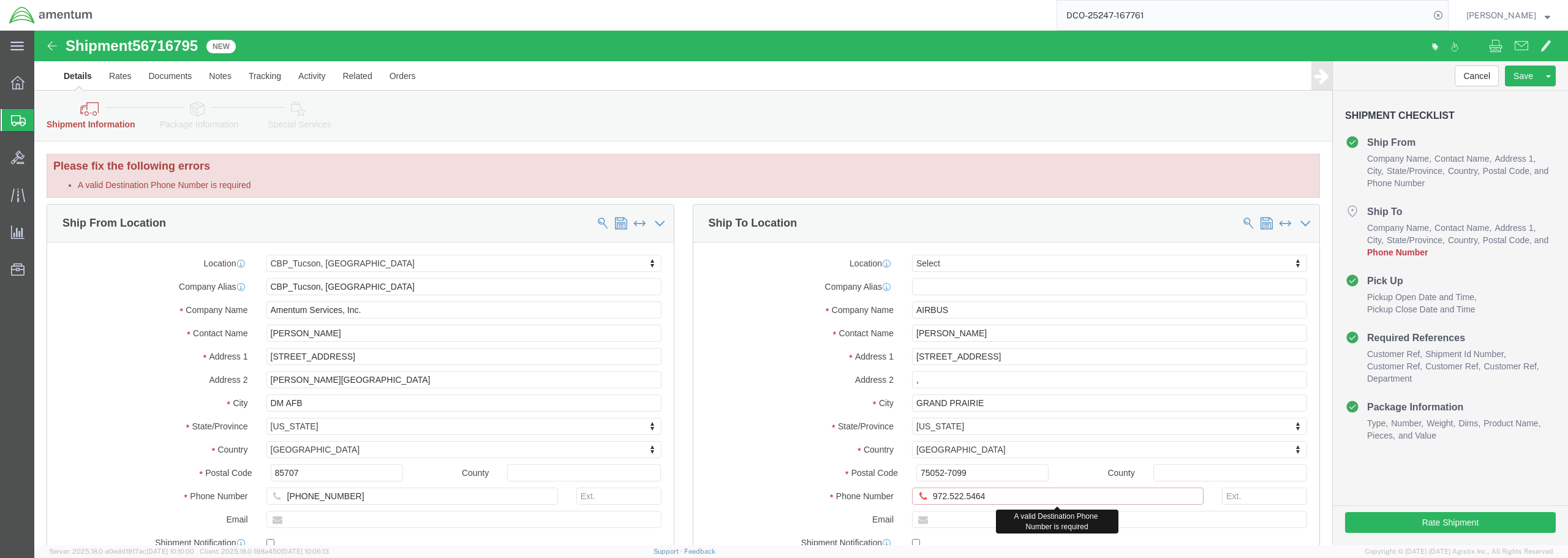
click input "972.522.5464"
click input "972-522.5464"
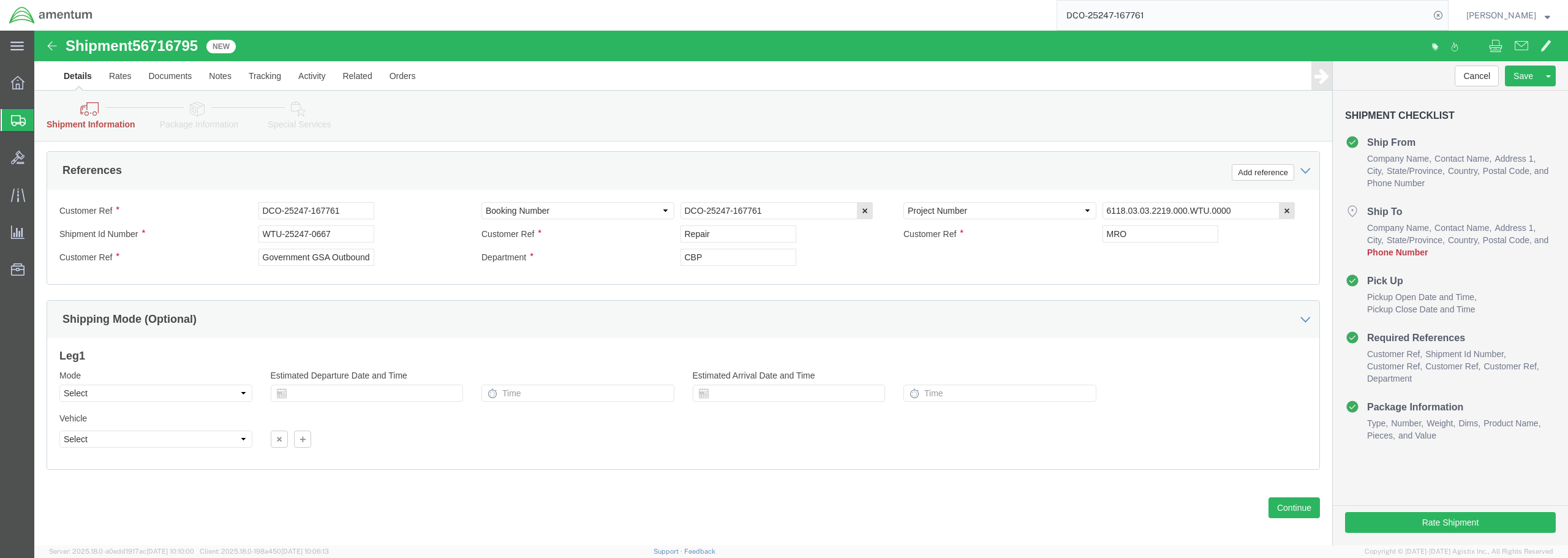
scroll to position [634, 0]
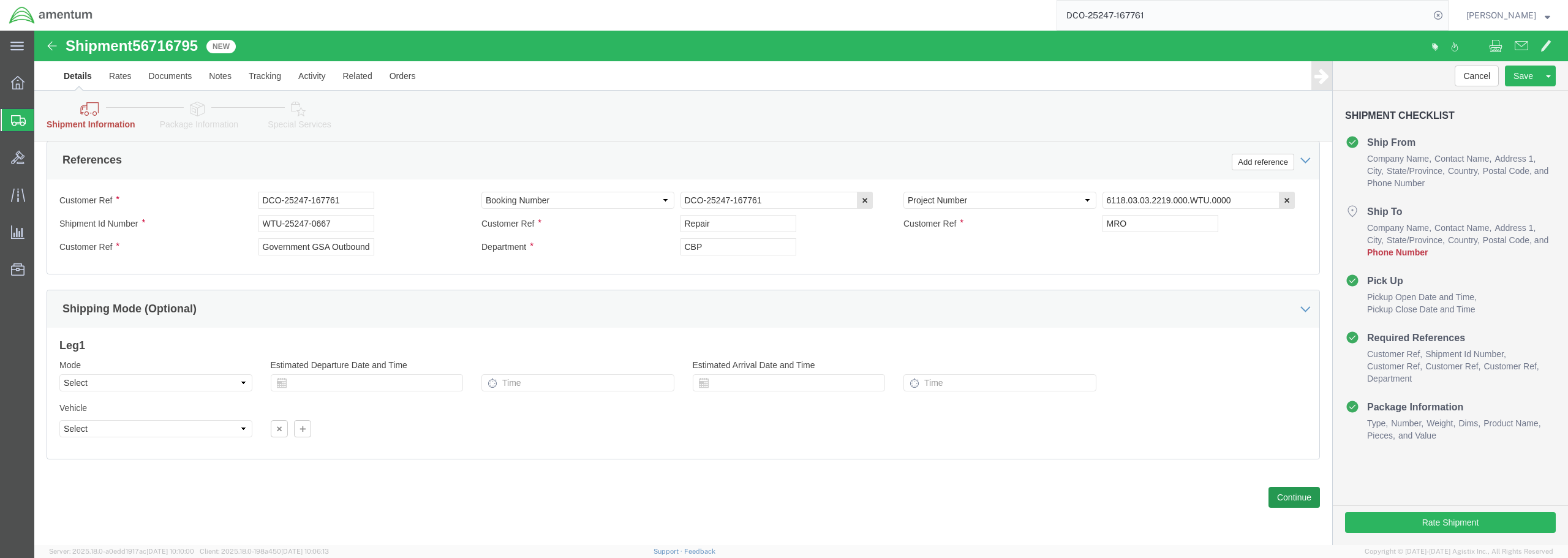
type input "[PHONE_NUMBER]"
click button "Continue"
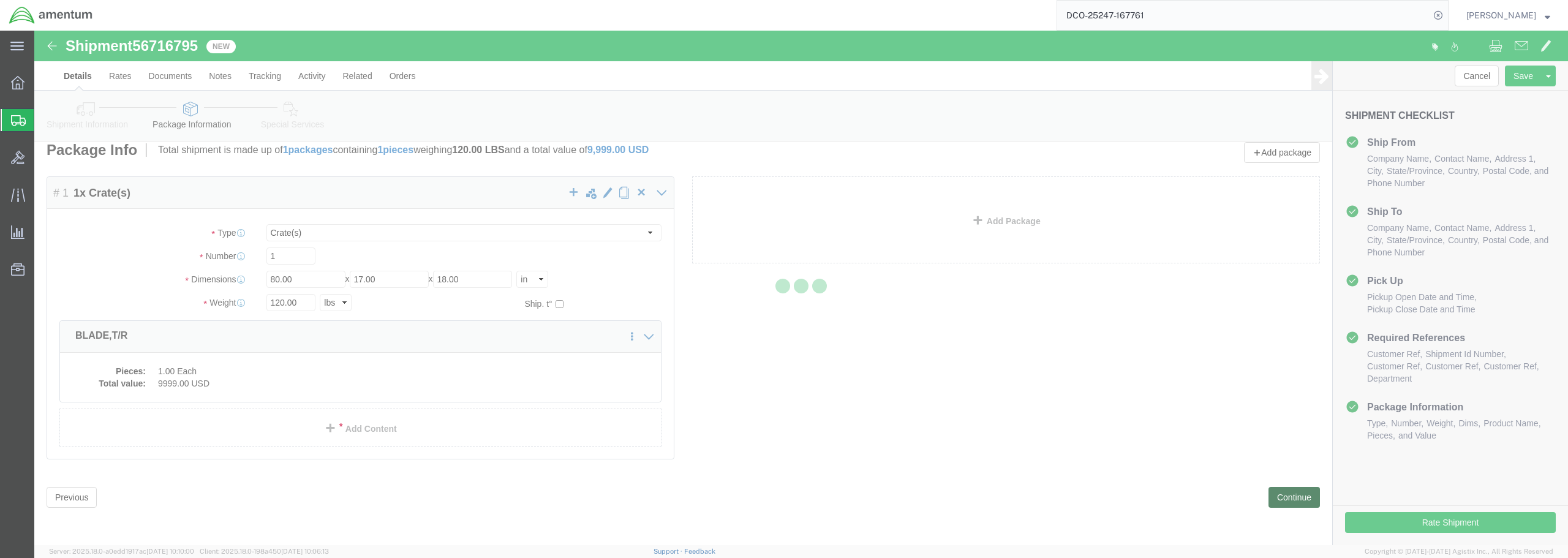
scroll to position [0, 0]
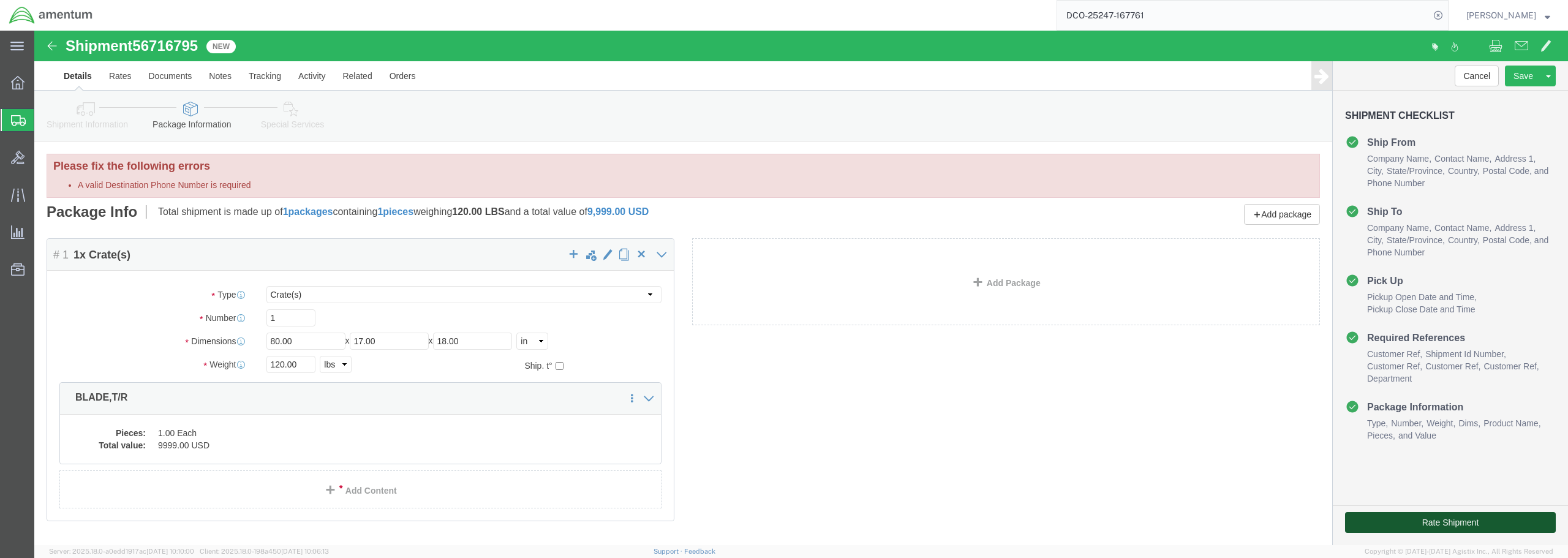
click button "Rate Shipment"
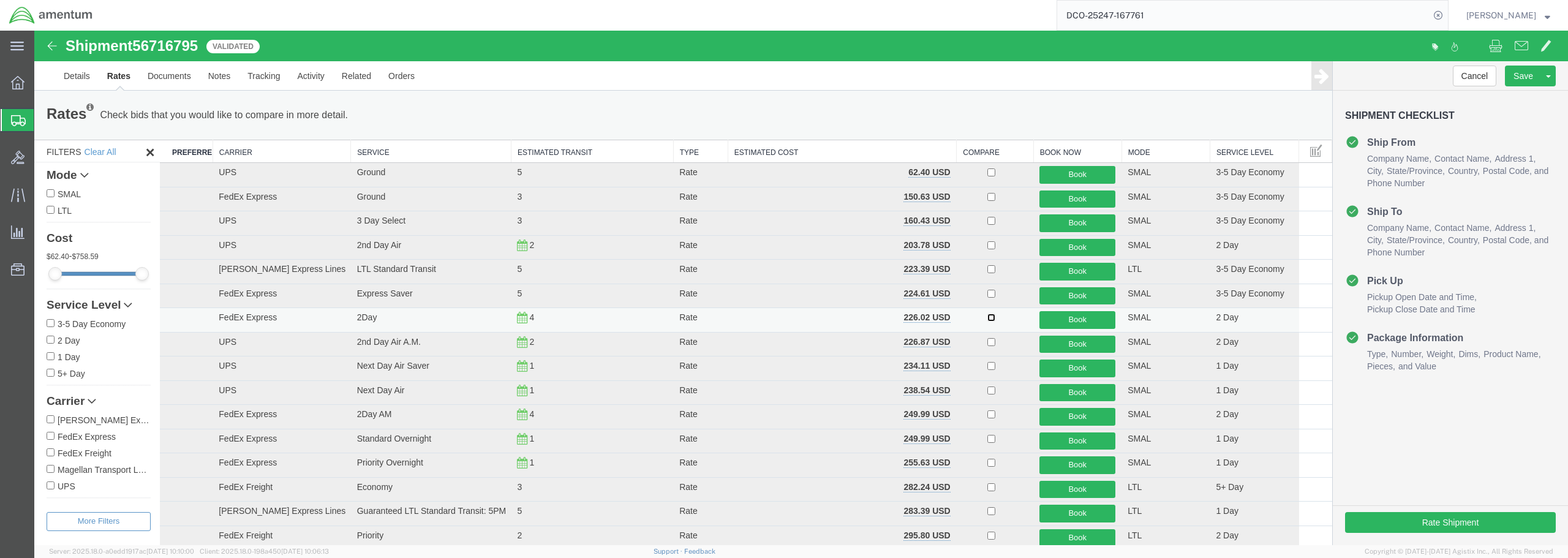
click at [987, 317] on input "checkbox" at bounding box center [991, 317] width 8 height 8
checkbox input "true"
click at [1070, 322] on button "Book" at bounding box center [1077, 320] width 76 height 18
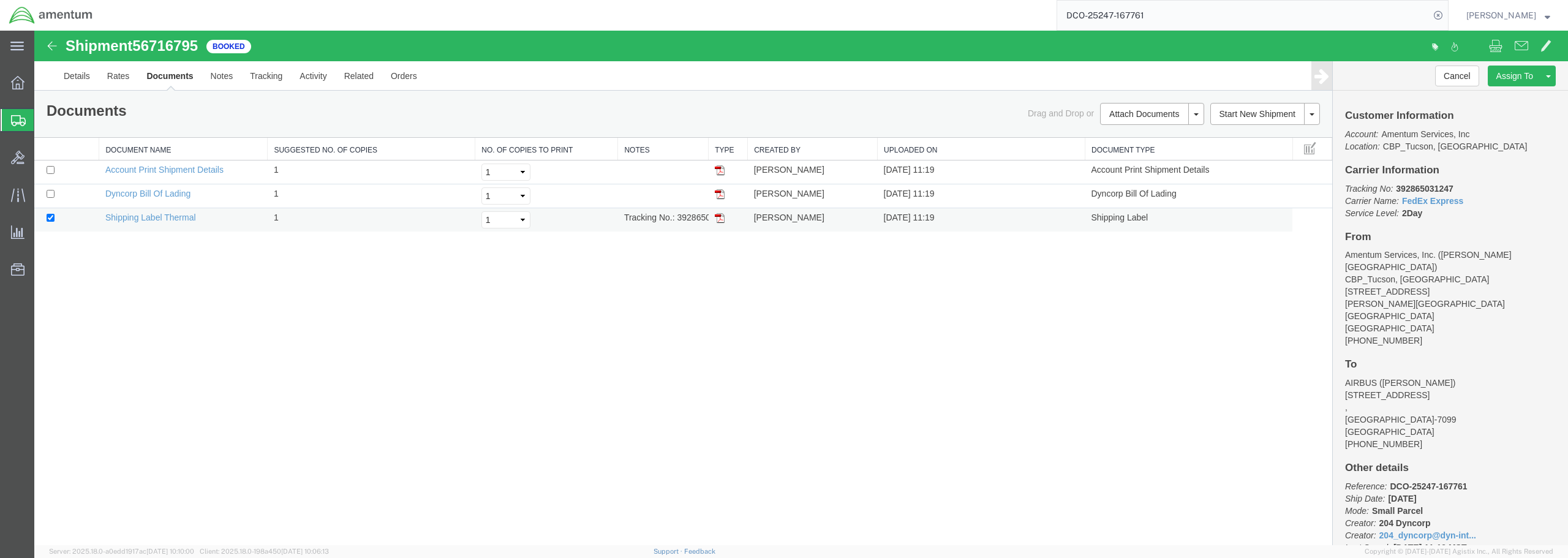
click at [715, 217] on img at bounding box center [719, 217] width 10 height 10
click at [718, 197] on img at bounding box center [719, 194] width 10 height 10
click at [0, 0] on span "Create from Template" at bounding box center [0, 0] width 0 height 0
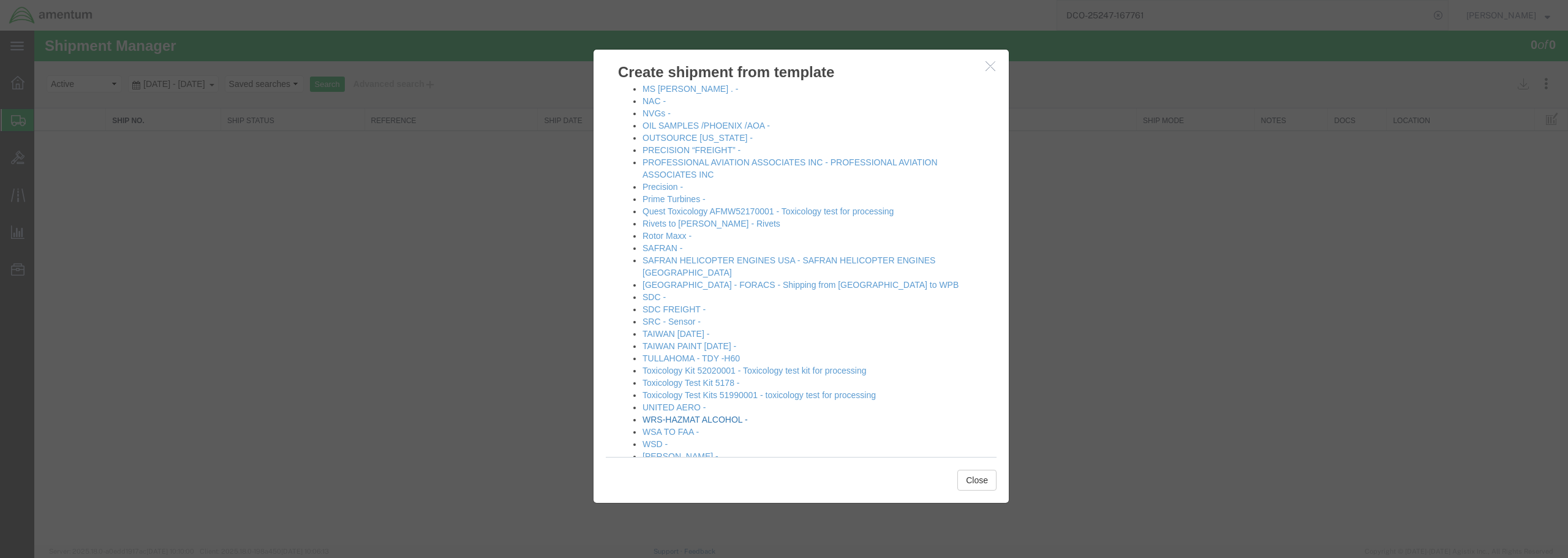
scroll to position [612, 0]
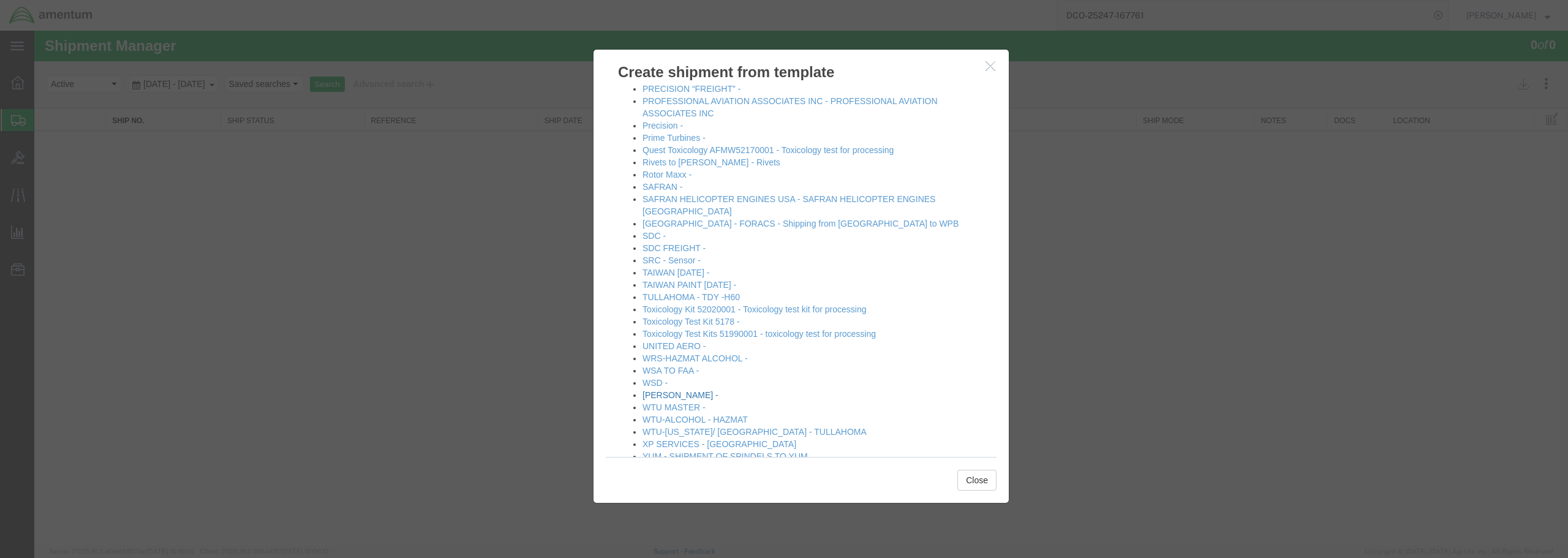
click at [665, 390] on link "[PERSON_NAME] -" at bounding box center [680, 394] width 76 height 10
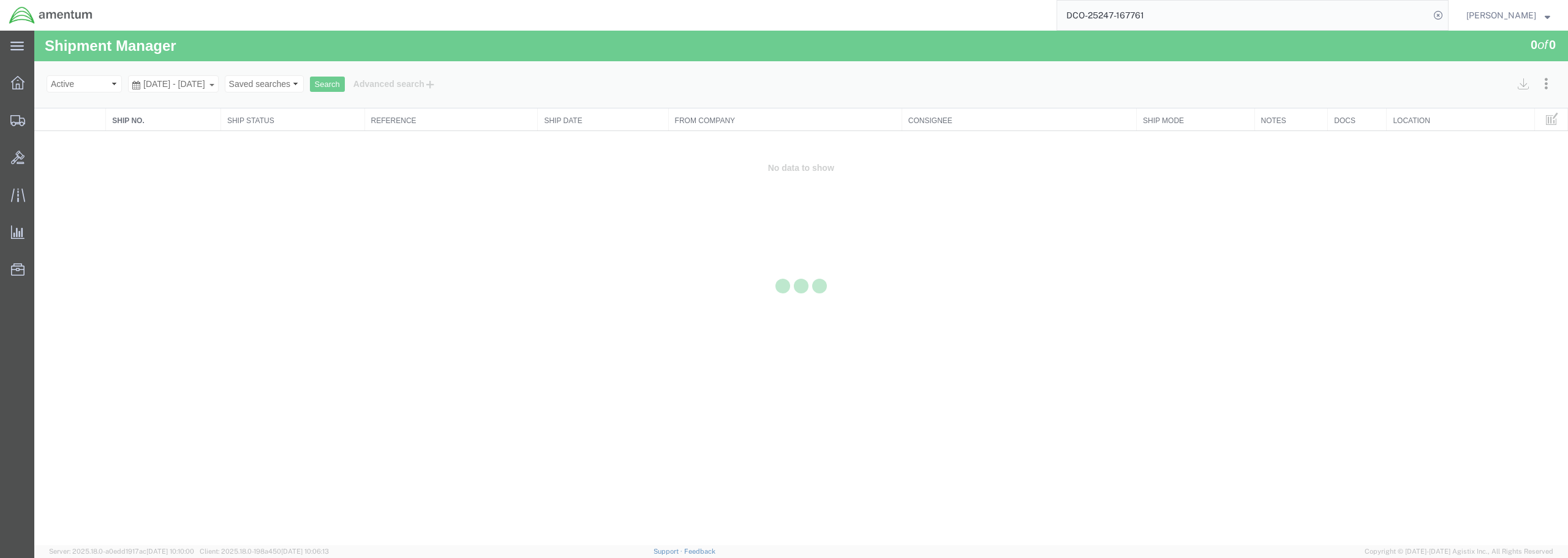
select select "49949"
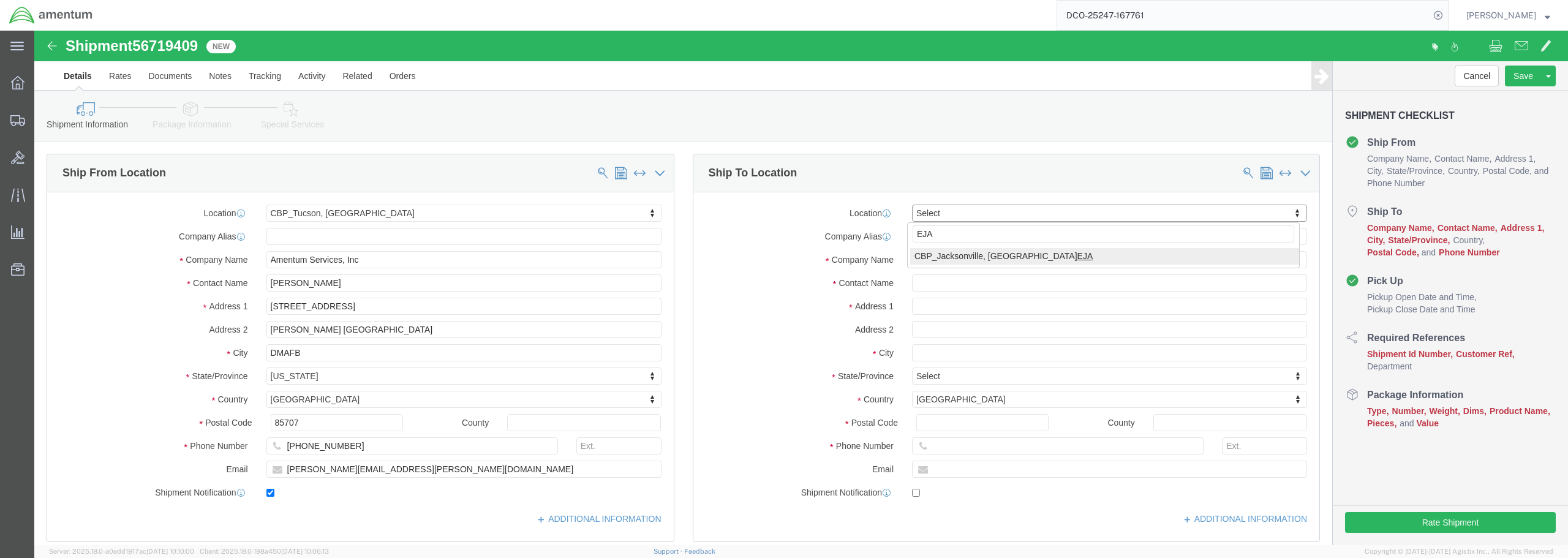
type input "EJA"
select select "49930"
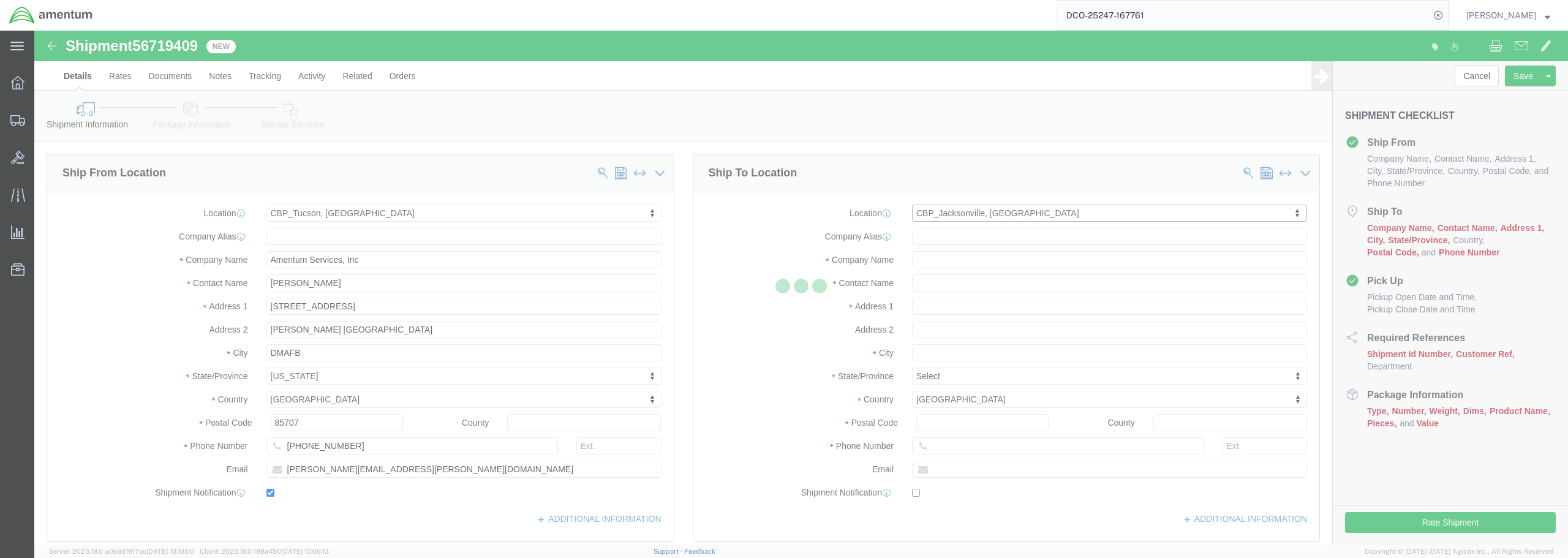
type input "Amentum Services, Inc."
type input "Hangar 1002, [GEOGRAPHIC_DATA]"
type input "[GEOGRAPHIC_DATA]"
type input "32212"
type input "[PHONE_NUMBER]"
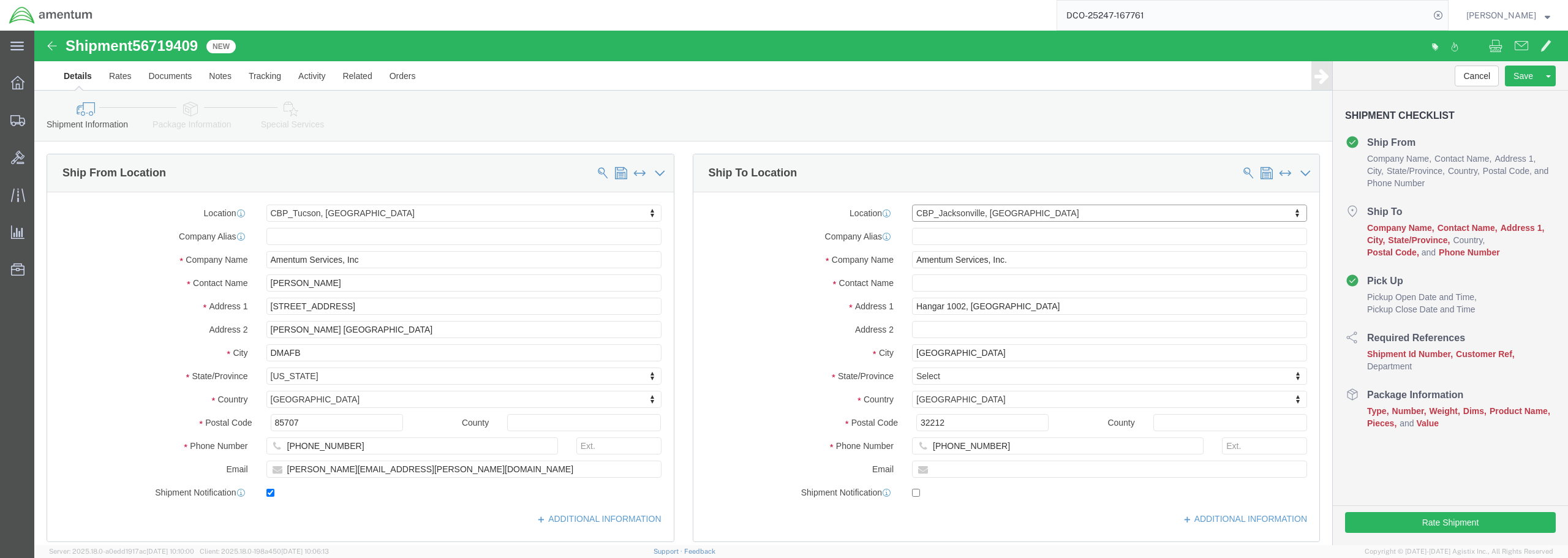
select select "FL"
click input "text"
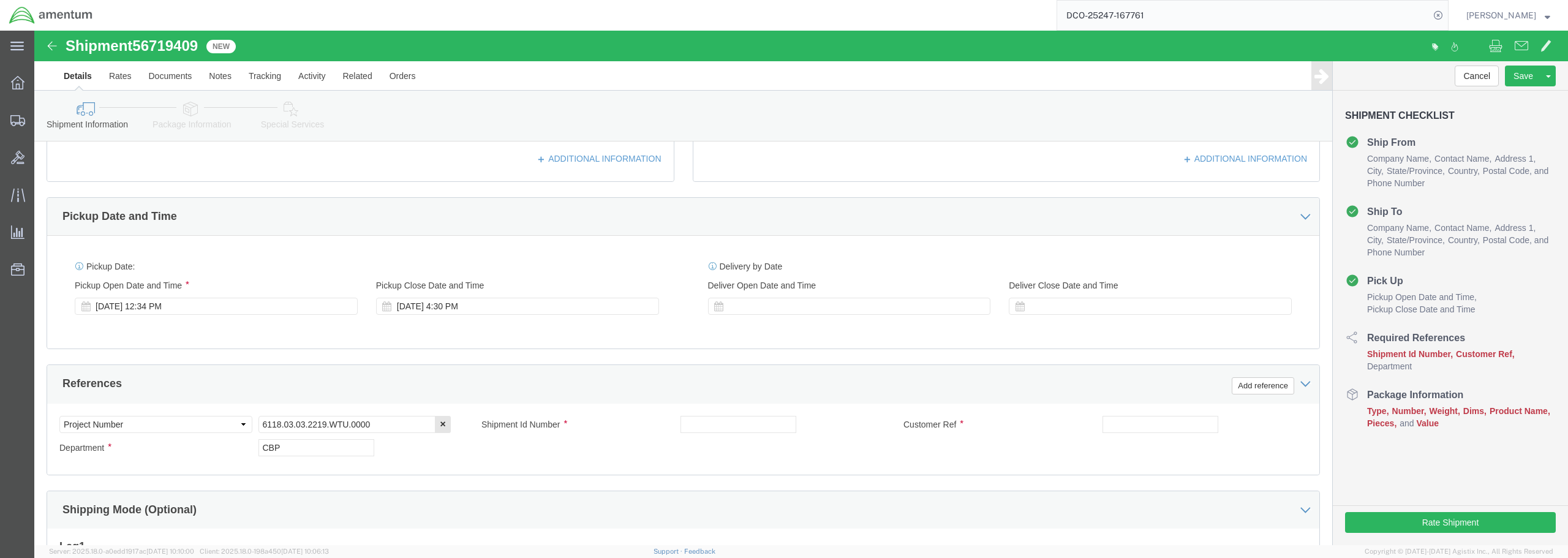
scroll to position [368, 0]
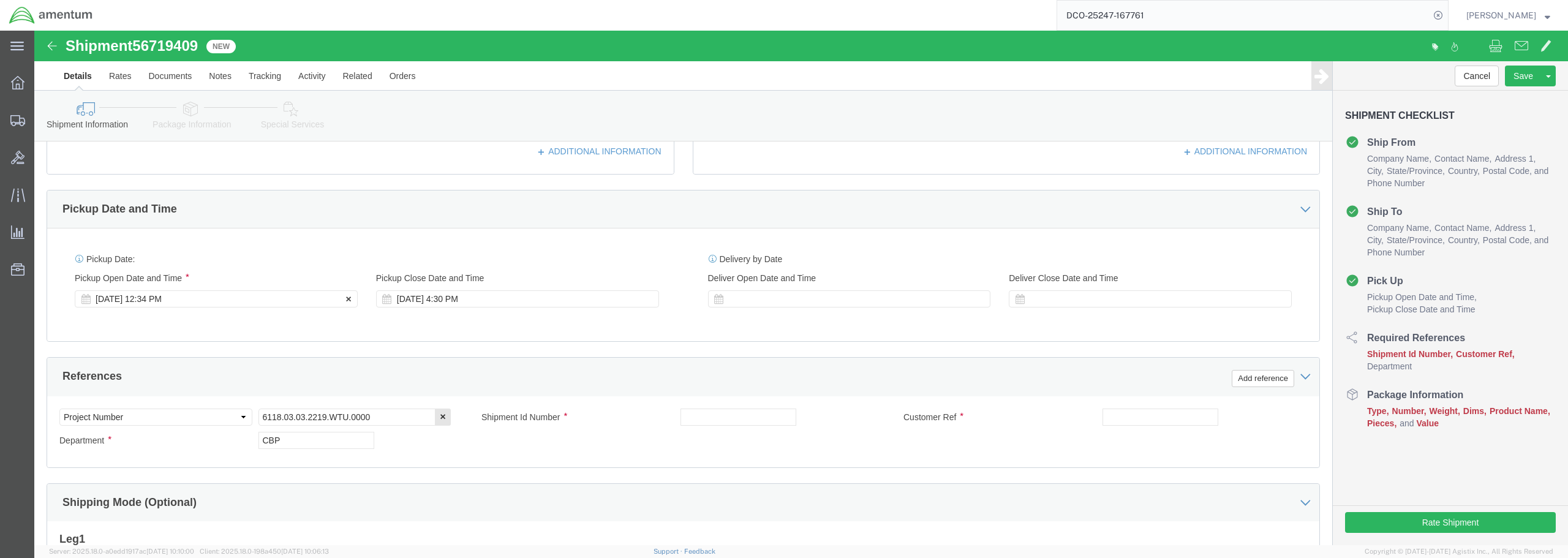
type input "[PERSON_NAME]"
click div "[DATE] 12:34 PM"
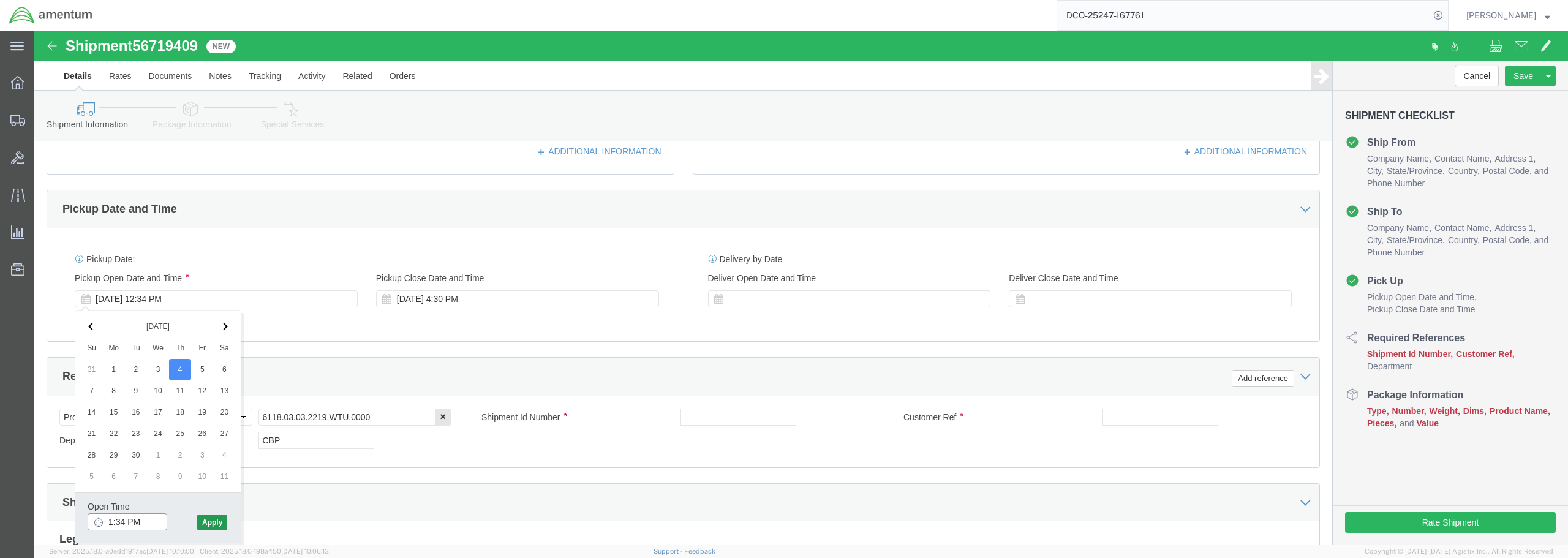
type input "1:34 PM"
click button "Apply"
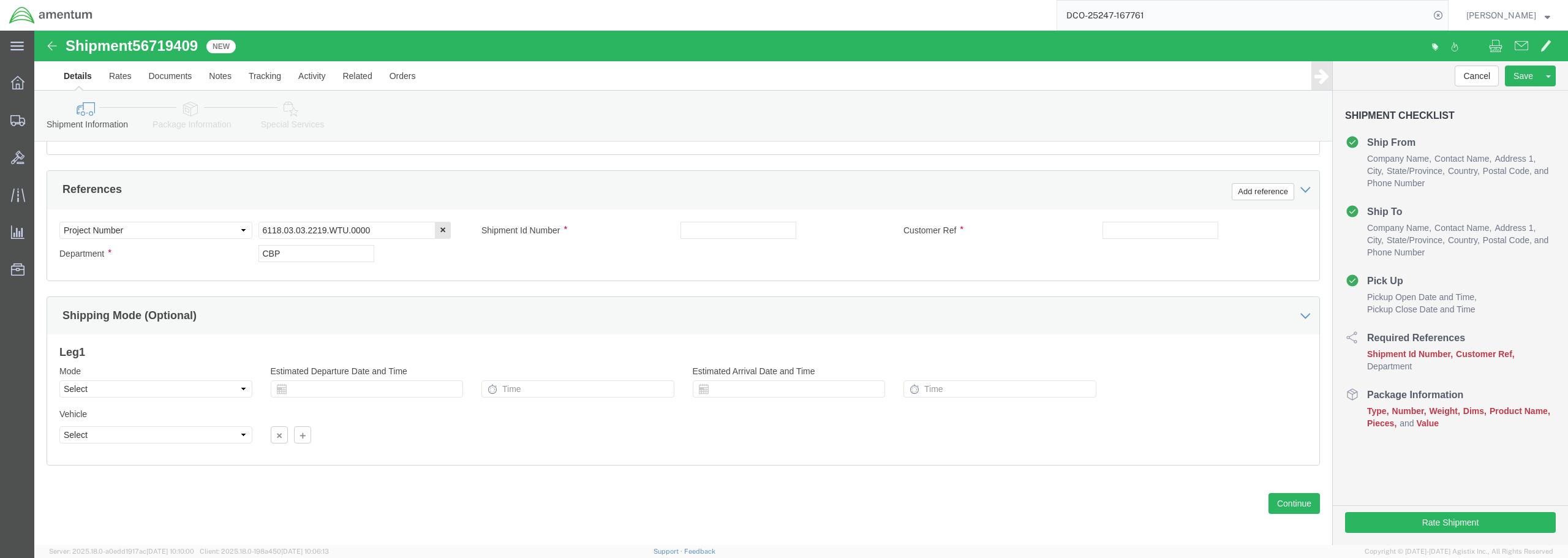
scroll to position [560, 0]
click input "text"
type input "USAGE 328889"
click input "text"
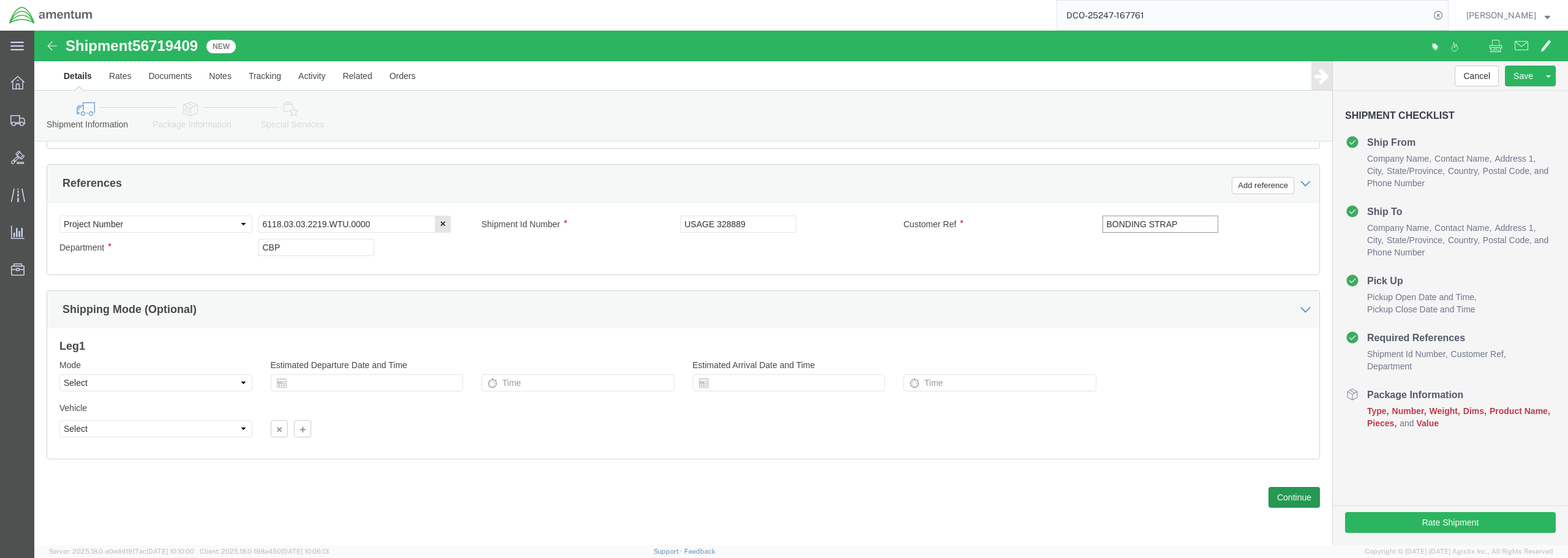
type input "BONDING STRAP"
click button "Continue"
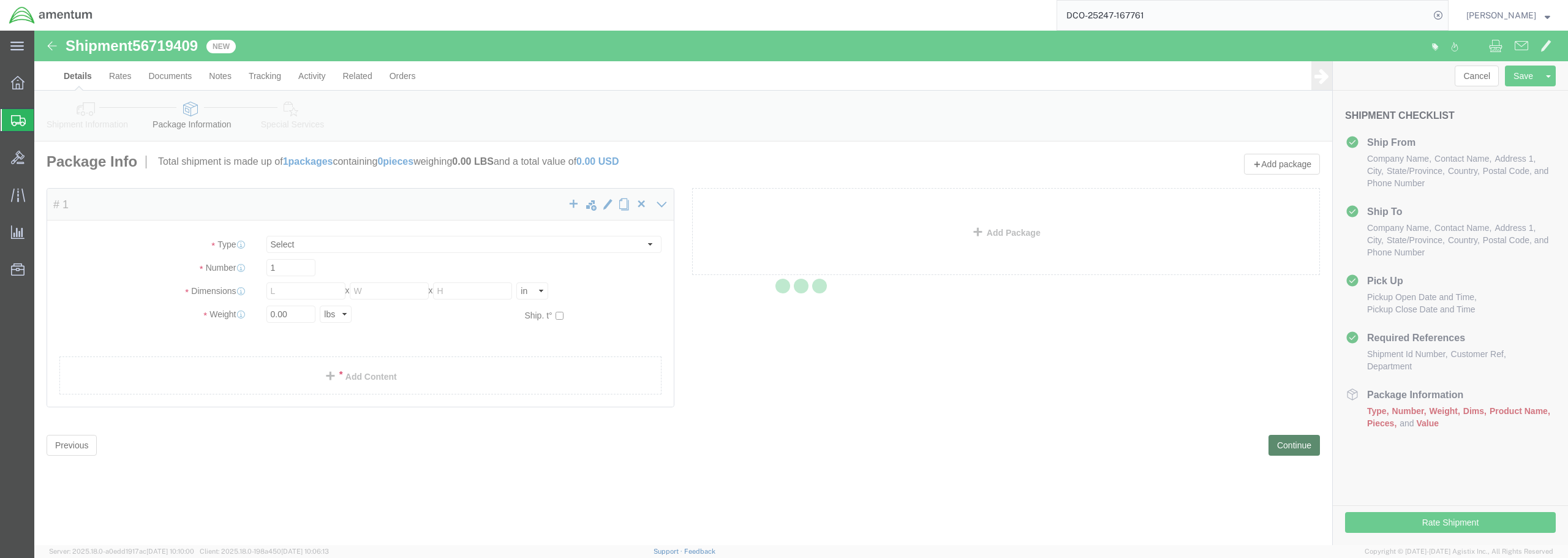
select select "CBOX"
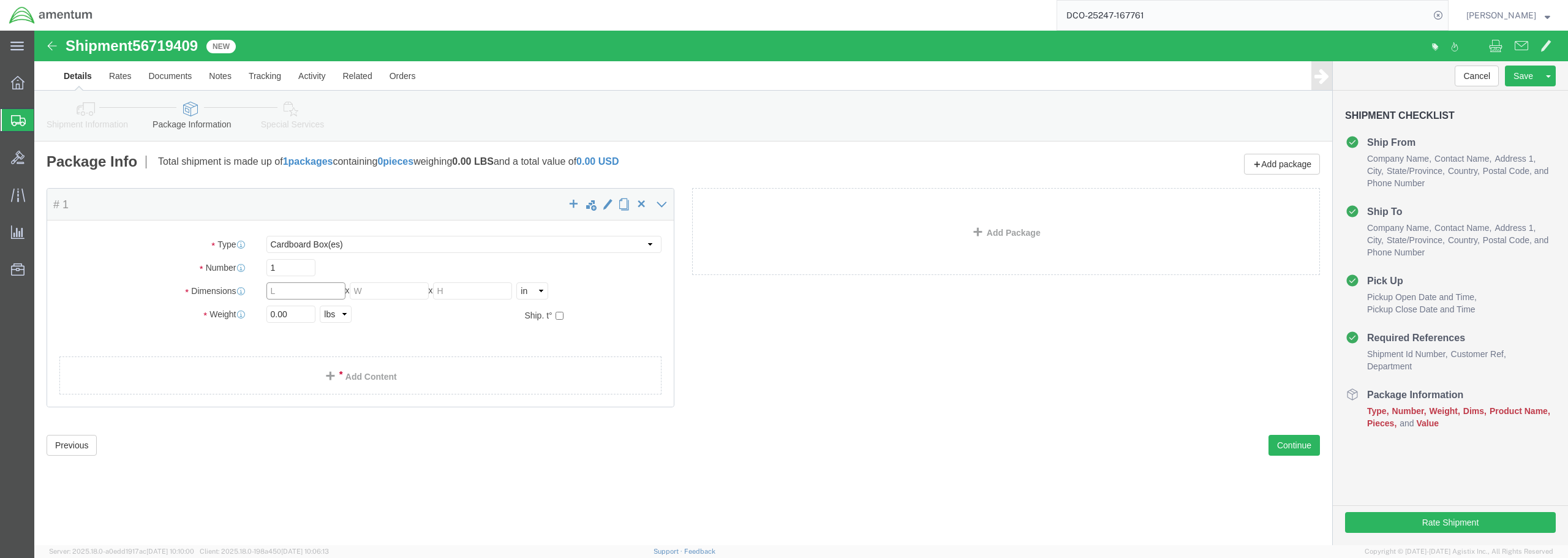
click input "text"
type input "8"
type input "6"
type input "5"
drag, startPoint x: 256, startPoint y: 285, endPoint x: 223, endPoint y: 281, distance: 33.2
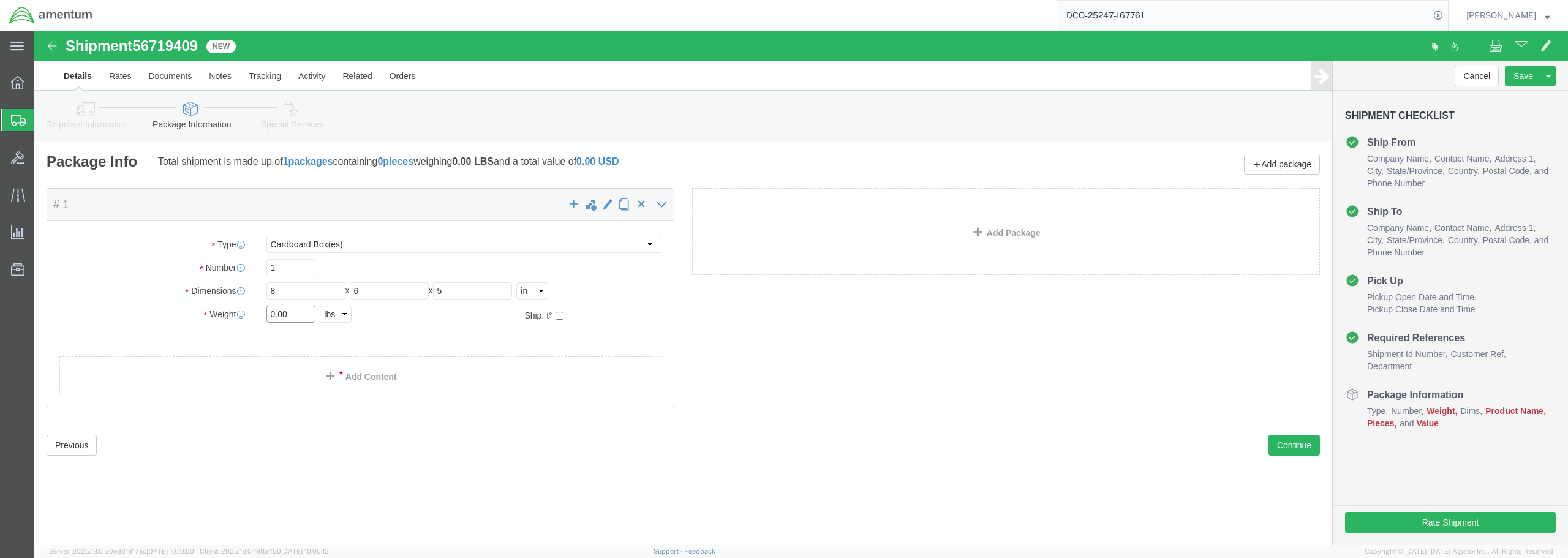
click div "0.00 Select kgs lbs"
type input "2.00"
click span
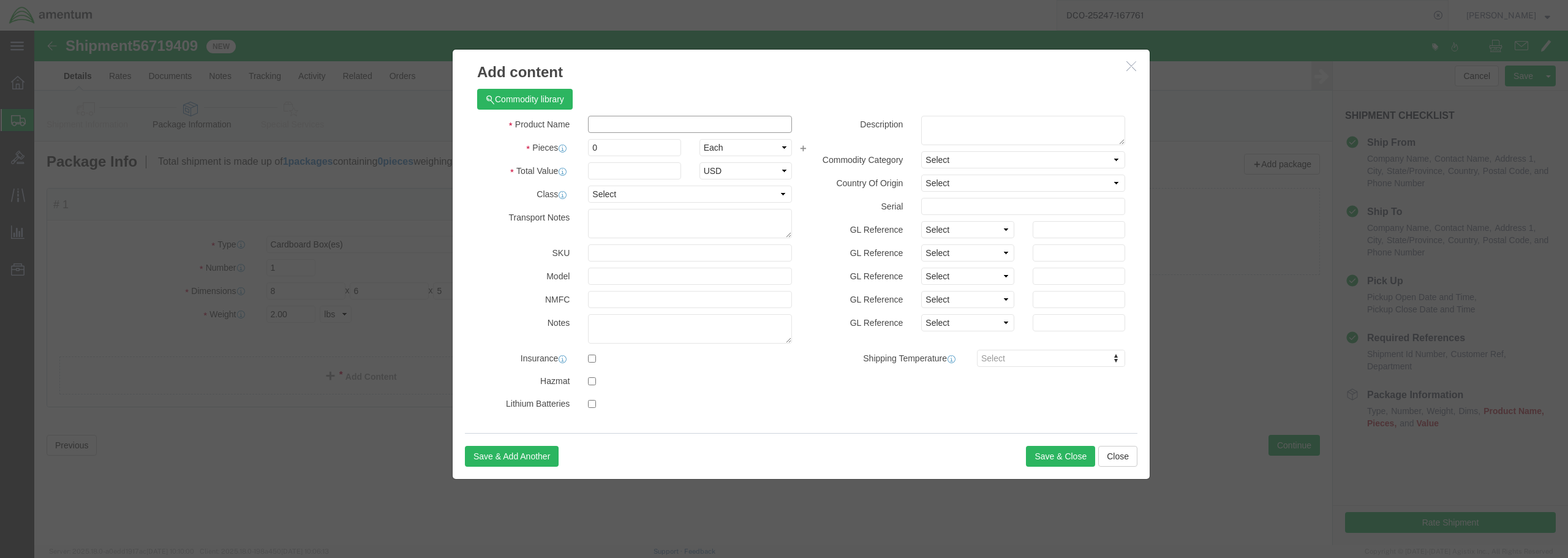
click input "text"
type input "BONDING STRAP"
click input "text"
type input "5.00"
drag, startPoint x: 573, startPoint y: 114, endPoint x: 549, endPoint y: 117, distance: 24.2
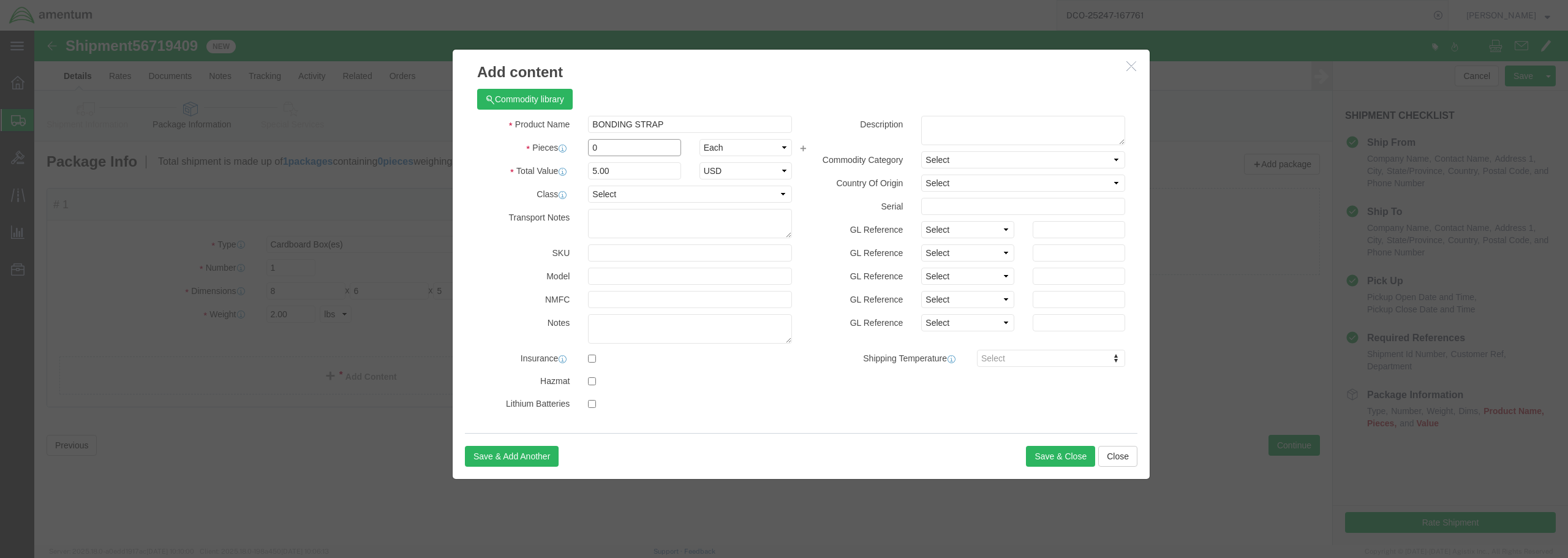
click div "0"
type input "1"
type input "5"
click select "Select 50 55 60 65 70 85 92.5 100 125 175 250 300 400"
select select "85"
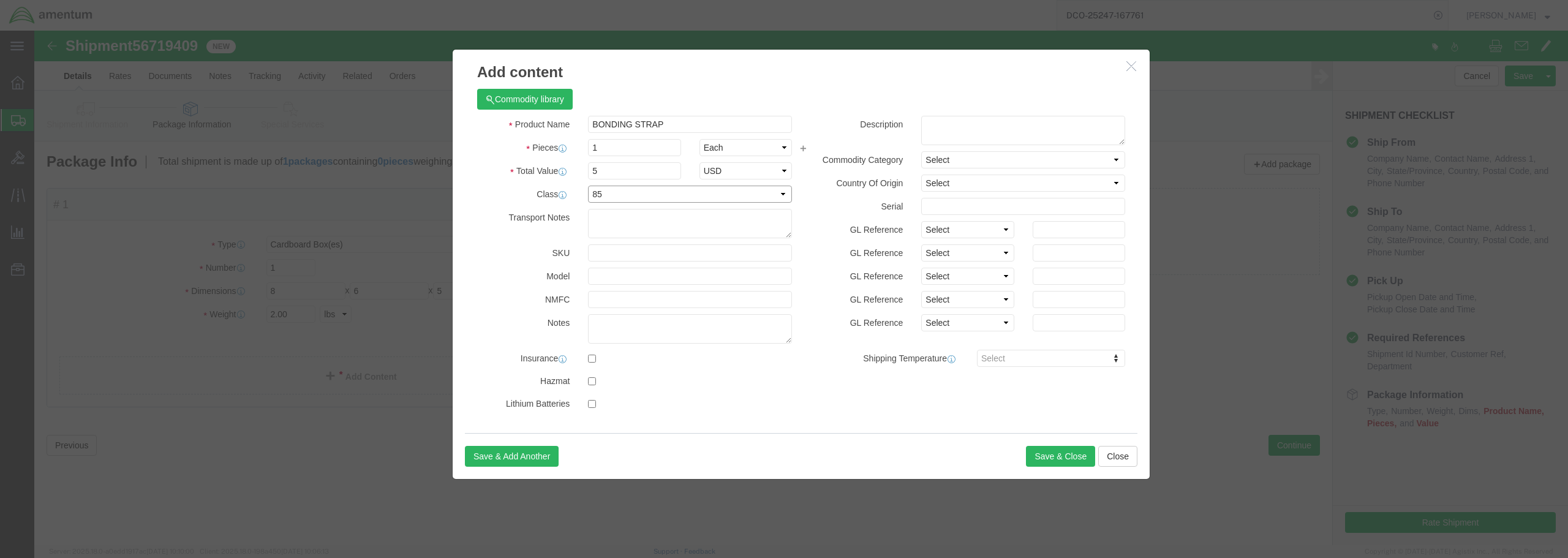
click select "Select 50 55 60 65 70 85 92.5 100 125 175 250 300 400"
click button "Save & Close"
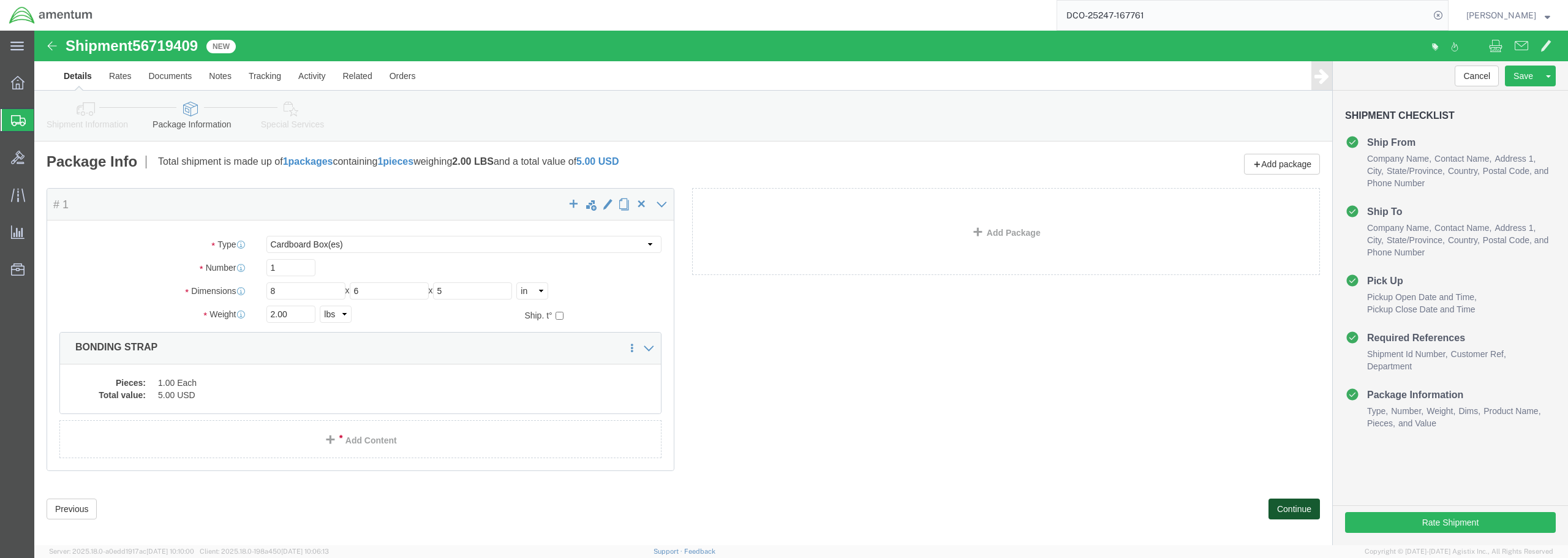
click button "Continue"
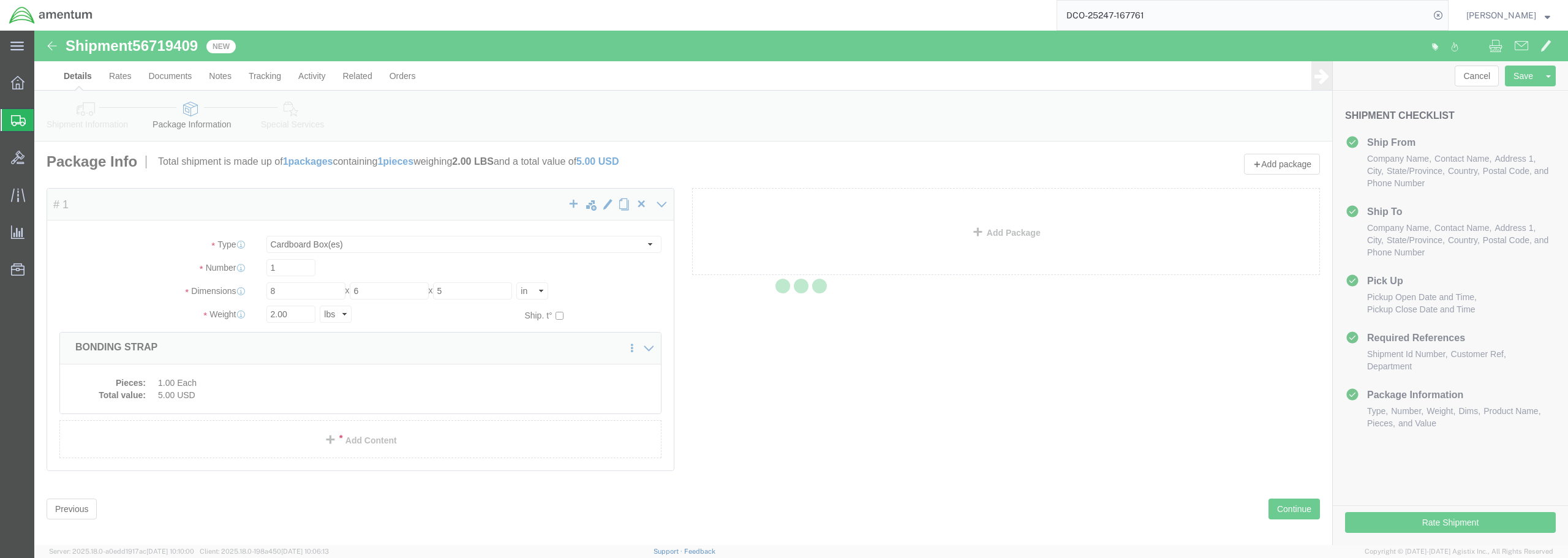
select select
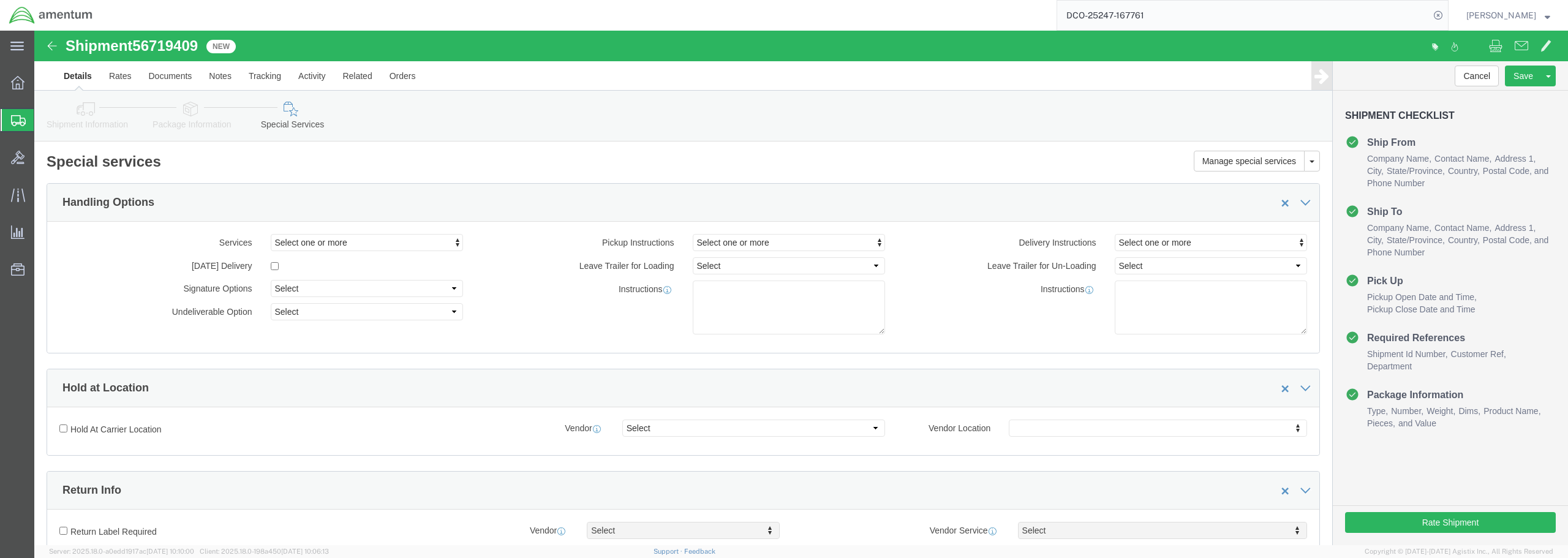
select select "DEPARTMENT"
click button "Rate Shipment"
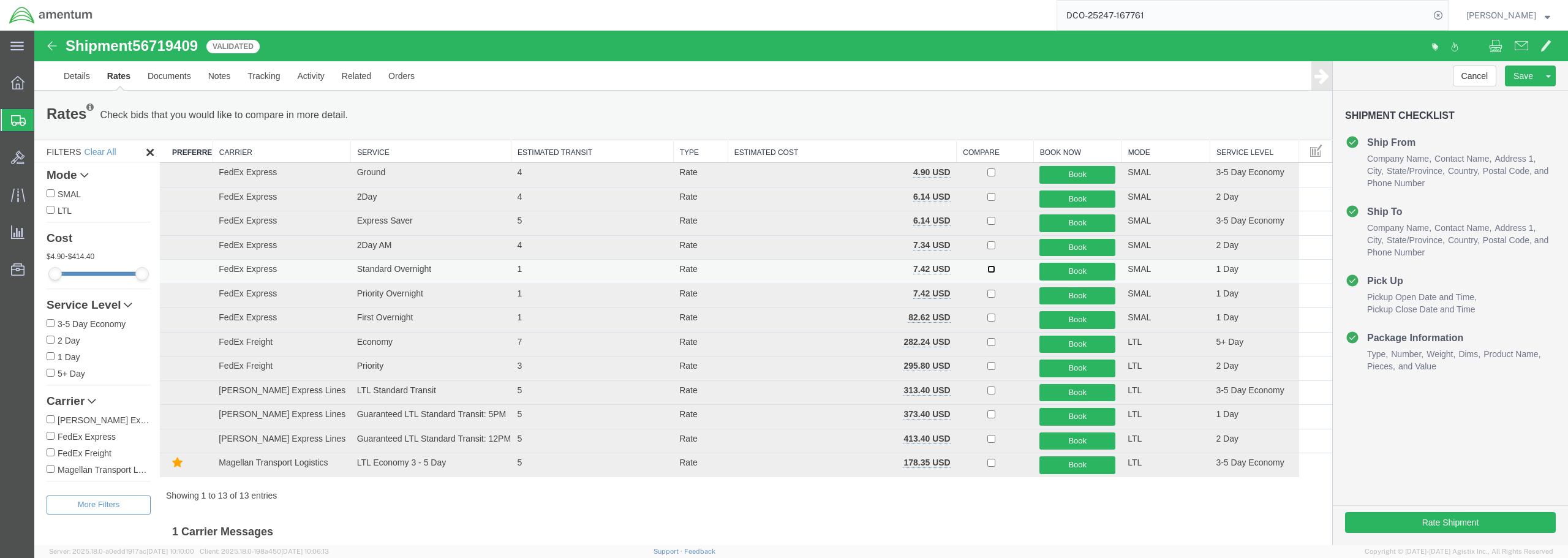
click at [987, 268] on input "checkbox" at bounding box center [991, 269] width 8 height 8
checkbox input "true"
click at [1071, 266] on button "Book" at bounding box center [1077, 271] width 76 height 18
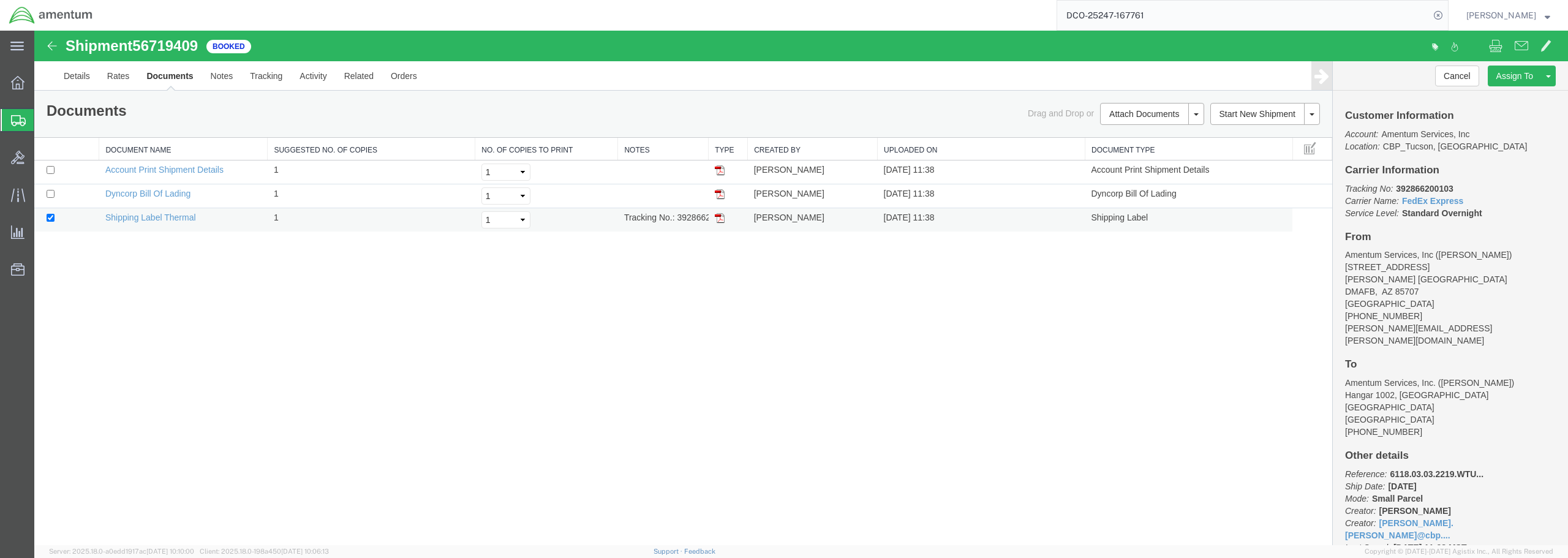
click at [720, 220] on img at bounding box center [719, 217] width 10 height 10
